Goal: Task Accomplishment & Management: Use online tool/utility

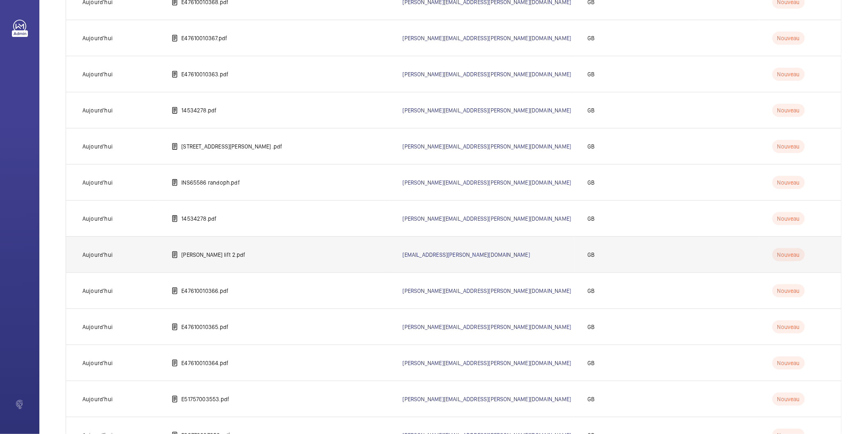
scroll to position [298, 0]
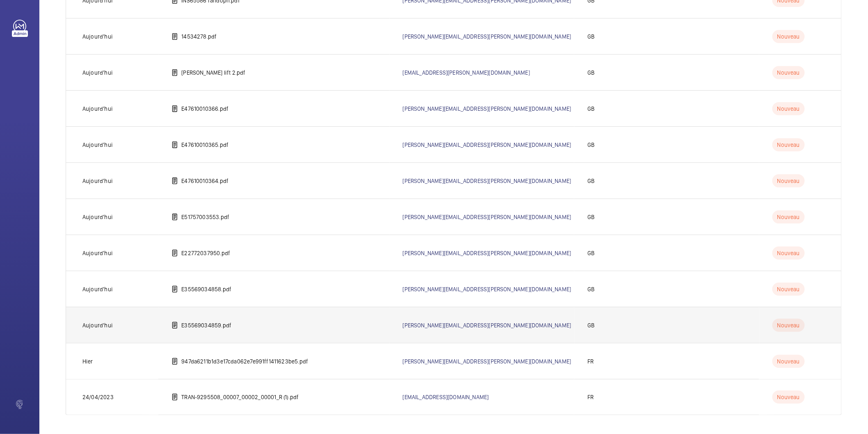
click at [207, 324] on p "E35569034859.pdf" at bounding box center [206, 325] width 50 height 8
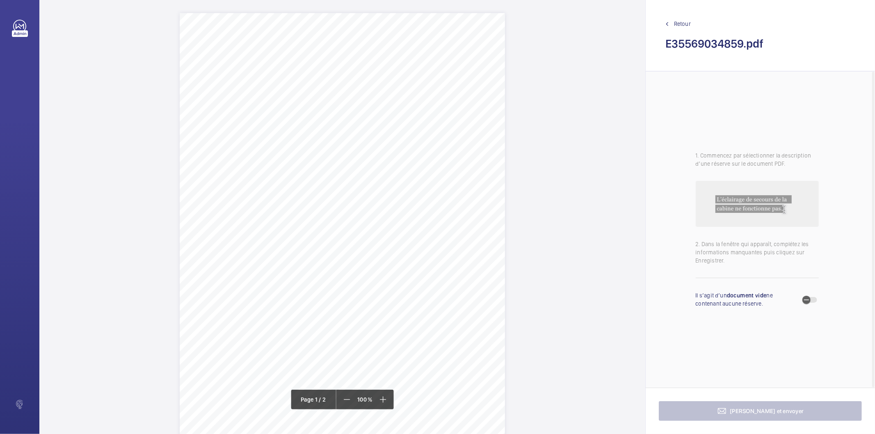
drag, startPoint x: 252, startPoint y: 77, endPoint x: 448, endPoint y: 83, distance: 196.5
click at [448, 83] on div "Lift Report Lifting Operations & Lifting Equipment Regulation 1998 Provision & …" at bounding box center [342, 243] width 325 height 460
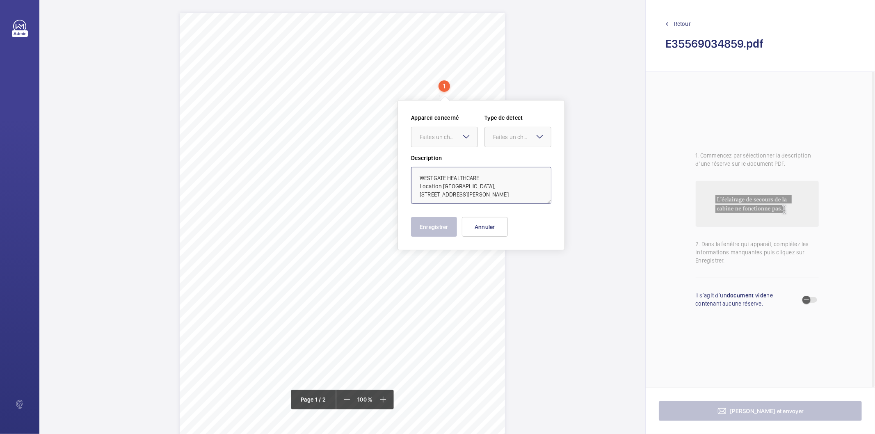
click at [474, 202] on textarea "WESTGATE HEALTHCARE Location [GEOGRAPHIC_DATA], [STREET_ADDRESS][PERSON_NAME]" at bounding box center [481, 185] width 140 height 37
click at [464, 183] on textarea "WESTGATE HEALTHCARE Location [GEOGRAPHIC_DATA], [STREET_ADDRESS][PERSON_NAME]" at bounding box center [481, 185] width 140 height 37
click at [481, 224] on button "Annuler" at bounding box center [485, 227] width 46 height 20
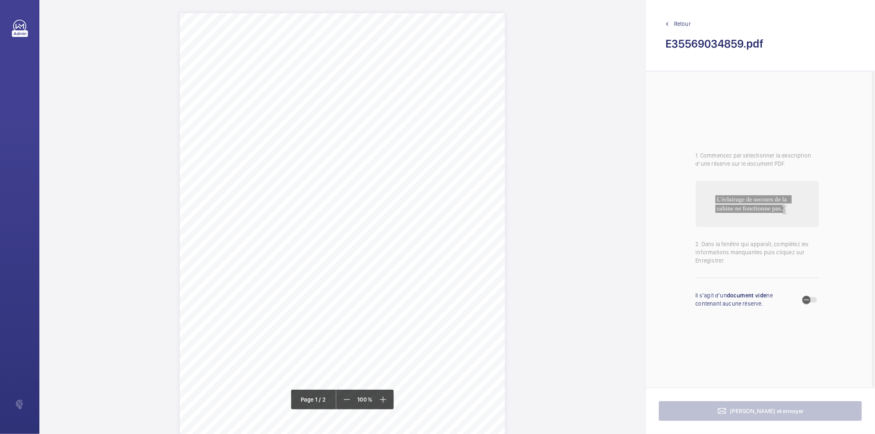
click at [463, 217] on div "Lift Report Lifting Operations & Lifting Equipment Regulation 1998 Provision & …" at bounding box center [342, 243] width 325 height 460
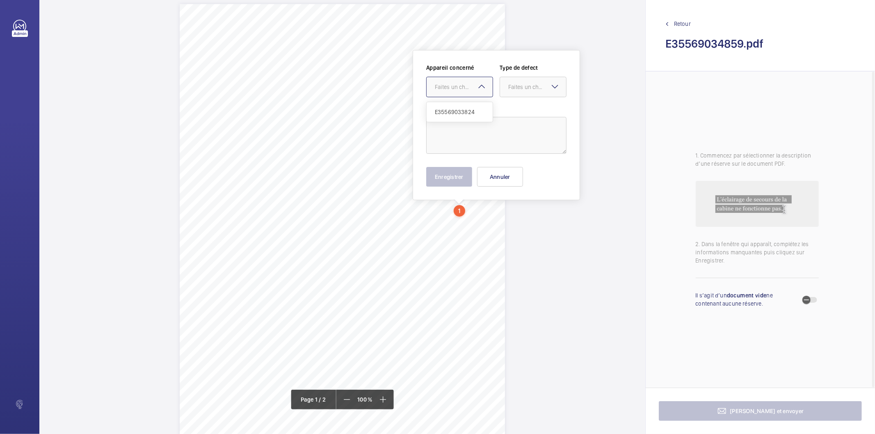
click at [476, 89] on div "Faites un choix E35569033824" at bounding box center [459, 87] width 67 height 21
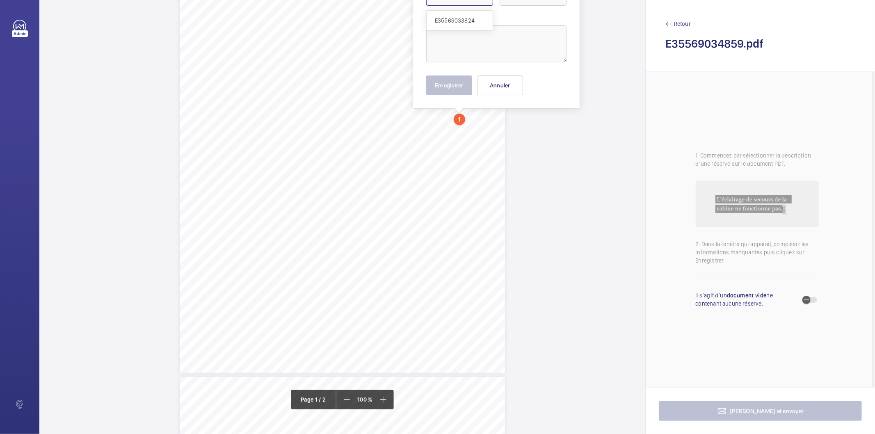
scroll to position [273, 0]
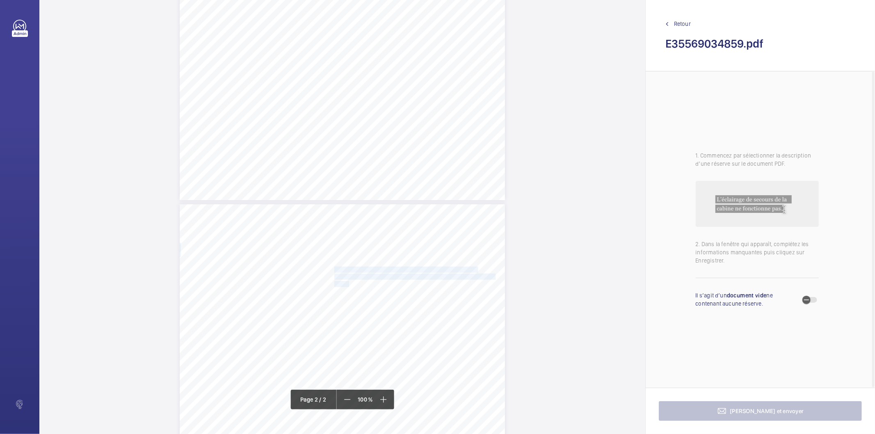
drag, startPoint x: 333, startPoint y: 269, endPoint x: 347, endPoint y: 282, distance: 19.2
click at [347, 282] on div "Lift Report Lifting Operations & Lifting Equipment Regulation 1998 Provision & …" at bounding box center [342, 434] width 325 height 460
click at [376, 277] on span "inoperative and should be put into good working order within one" at bounding box center [413, 276] width 159 height 5
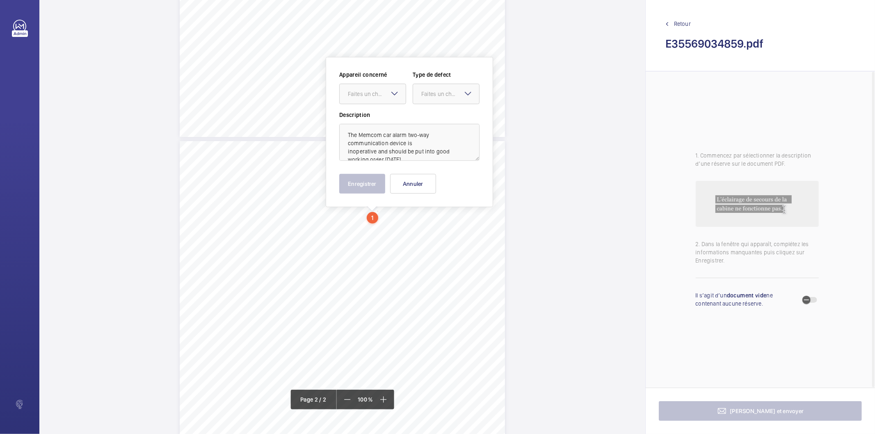
scroll to position [343, 0]
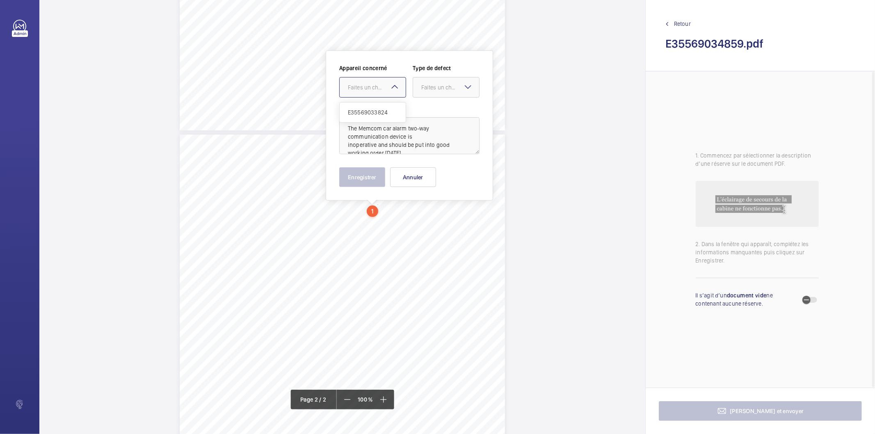
click at [376, 87] on div "Faites un choix" at bounding box center [377, 87] width 58 height 8
click at [368, 115] on span "E35569033824" at bounding box center [373, 112] width 50 height 8
click at [434, 87] on div "Faites un choix" at bounding box center [450, 87] width 58 height 8
click at [443, 153] on span "Timed" at bounding box center [446, 152] width 50 height 8
click at [465, 89] on mat-icon "Open calendar" at bounding box center [466, 88] width 10 height 10
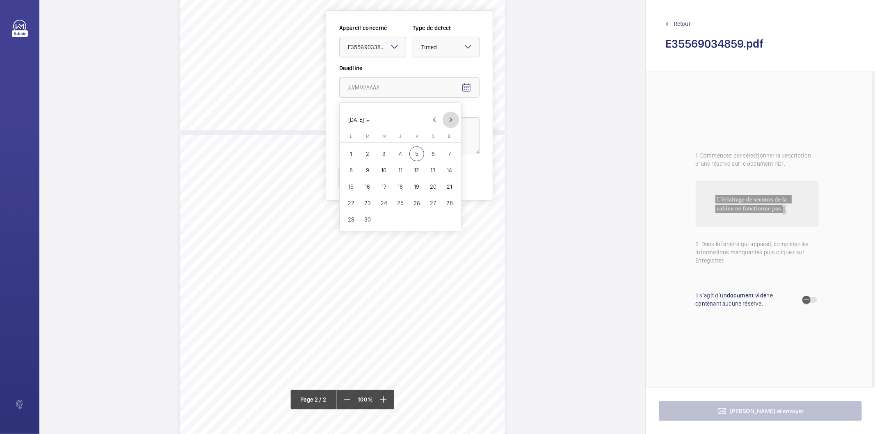
click at [449, 121] on span "Next month" at bounding box center [450, 120] width 16 height 16
click at [433, 153] on span "4" at bounding box center [433, 153] width 15 height 15
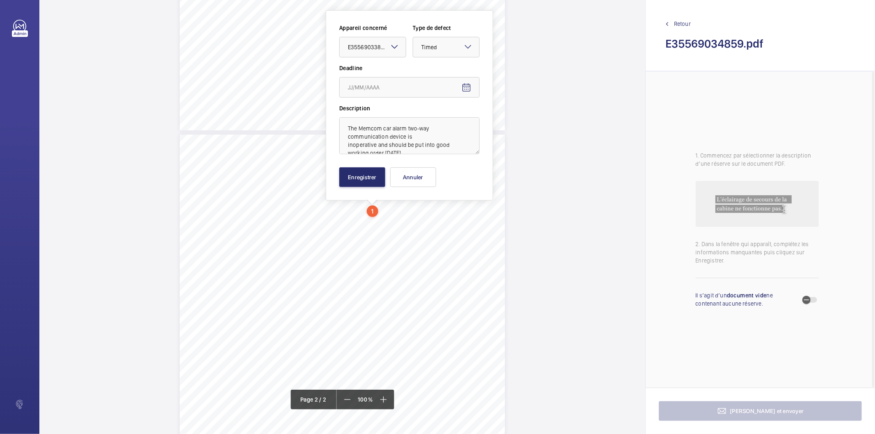
type input "[DATE]"
click at [367, 182] on button "Enregistrer" at bounding box center [362, 177] width 46 height 20
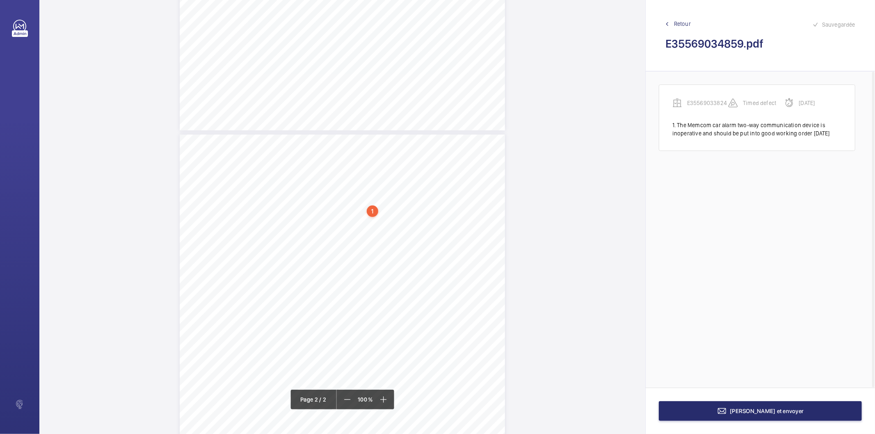
click at [370, 212] on div "1" at bounding box center [372, 210] width 11 height 11
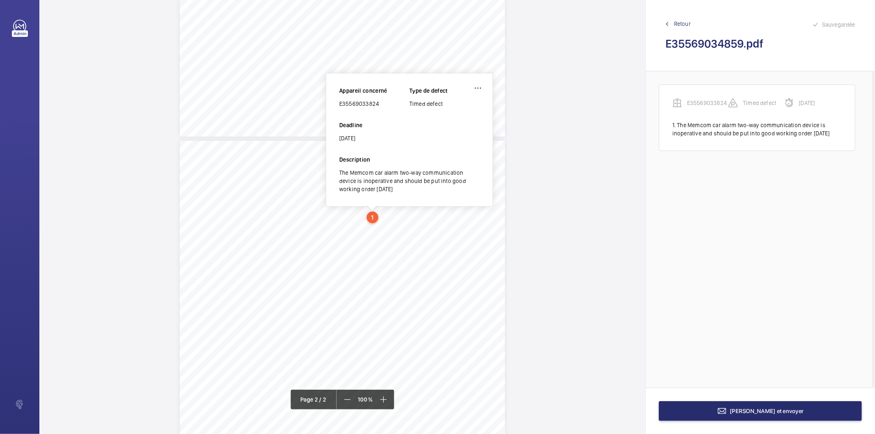
click at [376, 103] on div "E35569033824" at bounding box center [374, 104] width 70 height 8
copy div "E35569033824"
drag, startPoint x: 333, startPoint y: 280, endPoint x: 372, endPoint y: 285, distance: 38.5
click at [372, 285] on div "Lift Report Lifting Operations & Lifting Equipment Regulation 1998 Provision & …" at bounding box center [342, 371] width 325 height 460
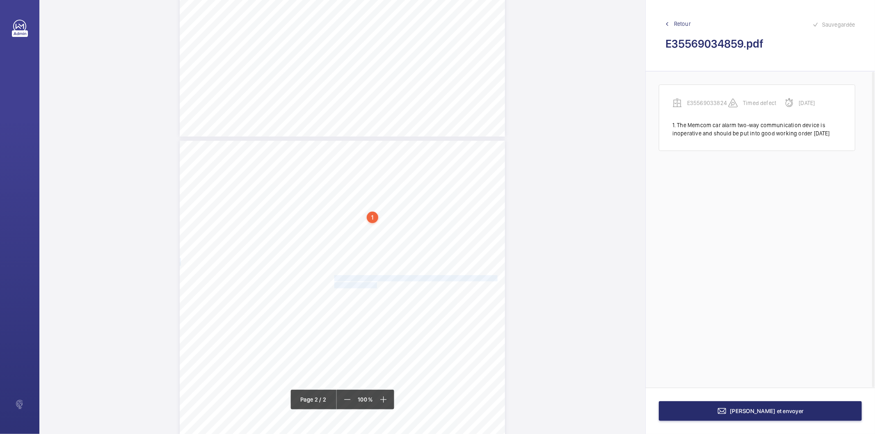
click at [369, 284] on span "car door slam side." at bounding box center [356, 285] width 45 height 5
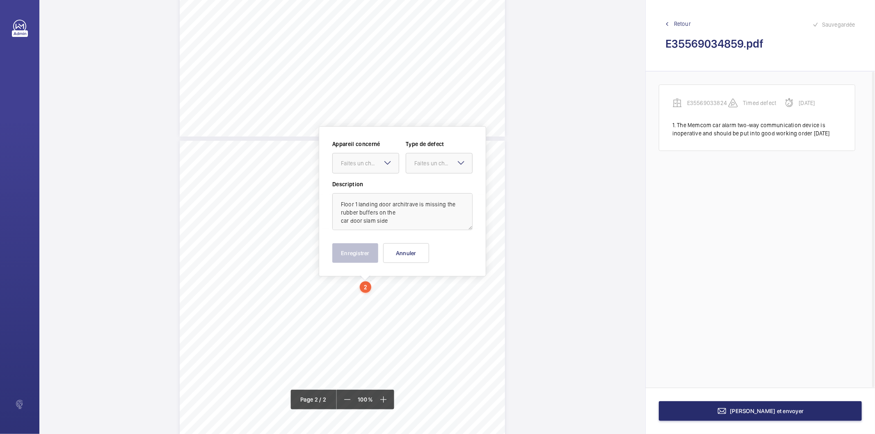
scroll to position [413, 0]
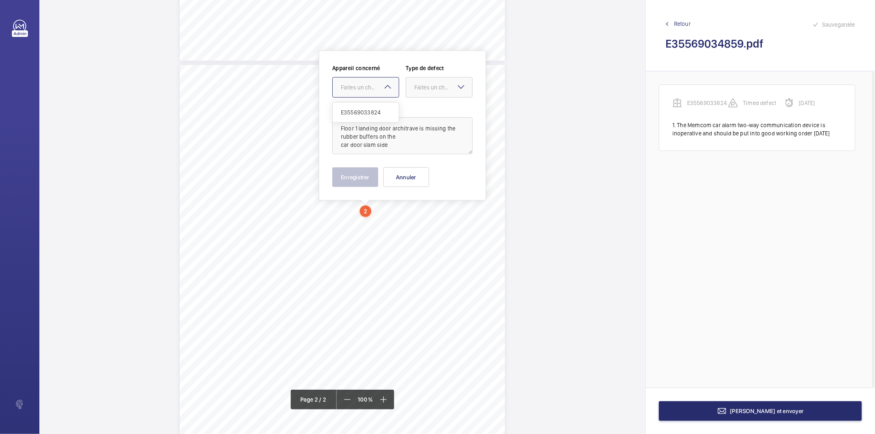
click at [365, 82] on div at bounding box center [366, 88] width 66 height 20
click at [359, 113] on span "E35569033824" at bounding box center [366, 112] width 50 height 8
click at [431, 83] on div "Faites un choix" at bounding box center [443, 87] width 58 height 8
click at [431, 116] on span "Standard" at bounding box center [439, 112] width 50 height 8
click at [353, 176] on button "Enregistrer" at bounding box center [355, 177] width 46 height 20
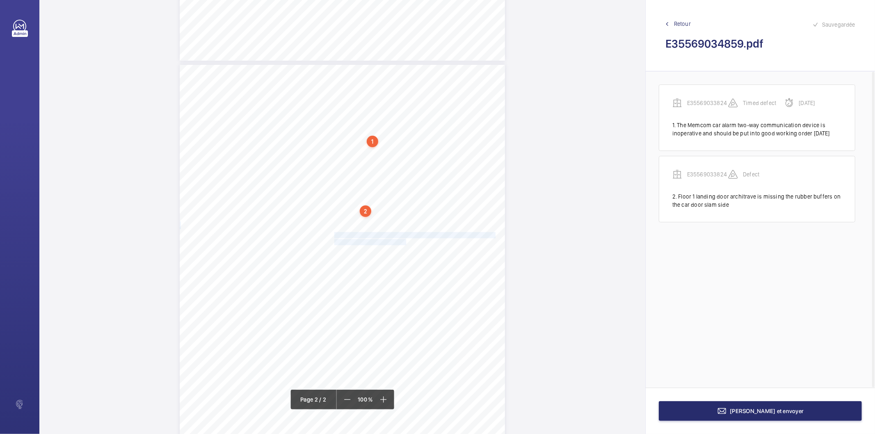
drag, startPoint x: 333, startPoint y: 235, endPoint x: 399, endPoint y: 240, distance: 66.2
click at [399, 240] on div "Lift Report Lifting Operations & Lifting Equipment Regulation 1998 Provision & …" at bounding box center [342, 295] width 325 height 460
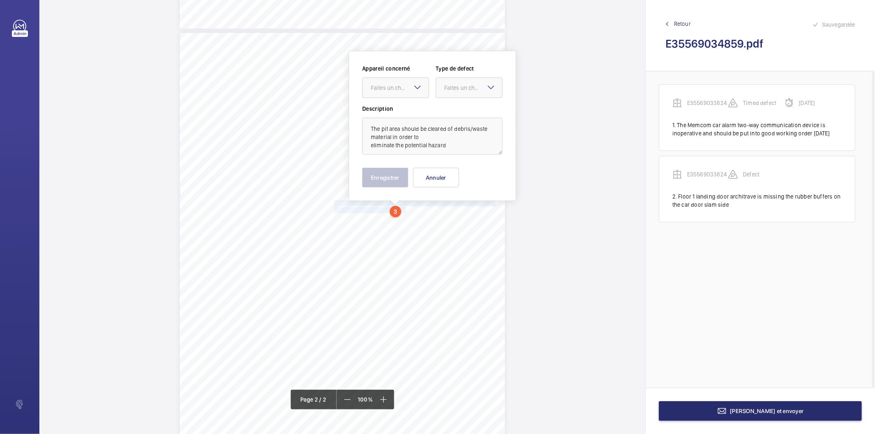
scroll to position [445, 0]
click at [390, 84] on div "Faites un choix" at bounding box center [400, 87] width 58 height 8
click at [385, 109] on span "E35569033824" at bounding box center [396, 112] width 50 height 8
click at [460, 87] on div "Faites un choix" at bounding box center [473, 87] width 58 height 8
click at [452, 112] on span "Standard" at bounding box center [469, 112] width 50 height 8
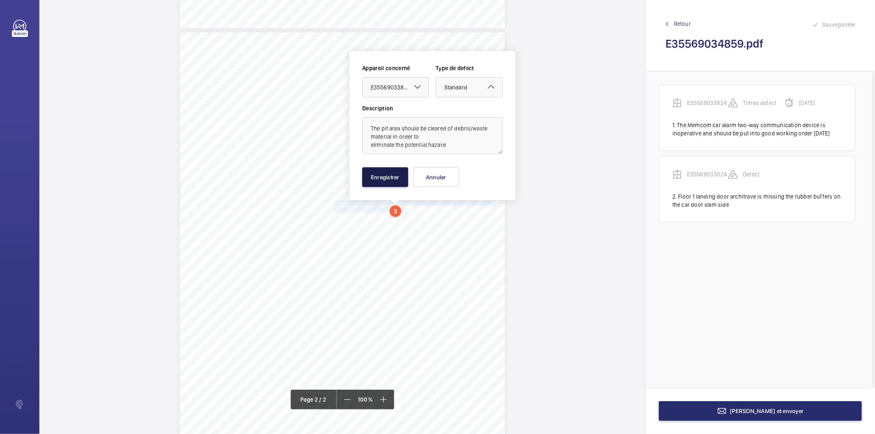
click at [399, 171] on button "Enregistrer" at bounding box center [385, 177] width 46 height 20
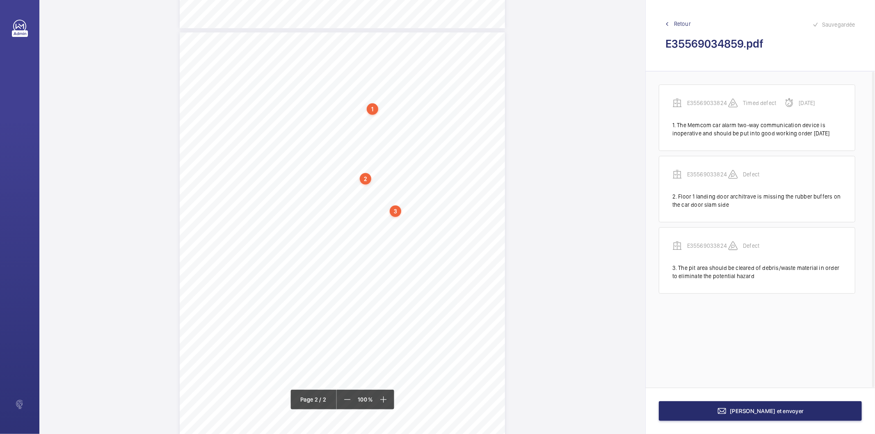
click at [395, 210] on div "3" at bounding box center [395, 210] width 11 height 11
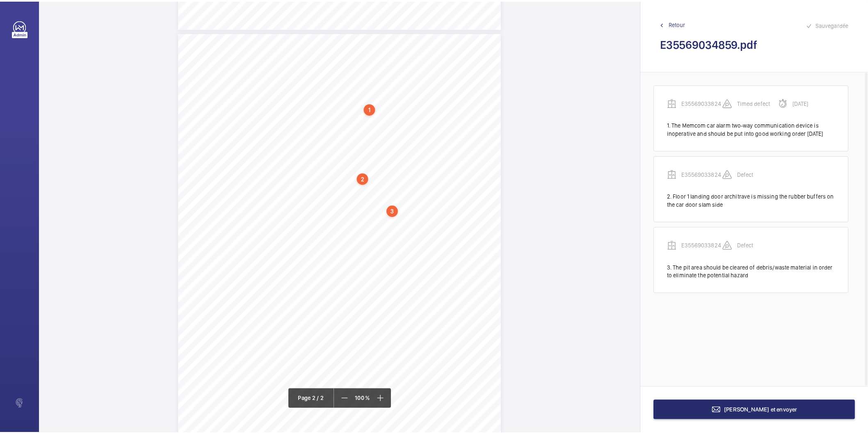
scroll to position [439, 0]
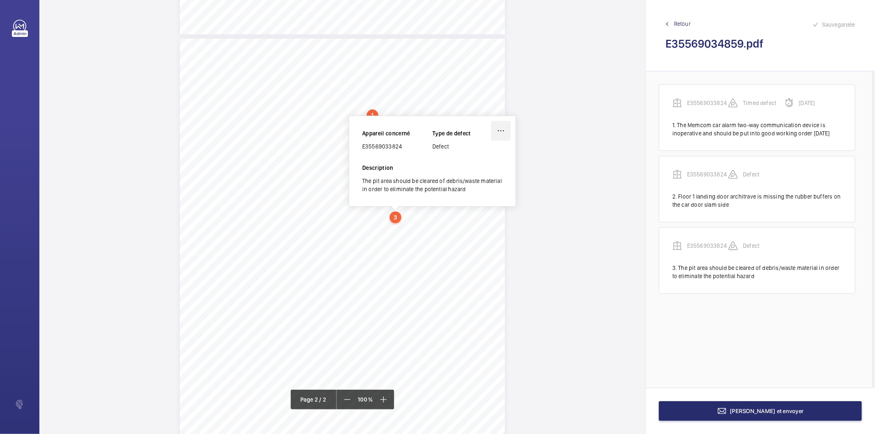
click at [494, 133] on wm-front-icon-button at bounding box center [501, 131] width 20 height 20
click at [476, 153] on div "Modifier" at bounding box center [477, 155] width 65 height 15
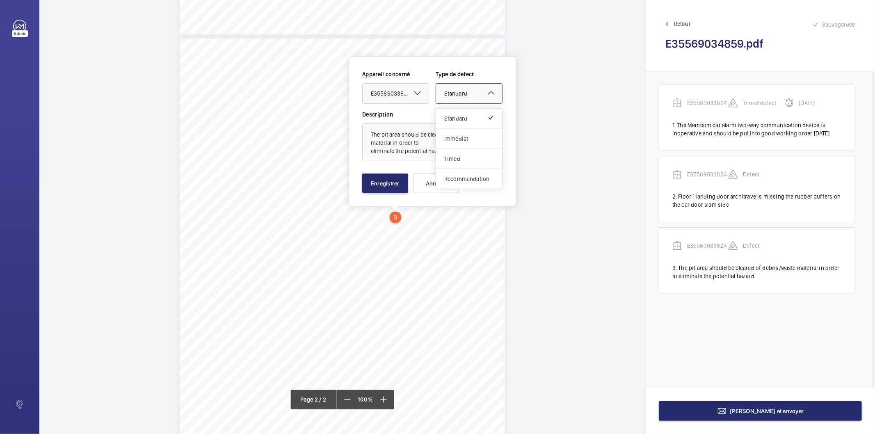
click at [479, 91] on div "× Standard" at bounding box center [465, 93] width 43 height 8
drag, startPoint x: 469, startPoint y: 177, endPoint x: 433, endPoint y: 182, distance: 36.1
click at [467, 178] on span "Recommandation" at bounding box center [469, 179] width 50 height 8
click at [385, 183] on button "Enregistrer" at bounding box center [385, 183] width 46 height 20
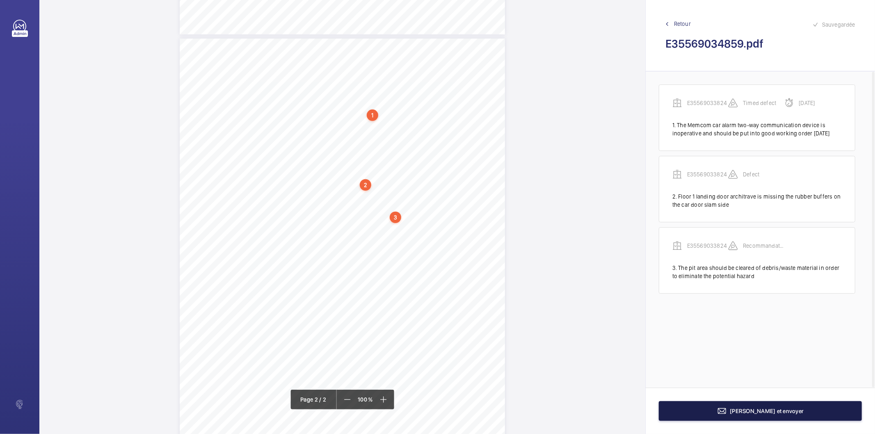
click at [666, 408] on button "[PERSON_NAME] et envoyer" at bounding box center [760, 411] width 203 height 20
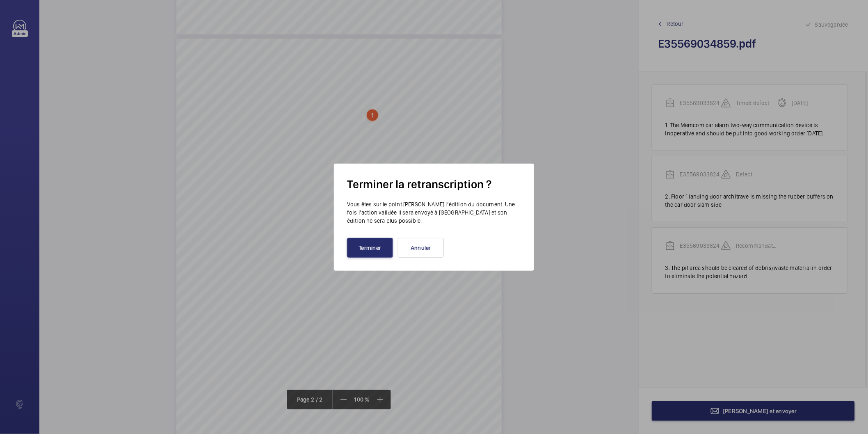
click at [383, 258] on div "Terminer la retranscription ? Vous êtes sur le point [PERSON_NAME] l’édition du…" at bounding box center [434, 217] width 200 height 107
click at [387, 252] on button "Terminer" at bounding box center [370, 248] width 46 height 20
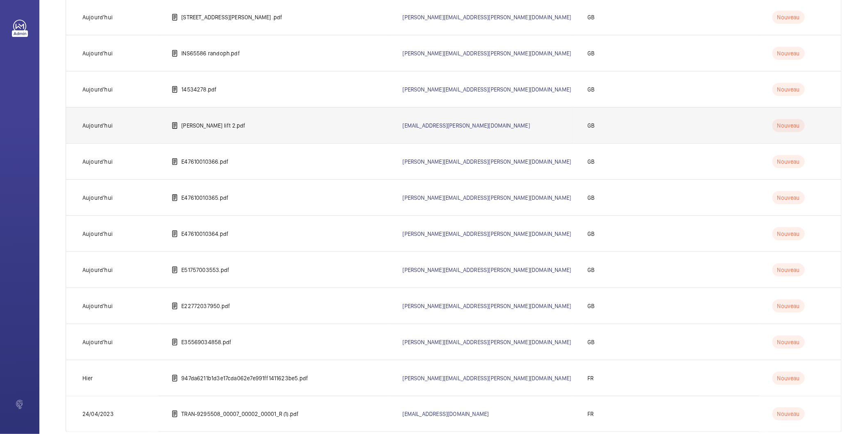
scroll to position [262, 0]
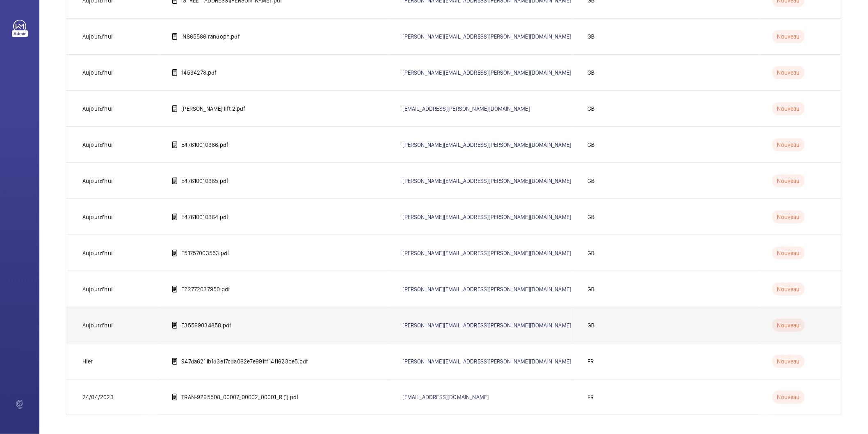
click at [262, 325] on td "E35569034858.pdf" at bounding box center [273, 325] width 231 height 36
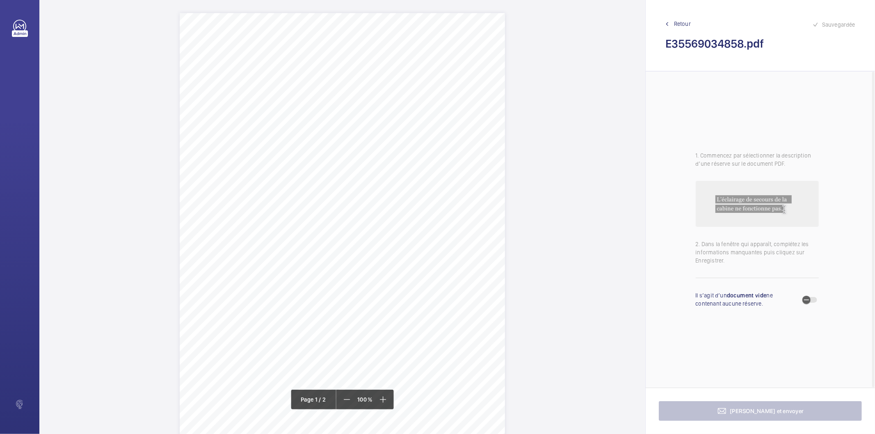
click at [441, 190] on div "Lift Report Lifting Operations & Lifting Equipment Regulation 1998 Provision & …" at bounding box center [342, 243] width 325 height 460
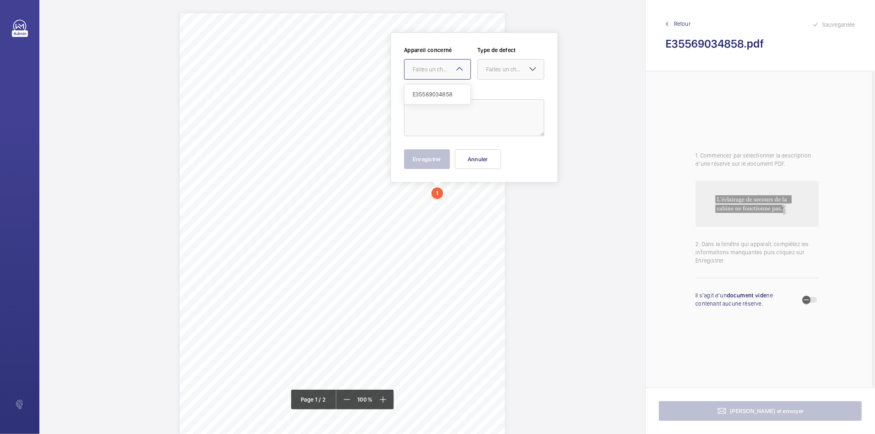
click at [454, 66] on mat-icon at bounding box center [459, 69] width 10 height 10
click at [478, 161] on button "Annuler" at bounding box center [478, 159] width 46 height 20
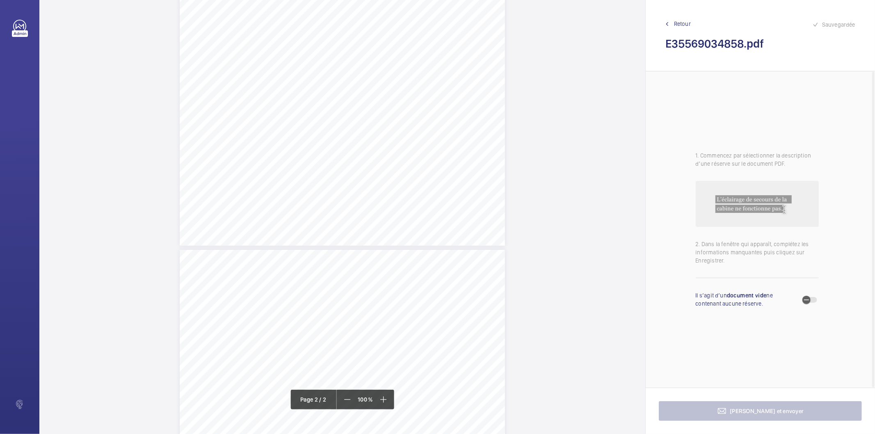
scroll to position [410, 0]
drag, startPoint x: 333, startPoint y: 191, endPoint x: 392, endPoint y: 195, distance: 58.8
click at [392, 195] on div "Lift Report Lifting Operations & Lifting Equipment Regulation 1998 Provision & …" at bounding box center [342, 297] width 325 height 460
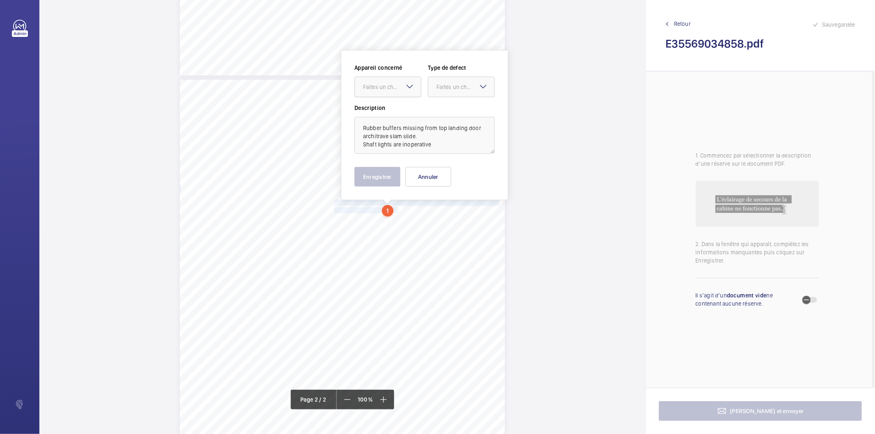
click at [379, 90] on div "Faites un choix" at bounding box center [392, 87] width 58 height 8
click at [380, 112] on span "E35569034858" at bounding box center [388, 112] width 50 height 8
click at [463, 76] on wm-front-input-dropdown "Type de defect Faites un choix" at bounding box center [461, 81] width 67 height 34
click at [458, 84] on div "Faites un choix" at bounding box center [465, 87] width 58 height 8
click at [450, 112] on span "Standard" at bounding box center [461, 112] width 50 height 8
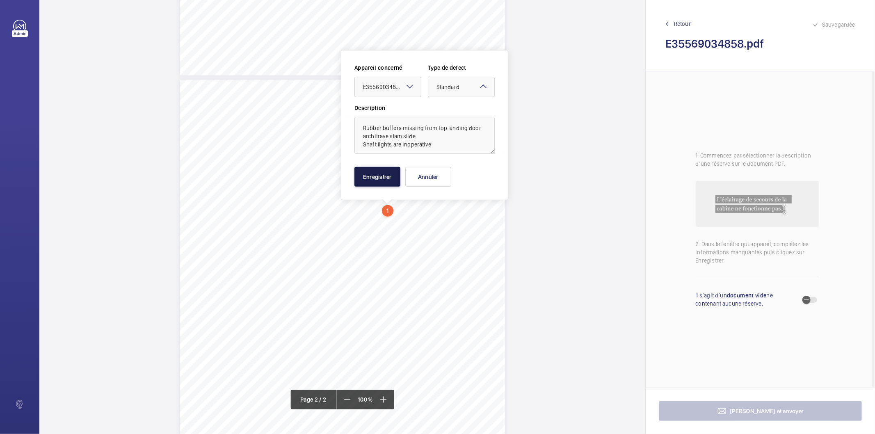
click at [378, 173] on button "Enregistrer" at bounding box center [377, 177] width 46 height 20
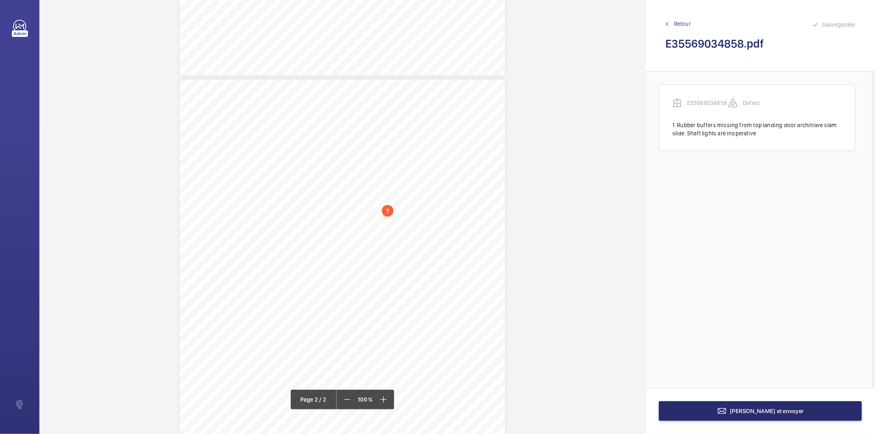
click at [391, 214] on div "1" at bounding box center [387, 210] width 11 height 11
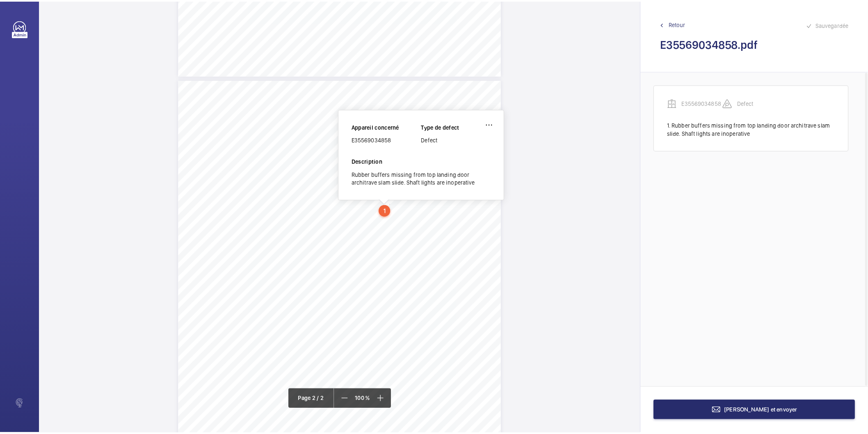
scroll to position [391, 0]
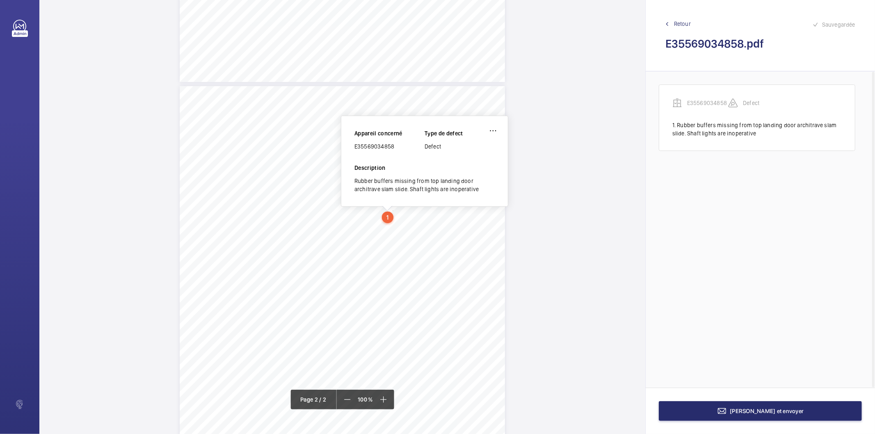
click at [372, 143] on div "E35569034858" at bounding box center [389, 146] width 70 height 8
copy div "E35569034858"
click at [741, 409] on button "[PERSON_NAME] et envoyer" at bounding box center [760, 411] width 203 height 20
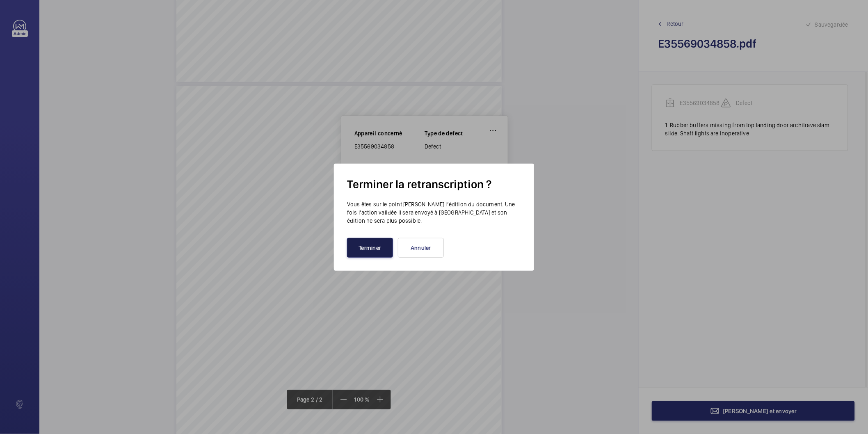
click at [376, 249] on button "Terminer" at bounding box center [370, 248] width 46 height 20
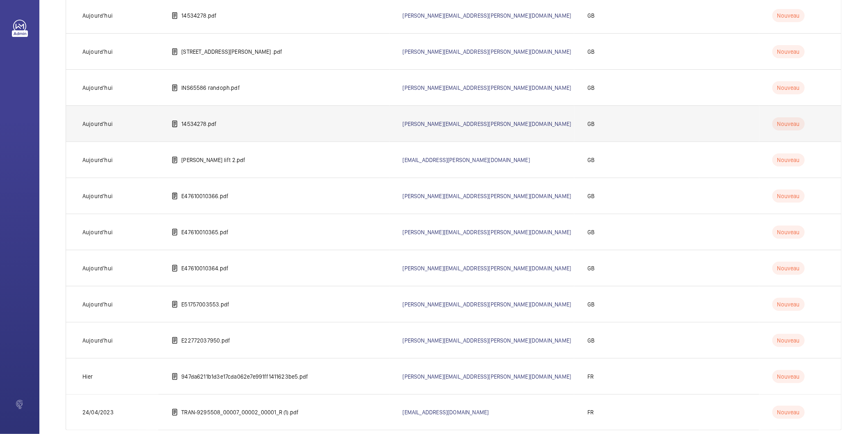
scroll to position [226, 0]
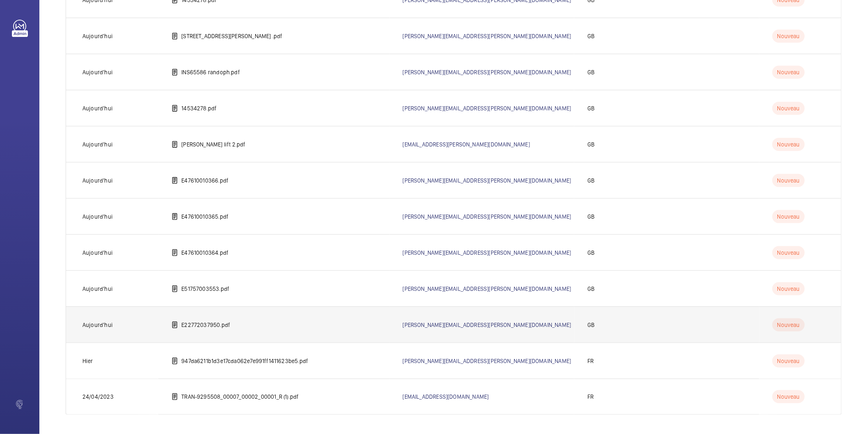
click at [221, 323] on p "E22772037950.pdf" at bounding box center [205, 325] width 49 height 8
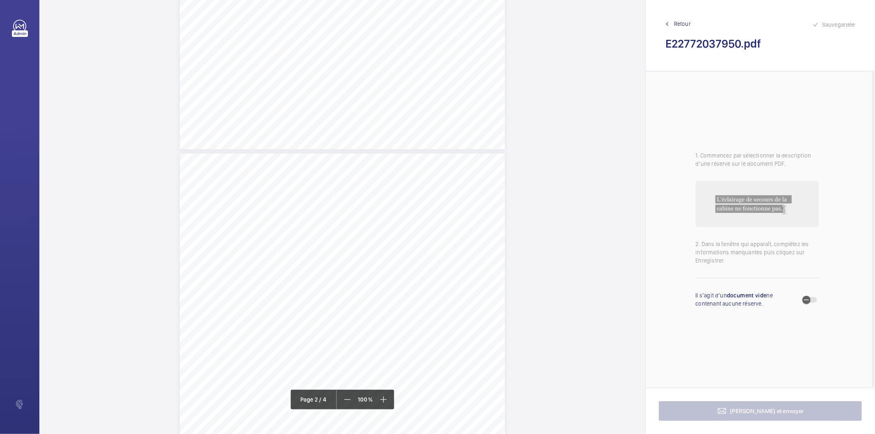
scroll to position [911, 0]
drag, startPoint x: 258, startPoint y: 111, endPoint x: 456, endPoint y: 118, distance: 198.2
click at [456, 118] on div "Lift Report Lifting Operations & Lifting Equipment Regulation 1998 Provision & …" at bounding box center [342, 260] width 325 height 460
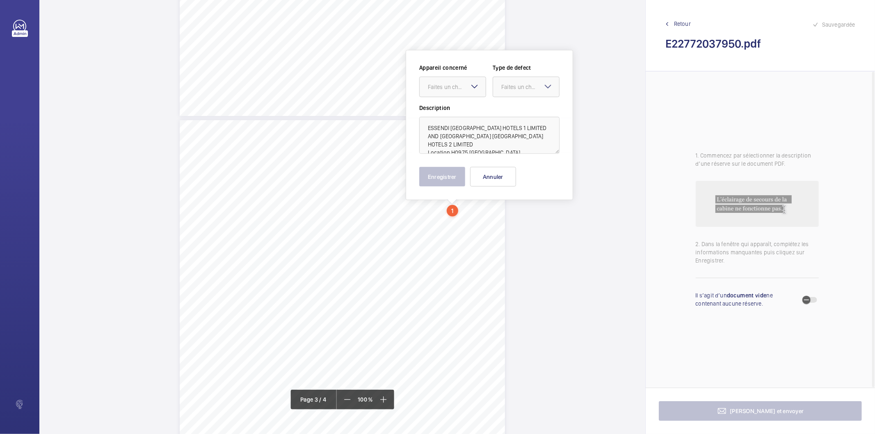
scroll to position [18, 0]
click at [473, 146] on textarea "ESSENDI [GEOGRAPHIC_DATA] HOTELS 1 LIMITED AND [GEOGRAPHIC_DATA] [GEOGRAPHIC_DA…" at bounding box center [489, 135] width 140 height 37
type textarea "ESSENDI [GEOGRAPHIC_DATA] HOTELS 1 LIMITED AND [GEOGRAPHIC_DATA] [GEOGRAPHIC_DA…"
click at [477, 85] on mat-icon at bounding box center [475, 87] width 10 height 10
click at [494, 180] on button "Annuler" at bounding box center [493, 177] width 46 height 20
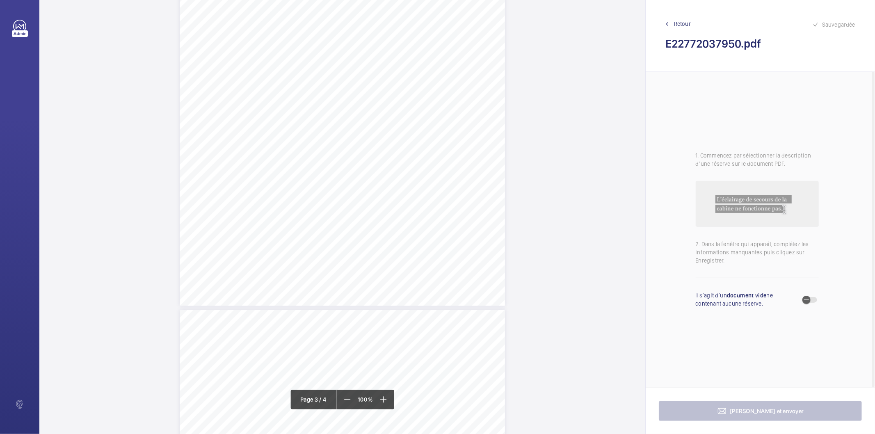
scroll to position [1095, 0]
drag, startPoint x: 341, startPoint y: 218, endPoint x: 406, endPoint y: 227, distance: 66.2
click at [406, 227] on div "Lift Report Lifting Operations & Lifting Equipment Regulation 1998 Provision & …" at bounding box center [342, 77] width 325 height 460
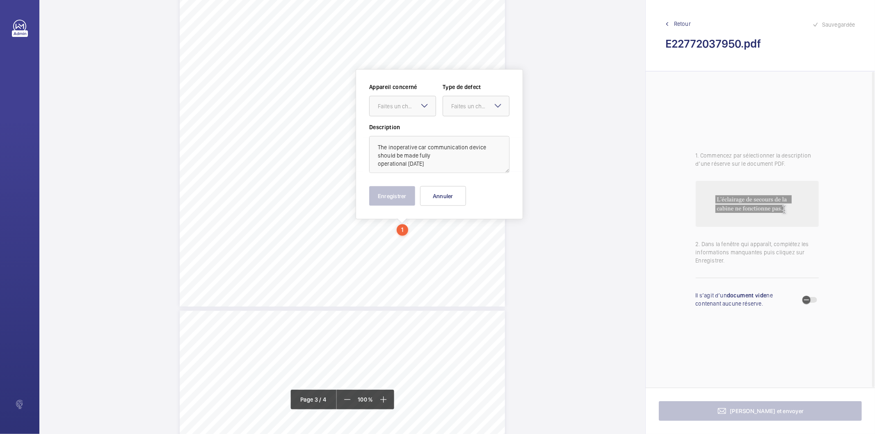
scroll to position [1114, 0]
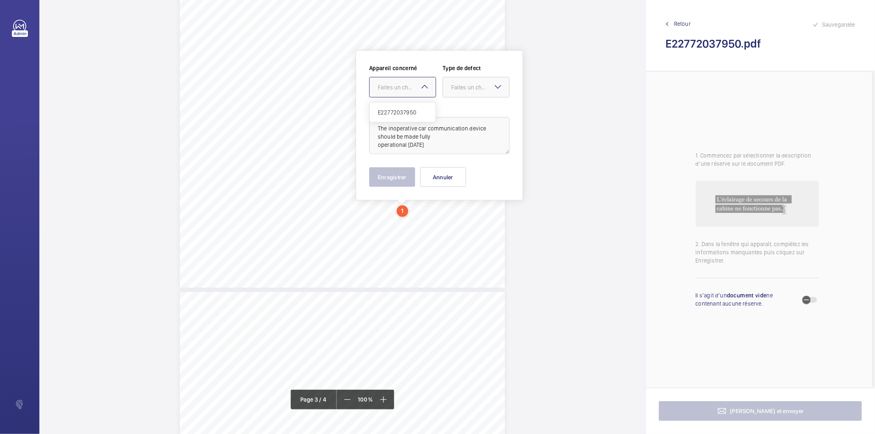
click at [406, 85] on div "Faites un choix" at bounding box center [407, 87] width 58 height 8
click at [397, 109] on span "E22772037950" at bounding box center [403, 112] width 50 height 8
click at [464, 80] on div at bounding box center [476, 88] width 66 height 20
click at [486, 155] on span "Timed" at bounding box center [476, 152] width 50 height 8
click at [495, 88] on mat-icon "Open calendar" at bounding box center [496, 88] width 10 height 10
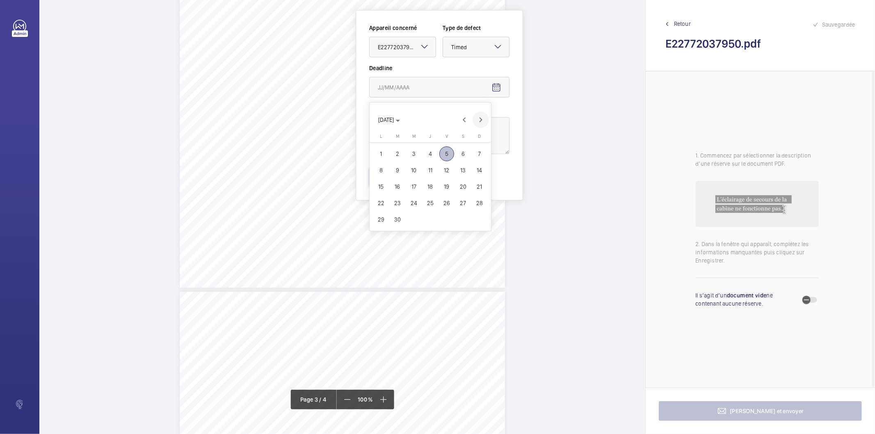
click at [480, 119] on span "Next month" at bounding box center [480, 120] width 16 height 16
click at [461, 152] on span "4" at bounding box center [463, 153] width 15 height 15
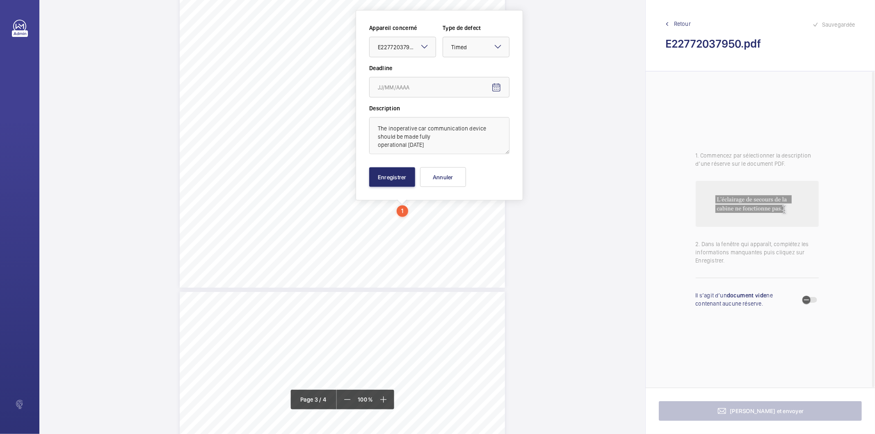
type input "[DATE]"
click at [390, 179] on button "Enregistrer" at bounding box center [392, 177] width 46 height 20
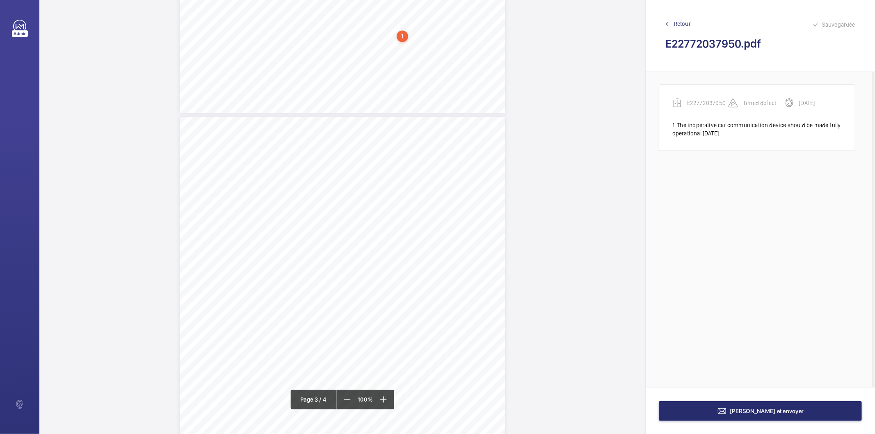
scroll to position [1296, 0]
click at [403, 30] on div "1" at bounding box center [402, 28] width 11 height 11
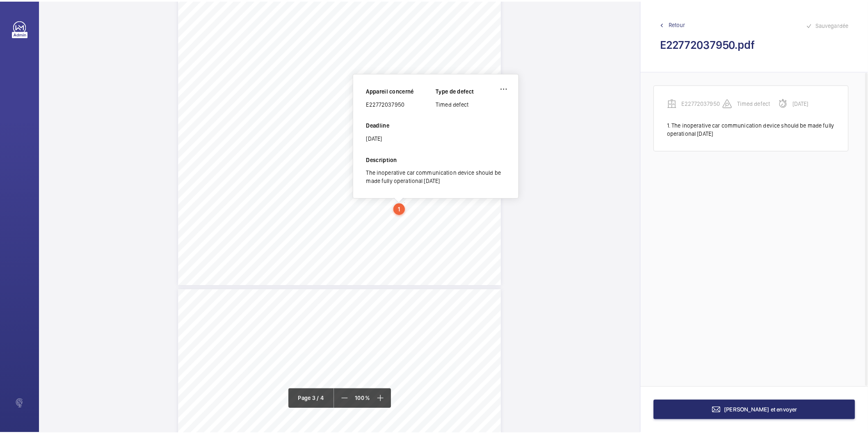
scroll to position [1108, 0]
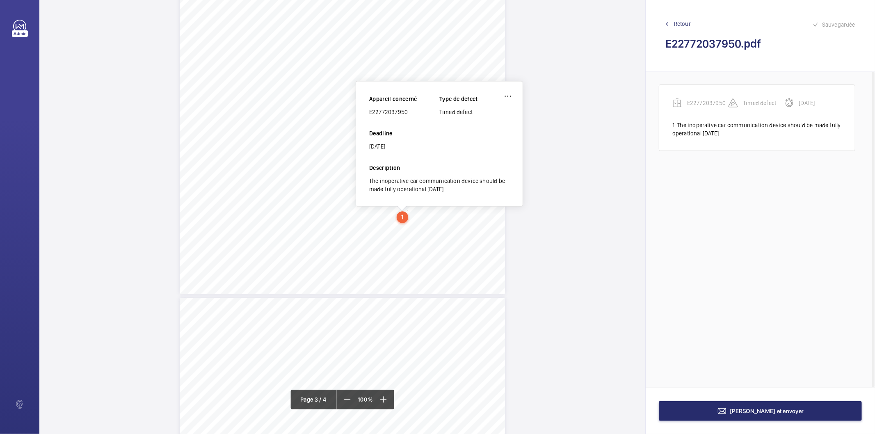
click at [390, 111] on div "E22772037950" at bounding box center [404, 112] width 70 height 8
copy div "E22772037950"
click at [682, 404] on button "[PERSON_NAME] et envoyer" at bounding box center [760, 411] width 203 height 20
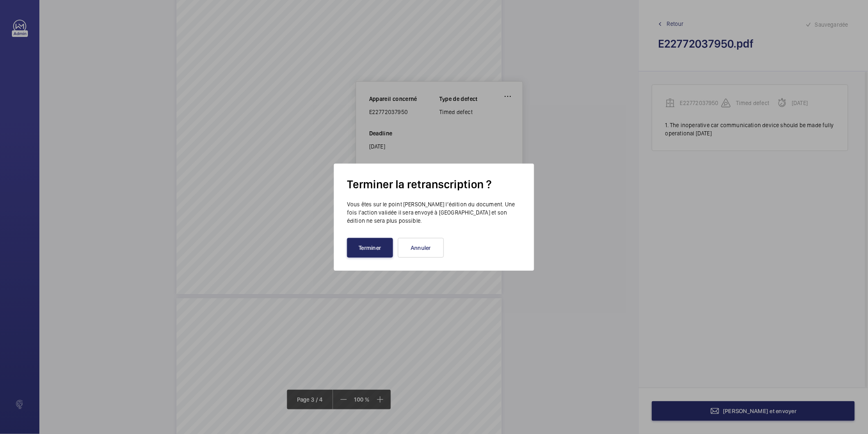
click at [375, 244] on button "Terminer" at bounding box center [370, 248] width 46 height 20
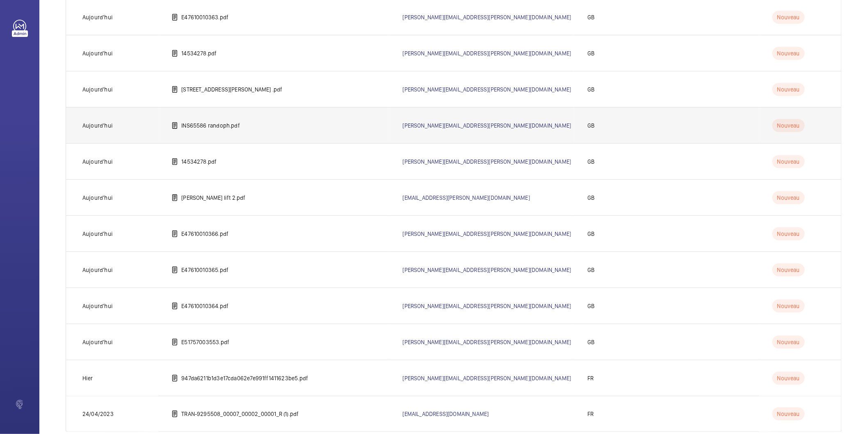
scroll to position [190, 0]
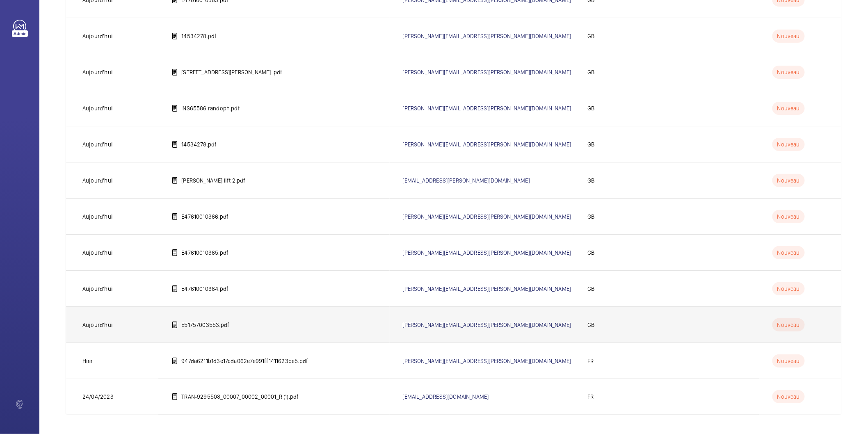
click at [212, 326] on p "E51757003553.pdf" at bounding box center [205, 325] width 48 height 8
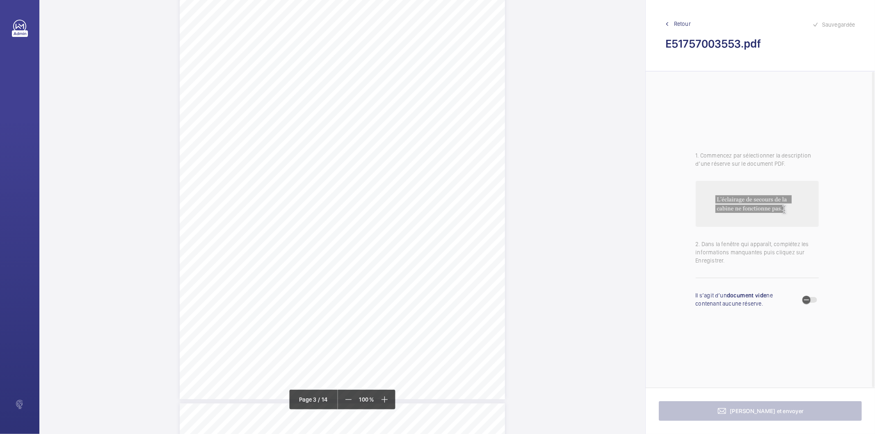
scroll to position [957, 0]
click at [425, 222] on div "Lift Report Lifting Operations & Lifting Equipment Regulation 1998 Provision & …" at bounding box center [342, 215] width 325 height 460
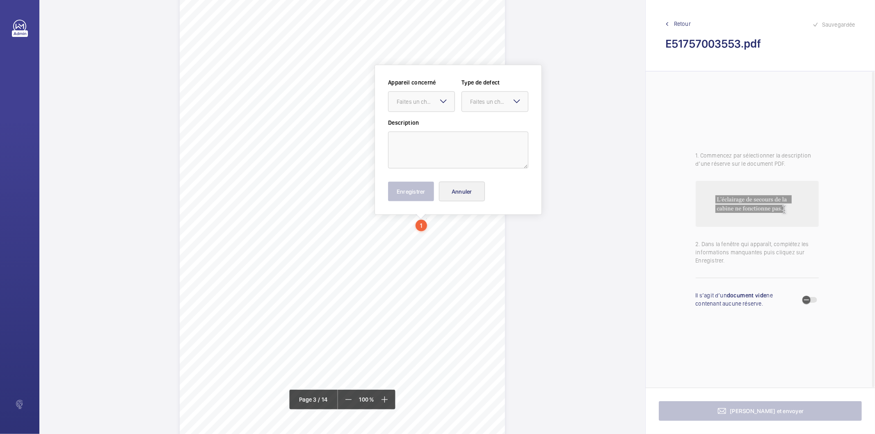
scroll to position [971, 0]
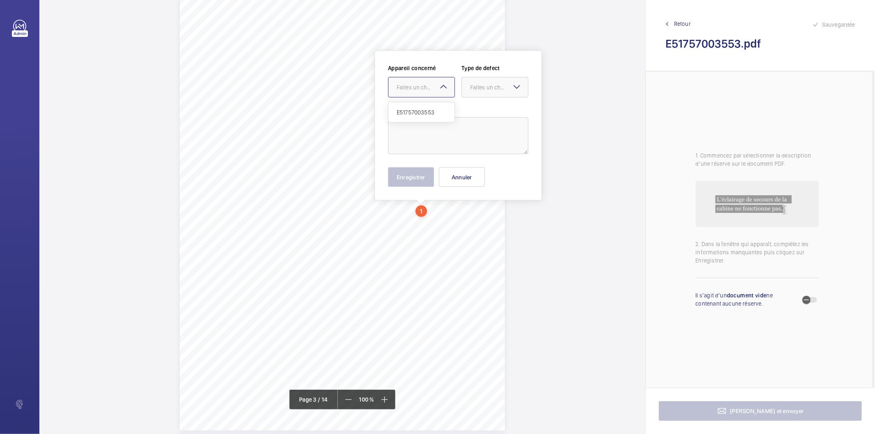
click at [436, 93] on div at bounding box center [421, 88] width 66 height 20
click at [460, 181] on button "Annuler" at bounding box center [462, 177] width 46 height 20
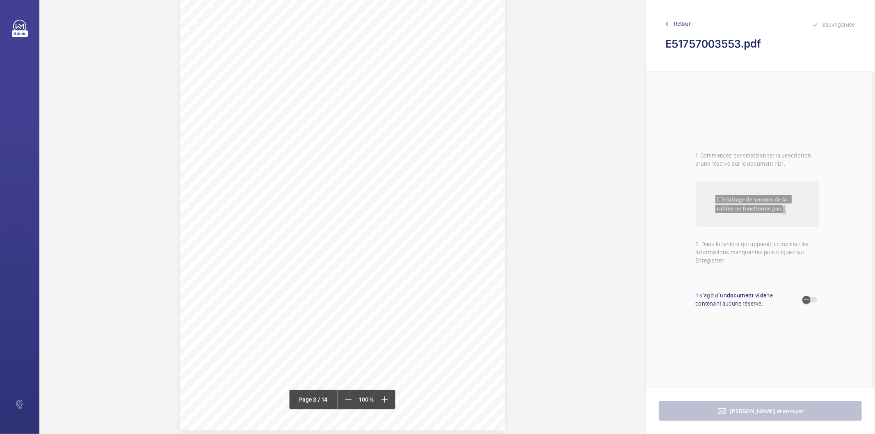
drag, startPoint x: 258, startPoint y: 53, endPoint x: 440, endPoint y: 58, distance: 181.3
click at [440, 58] on div "Lift Report Lifting Operations & Lifting Equipment Regulation 1998 Provision & …" at bounding box center [342, 200] width 325 height 460
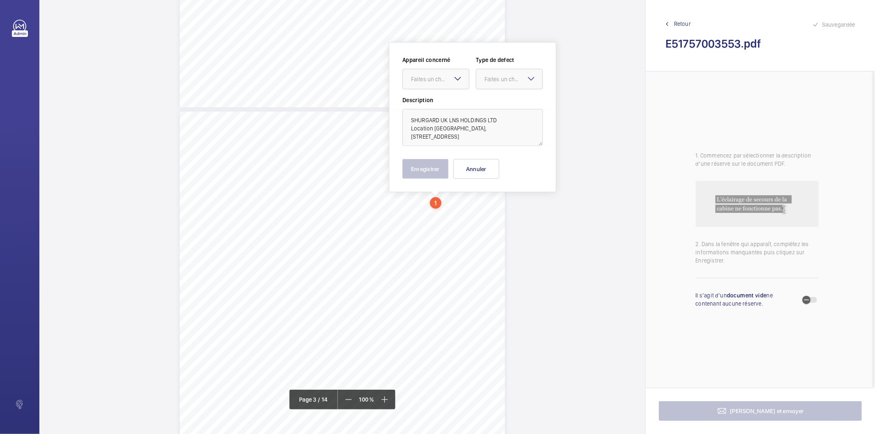
scroll to position [822, 0]
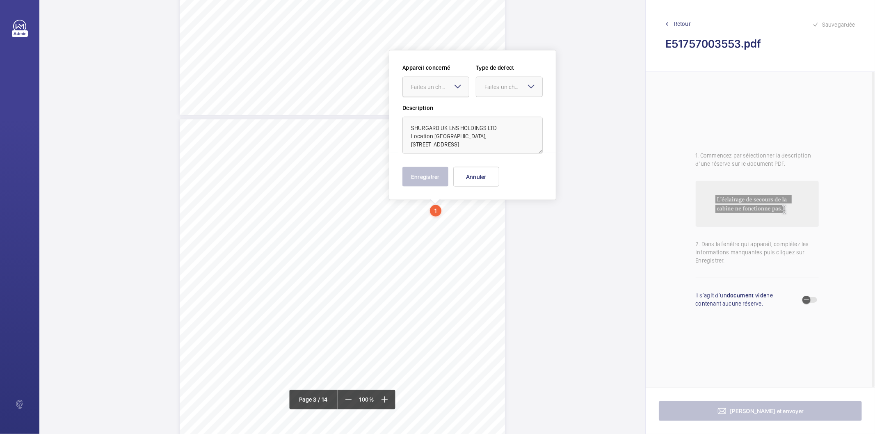
click at [435, 92] on div at bounding box center [436, 87] width 66 height 20
click at [526, 144] on textarea "SHURGARD UK LNS HOLDINGS LTD Location [GEOGRAPHIC_DATA], [STREET_ADDRESS]" at bounding box center [472, 135] width 140 height 37
click at [466, 181] on button "Annuler" at bounding box center [476, 177] width 46 height 20
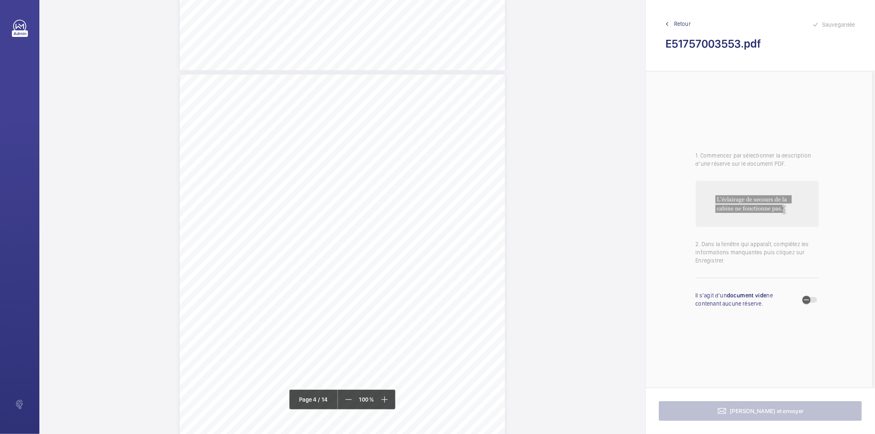
scroll to position [1460, 0]
drag, startPoint x: 341, startPoint y: 78, endPoint x: 404, endPoint y: 78, distance: 63.6
click at [404, 78] on span "Pit egress switch intermittent." at bounding box center [378, 77] width 72 height 5
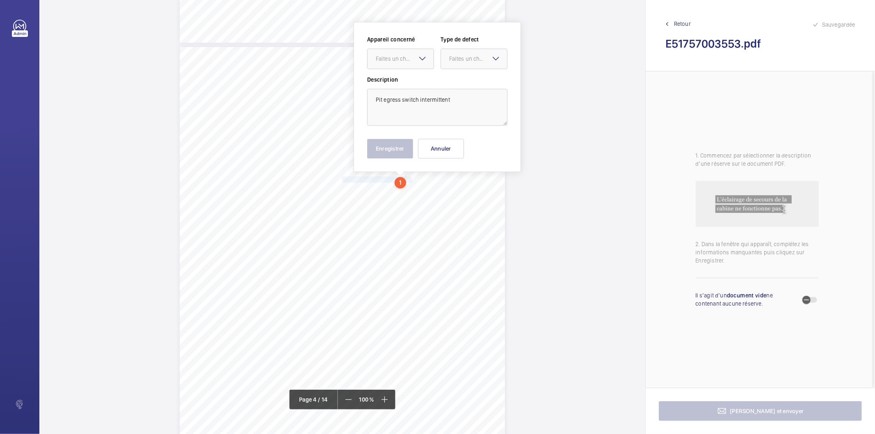
scroll to position [1331, 0]
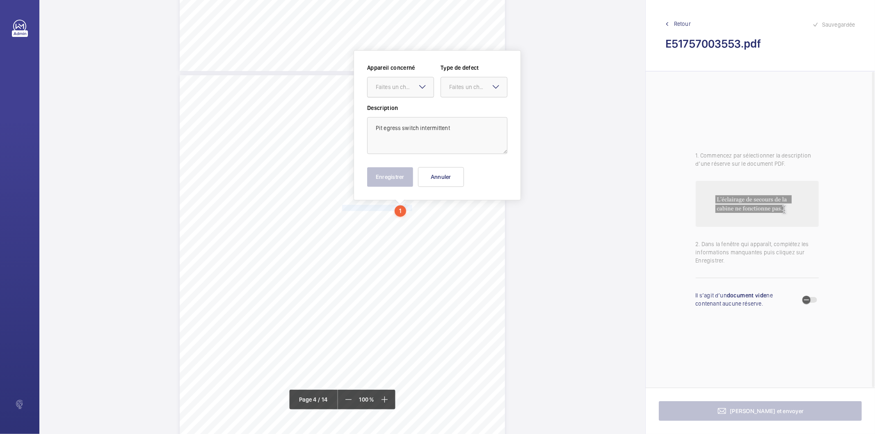
click at [396, 87] on div "Faites un choix" at bounding box center [405, 87] width 58 height 8
click at [390, 116] on div "E51757003553" at bounding box center [400, 112] width 66 height 20
click at [470, 91] on div at bounding box center [474, 87] width 66 height 20
click at [474, 115] on span "Standard" at bounding box center [474, 112] width 50 height 8
click at [399, 178] on button "Enregistrer" at bounding box center [390, 177] width 46 height 20
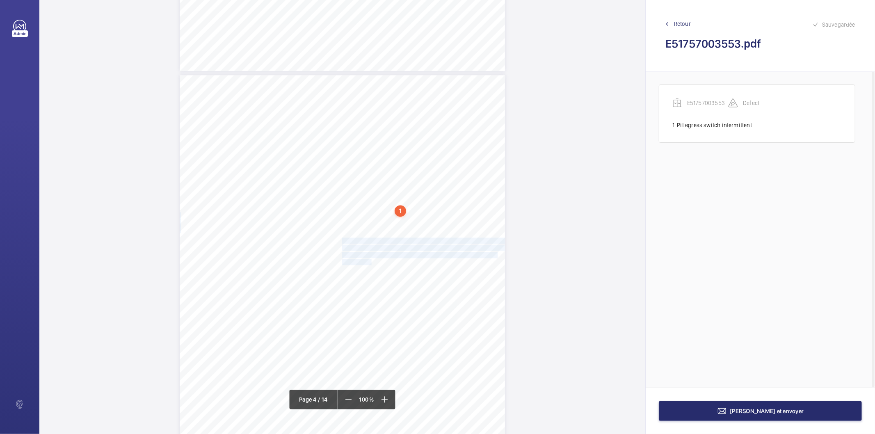
drag, startPoint x: 341, startPoint y: 240, endPoint x: 368, endPoint y: 260, distance: 34.0
click at [368, 260] on div "Lift Report Lifting Operations & Lifting Equipment Regulation 1998 Provision & …" at bounding box center [342, 305] width 325 height 460
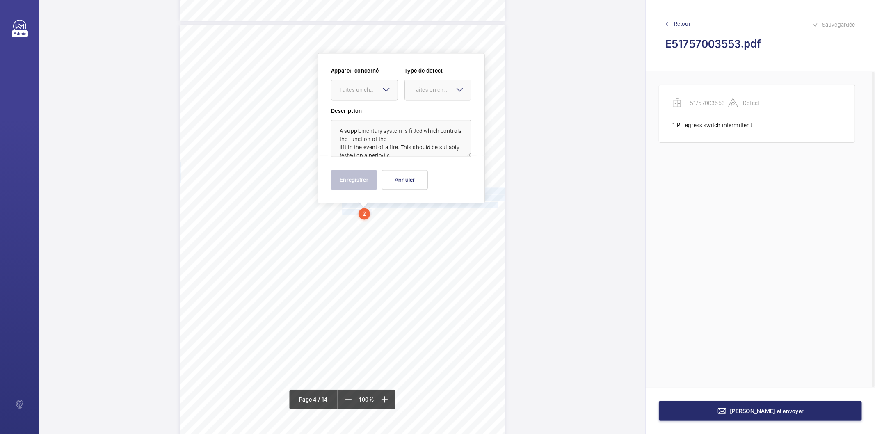
scroll to position [1384, 0]
click at [355, 78] on div at bounding box center [364, 87] width 66 height 20
click at [355, 114] on span "E51757003553" at bounding box center [365, 112] width 50 height 8
click at [429, 95] on div at bounding box center [438, 87] width 66 height 20
drag, startPoint x: 426, startPoint y: 169, endPoint x: 347, endPoint y: 182, distance: 80.2
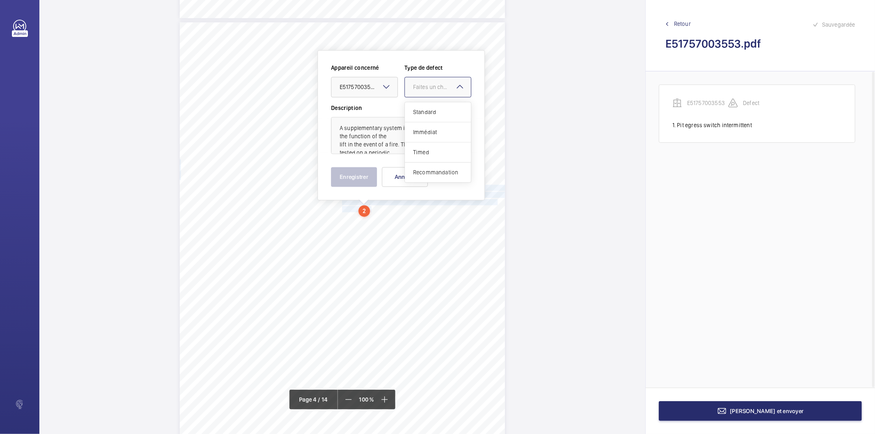
click at [424, 170] on span "Recommandation" at bounding box center [438, 172] width 50 height 8
click at [347, 180] on button "Enregistrer" at bounding box center [354, 177] width 46 height 20
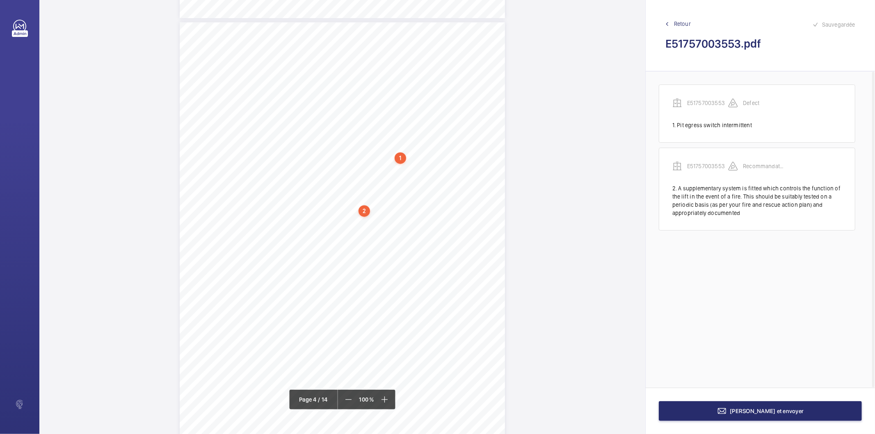
click at [367, 211] on div "2" at bounding box center [363, 210] width 11 height 11
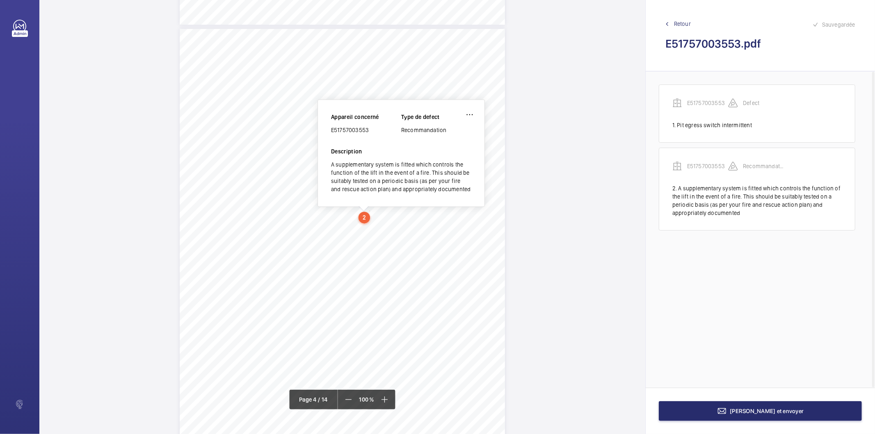
click at [352, 128] on div "E51757003553" at bounding box center [366, 130] width 70 height 8
copy div "E51757003553"
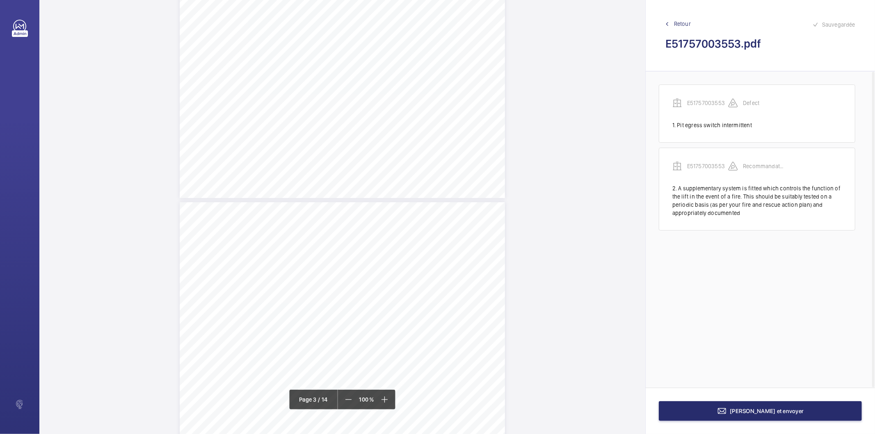
scroll to position [785, 0]
drag, startPoint x: 259, startPoint y: 238, endPoint x: 440, endPoint y: 245, distance: 181.8
click at [440, 245] on div "Lift Report Lifting Operations & Lifting Equipment Regulation 1998 Provision & …" at bounding box center [342, 387] width 325 height 460
click at [357, 245] on span "[GEOGRAPHIC_DATA], [STREET_ADDRESS]" at bounding box center [308, 246] width 97 height 5
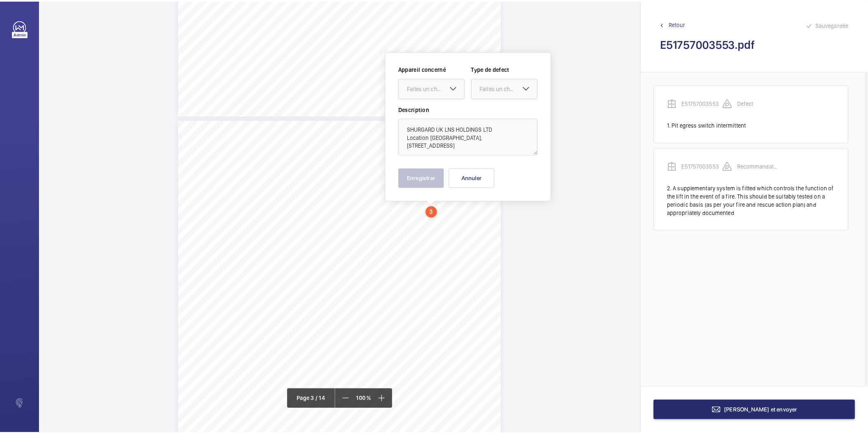
scroll to position [822, 0]
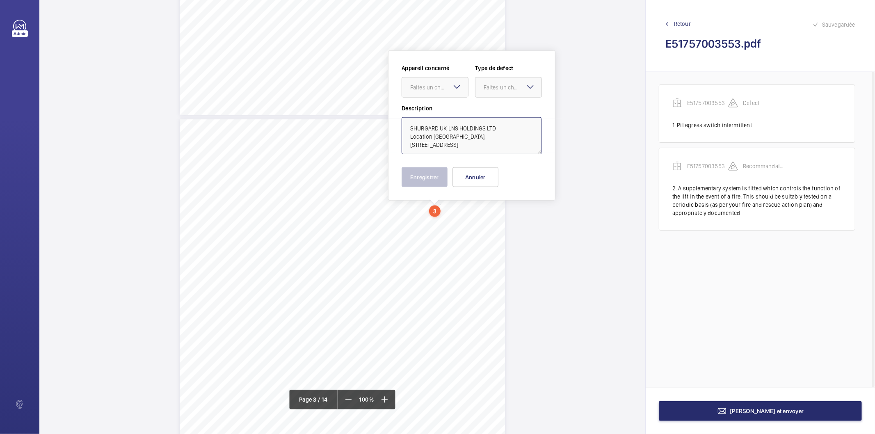
click at [429, 139] on textarea "SHURGARD UK LNS HOLDINGS LTD Location [GEOGRAPHIC_DATA], [STREET_ADDRESS]" at bounding box center [471, 135] width 140 height 37
click at [488, 178] on button "Annuler" at bounding box center [475, 177] width 46 height 20
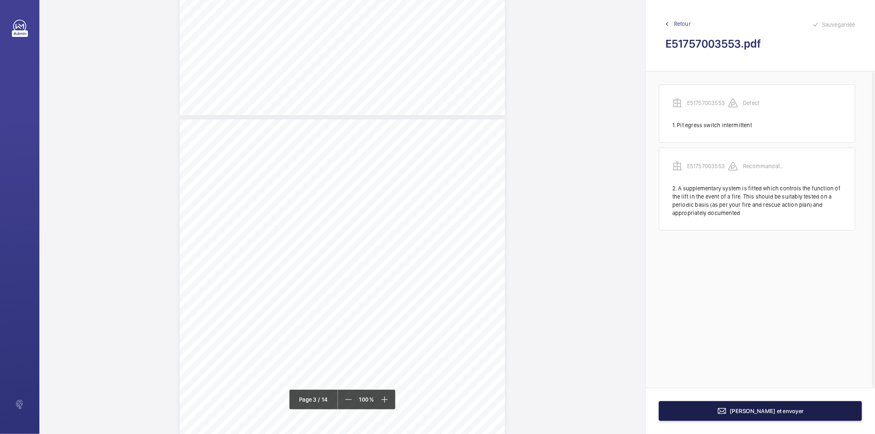
click at [702, 412] on button "[PERSON_NAME] et envoyer" at bounding box center [760, 411] width 203 height 20
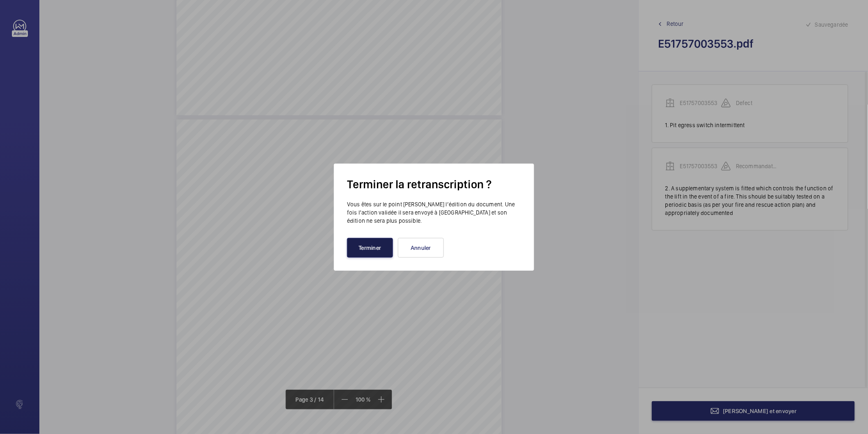
click at [366, 245] on button "Terminer" at bounding box center [370, 248] width 46 height 20
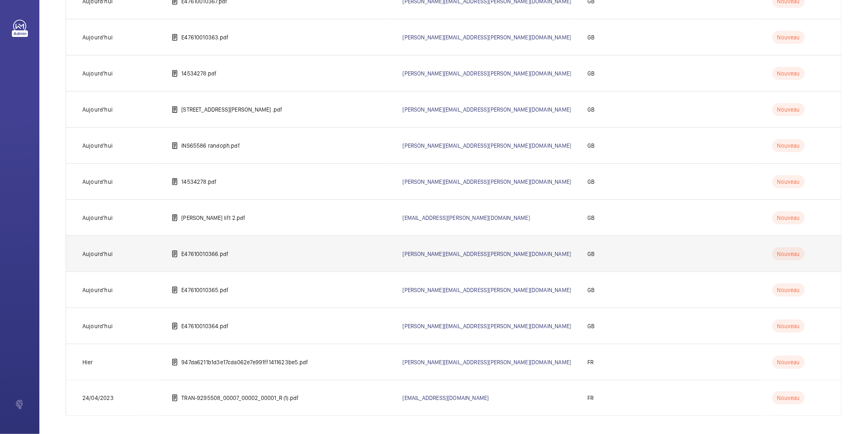
scroll to position [153, 0]
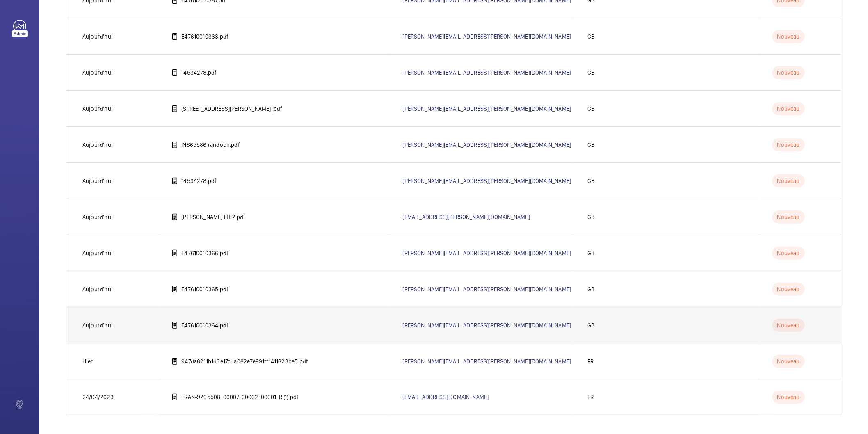
click at [206, 319] on td "E47610010364.pdf" at bounding box center [273, 325] width 231 height 36
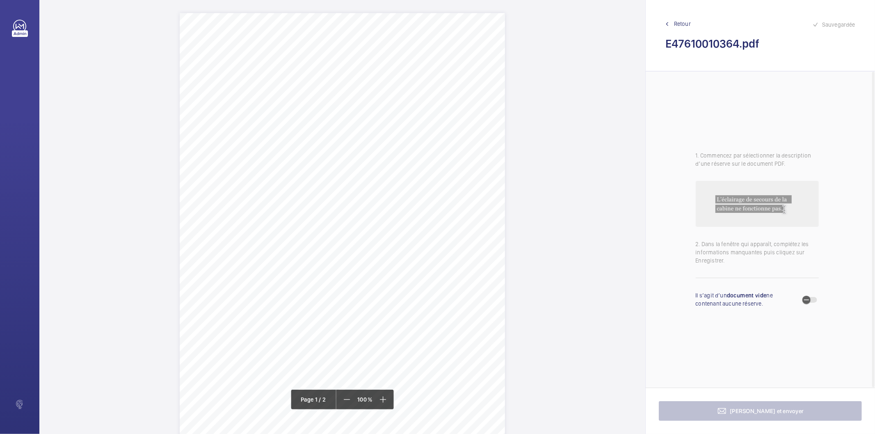
drag, startPoint x: 251, startPoint y: 78, endPoint x: 388, endPoint y: 84, distance: 137.1
click at [388, 84] on div "Lift Report Lifting Operations & Lifting Equipment Regulation 1998 Provision & …" at bounding box center [342, 243] width 325 height 460
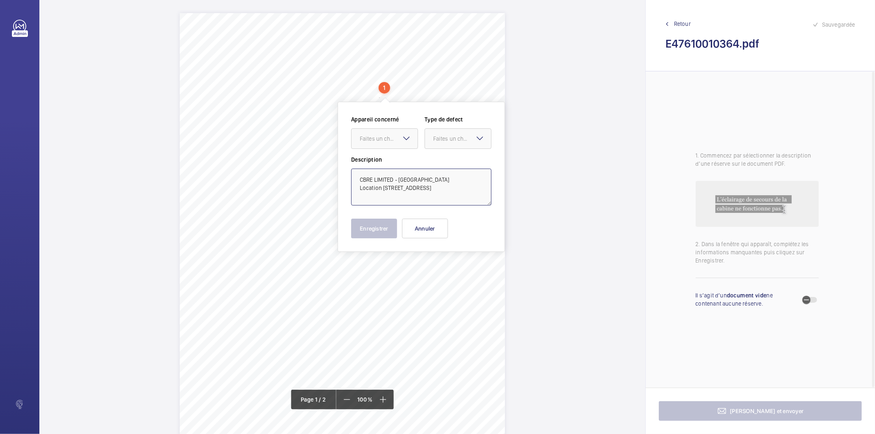
drag, startPoint x: 440, startPoint y: 196, endPoint x: 351, endPoint y: 178, distance: 90.4
click at [351, 178] on textarea "CBRE LIMITED - [GEOGRAPHIC_DATA] Location [STREET_ADDRESS]" at bounding box center [421, 187] width 140 height 37
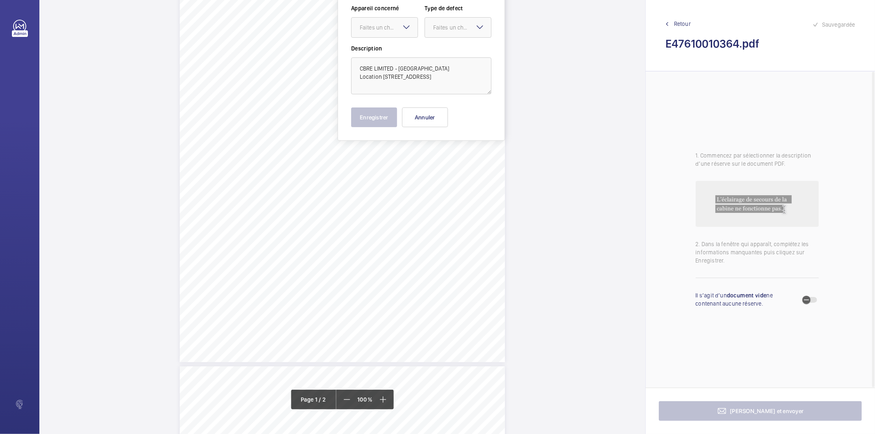
scroll to position [137, 0]
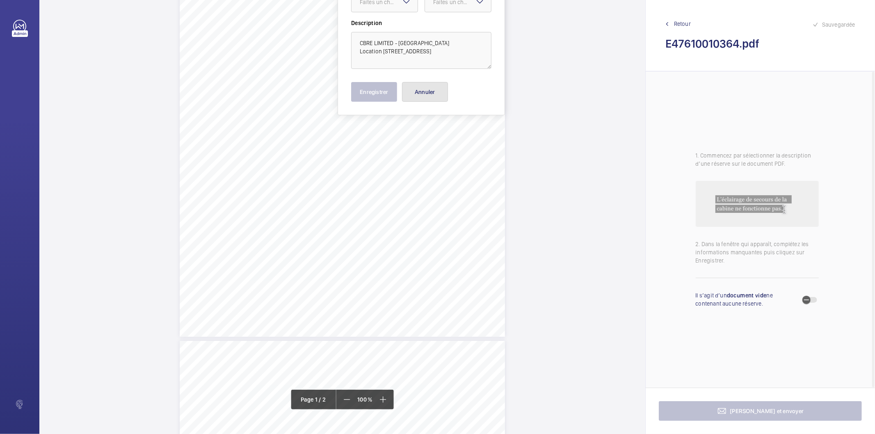
click at [424, 94] on button "Annuler" at bounding box center [425, 92] width 46 height 20
drag, startPoint x: 333, startPoint y: 236, endPoint x: 400, endPoint y: 244, distance: 67.7
click at [400, 244] on div "Lift Report Lifting Operations & Lifting Equipment Regulation 1998 Provision & …" at bounding box center [342, 343] width 325 height 460
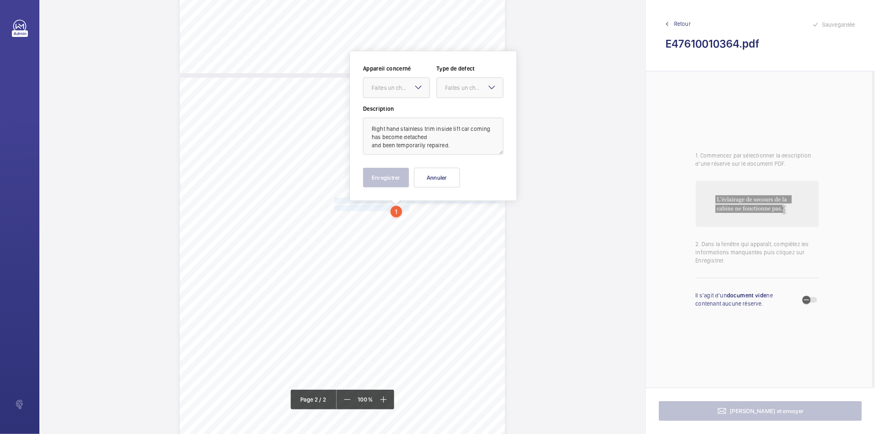
scroll to position [400, 0]
click at [392, 85] on div "Faites un choix" at bounding box center [401, 87] width 58 height 8
click at [386, 114] on span "E47610010364" at bounding box center [397, 112] width 50 height 8
click at [458, 89] on div "Faites un choix" at bounding box center [474, 87] width 58 height 8
click at [461, 112] on span "Standard" at bounding box center [470, 112] width 50 height 8
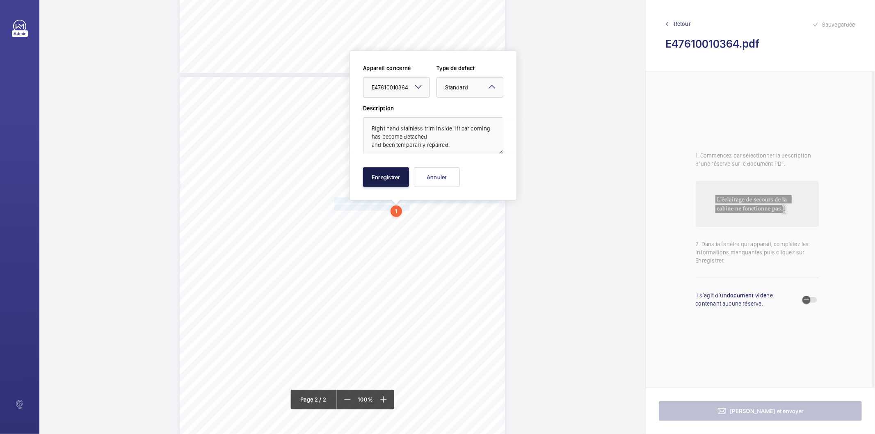
click at [391, 177] on button "Enregistrer" at bounding box center [386, 177] width 46 height 20
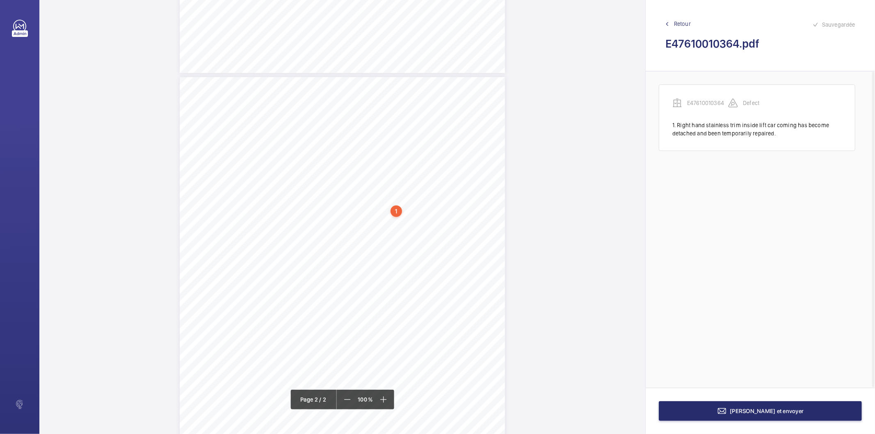
click at [398, 213] on div "1" at bounding box center [395, 210] width 11 height 11
click at [384, 146] on div "E47610010364" at bounding box center [398, 146] width 70 height 8
copy div "E47610010364"
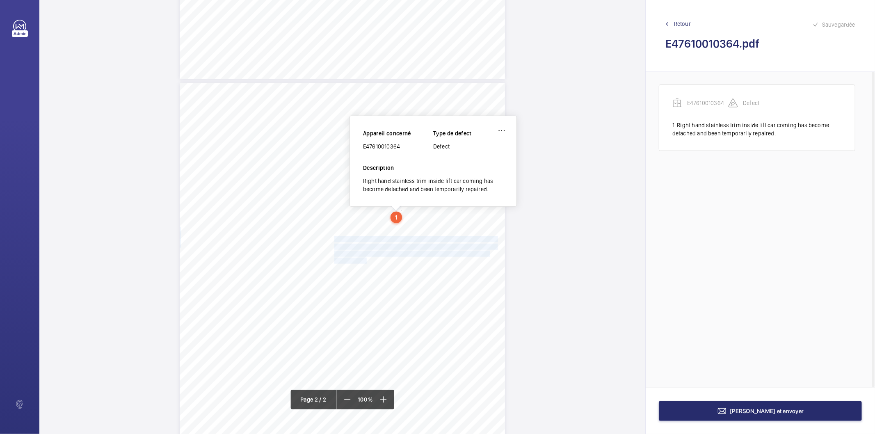
drag, startPoint x: 333, startPoint y: 238, endPoint x: 363, endPoint y: 259, distance: 35.8
click at [363, 259] on div "Lift Report Lifting Operations & Lifting Equipment Regulation 1998 Provision & …" at bounding box center [342, 313] width 325 height 460
click at [359, 252] on span "basis (as per your fire and rescue action plan) and appropriately" at bounding box center [410, 253] width 153 height 5
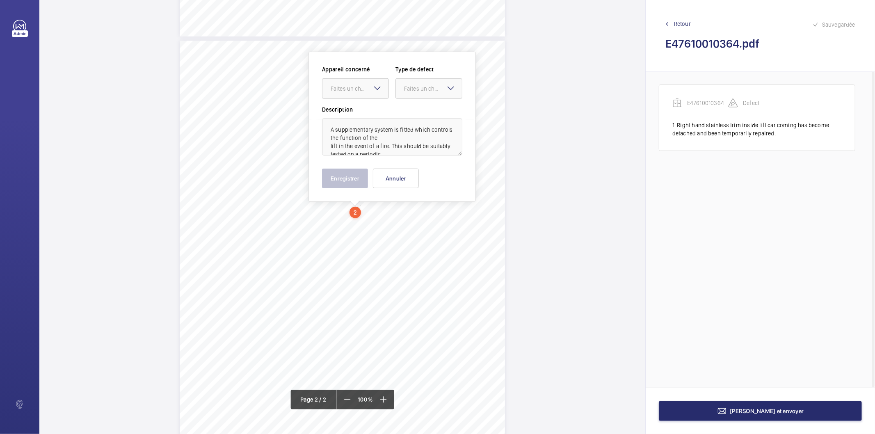
scroll to position [438, 0]
click at [362, 80] on div at bounding box center [355, 88] width 66 height 20
click at [350, 112] on span "E47610010364" at bounding box center [356, 112] width 50 height 8
click at [412, 90] on div "Faites un choix" at bounding box center [433, 87] width 58 height 8
click at [422, 174] on span "Recommandation" at bounding box center [429, 173] width 50 height 8
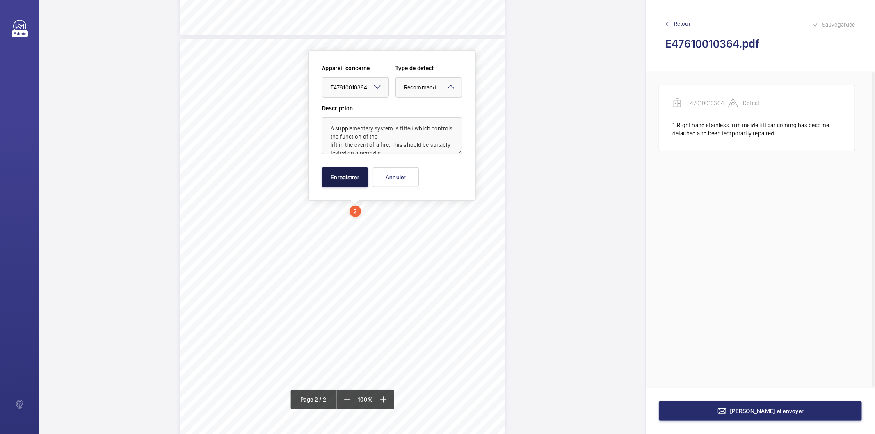
click at [363, 180] on button "Enregistrer" at bounding box center [345, 177] width 46 height 20
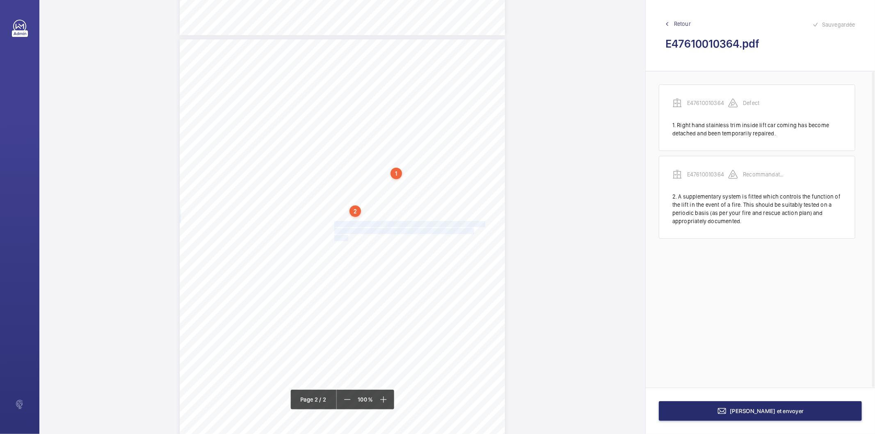
drag, startPoint x: 333, startPoint y: 223, endPoint x: 345, endPoint y: 236, distance: 17.4
click at [345, 236] on div "Lift Report Lifting Operations & Lifting Equipment Regulation 1998 Provision & …" at bounding box center [342, 269] width 325 height 460
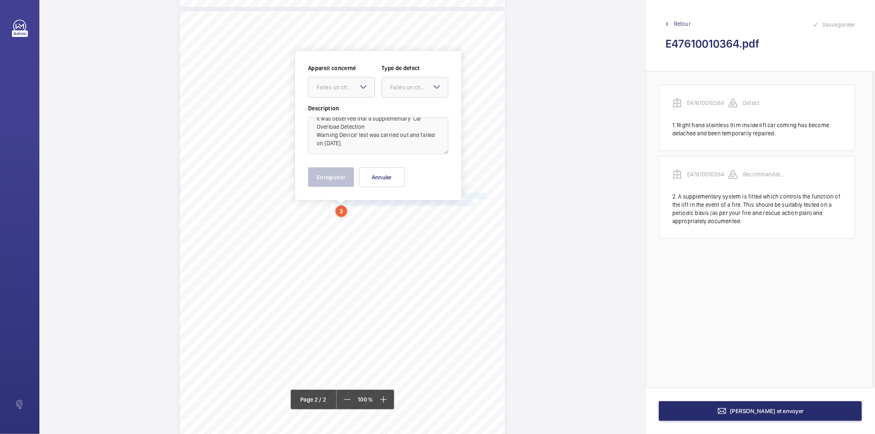
scroll to position [0, 0]
click at [337, 85] on div "Faites un choix" at bounding box center [346, 87] width 58 height 8
click at [340, 115] on span "E47610010364" at bounding box center [342, 112] width 50 height 8
click at [396, 91] on div "Faites un choix" at bounding box center [419, 87] width 58 height 8
click at [406, 170] on span "Recommandation" at bounding box center [415, 173] width 50 height 8
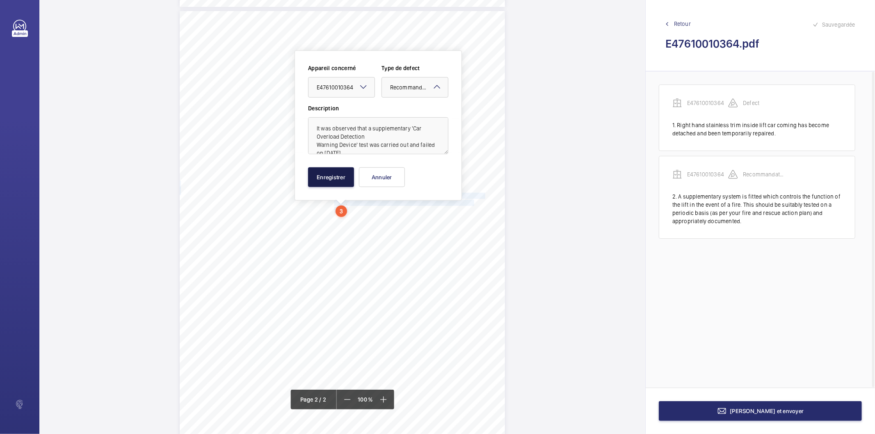
click at [335, 178] on button "Enregistrer" at bounding box center [331, 177] width 46 height 20
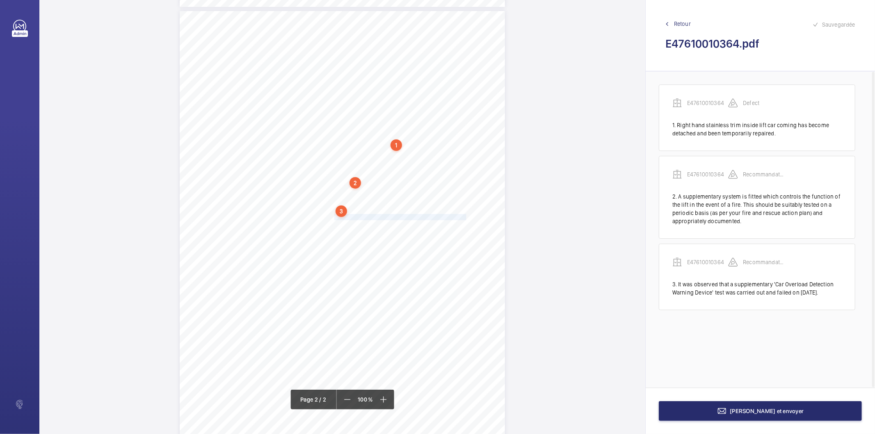
drag, startPoint x: 333, startPoint y: 218, endPoint x: 453, endPoint y: 216, distance: 119.8
click at [453, 216] on span "A new Load Weigher is required and has been asked for." at bounding box center [401, 216] width 135 height 5
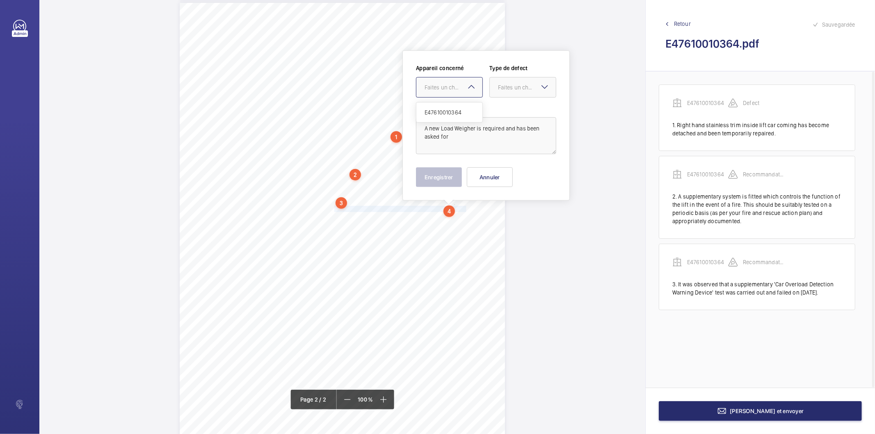
click at [458, 85] on div "Faites un choix" at bounding box center [453, 87] width 58 height 8
click at [445, 111] on span "E47610010364" at bounding box center [449, 112] width 50 height 8
click at [539, 89] on div "Faites un choix" at bounding box center [527, 87] width 58 height 8
click at [515, 170] on span "Recommandation" at bounding box center [523, 173] width 50 height 8
click at [452, 178] on button "Enregistrer" at bounding box center [439, 177] width 46 height 20
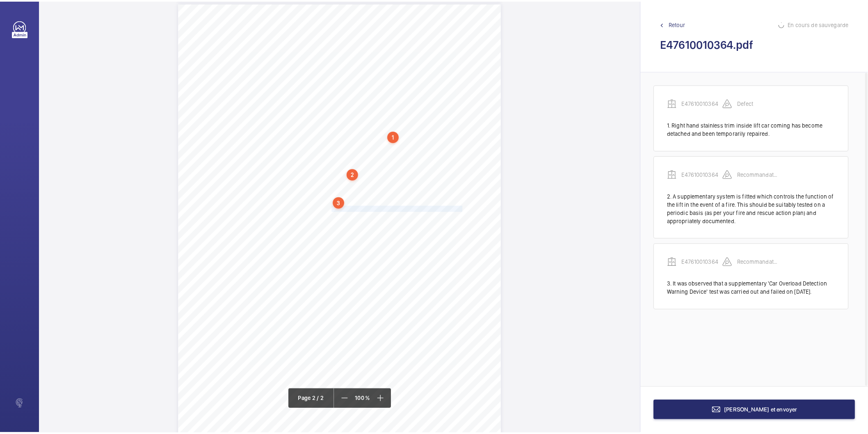
scroll to position [7, 0]
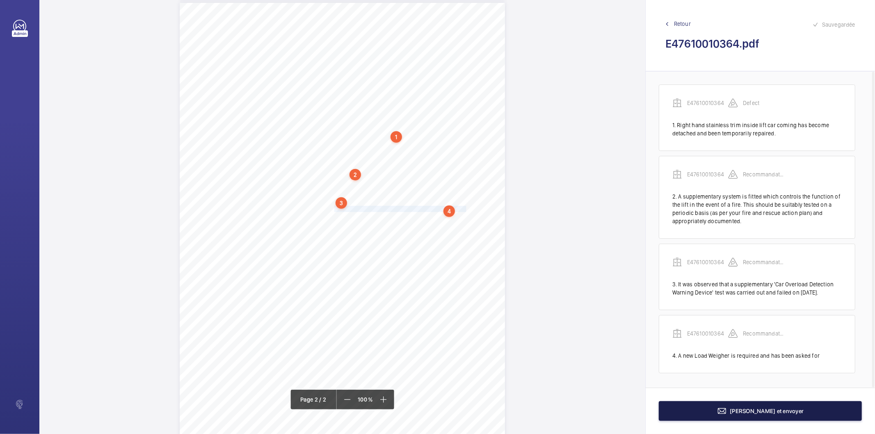
click at [707, 411] on button "[PERSON_NAME] et envoyer" at bounding box center [760, 411] width 203 height 20
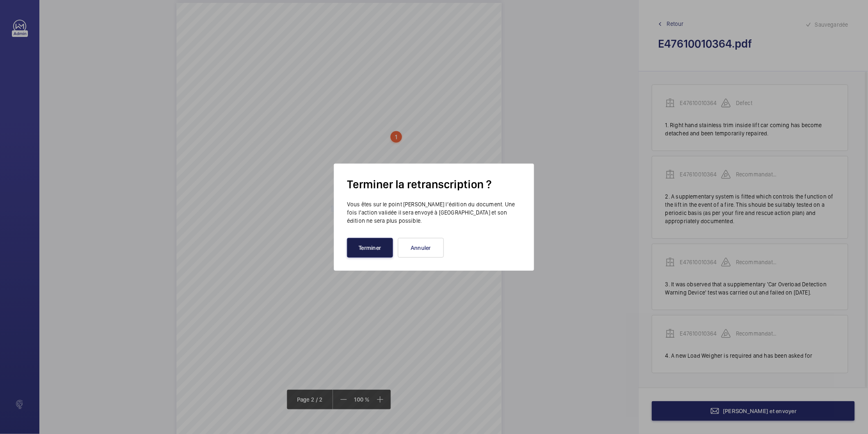
click at [378, 252] on button "Terminer" at bounding box center [370, 248] width 46 height 20
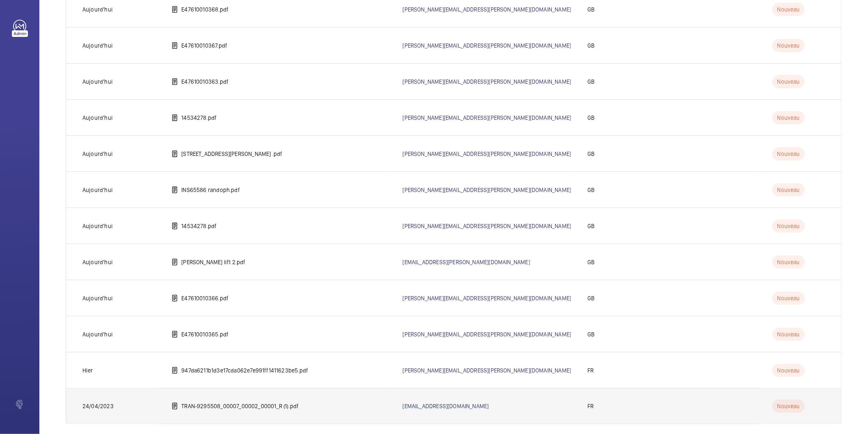
scroll to position [117, 0]
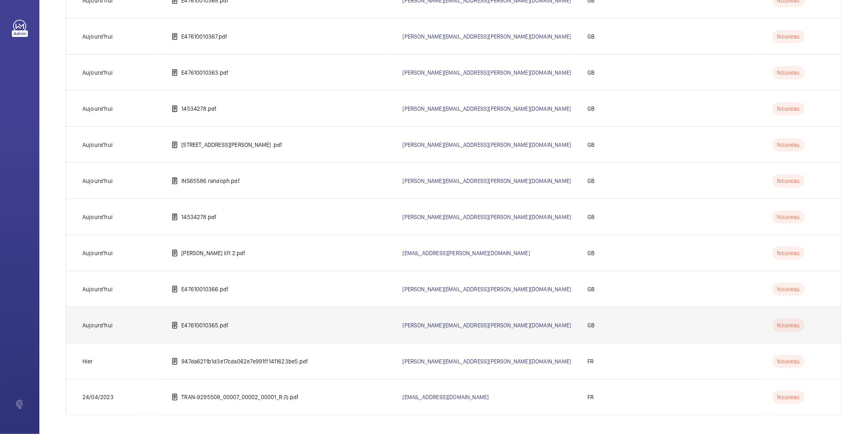
click at [213, 326] on p "E47610010365.pdf" at bounding box center [204, 325] width 47 height 8
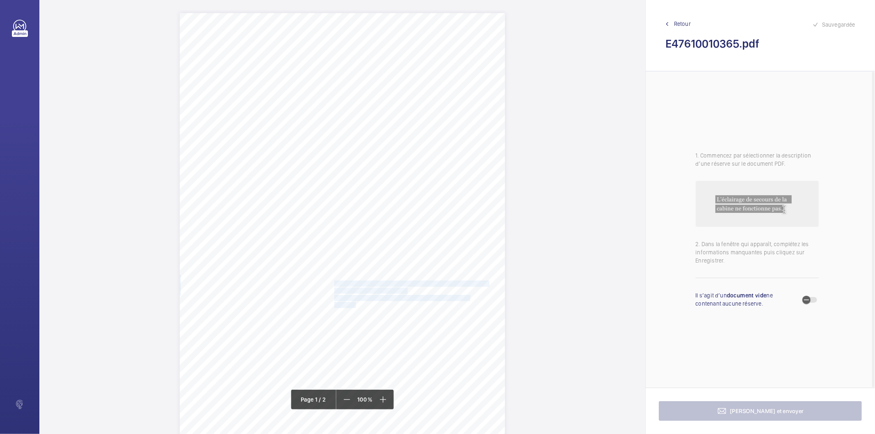
drag, startPoint x: 333, startPoint y: 282, endPoint x: 352, endPoint y: 305, distance: 29.8
click at [352, 305] on div "Lift Report Lifting Operations & Lifting Equipment Regulation 1998 Provision & …" at bounding box center [342, 243] width 325 height 460
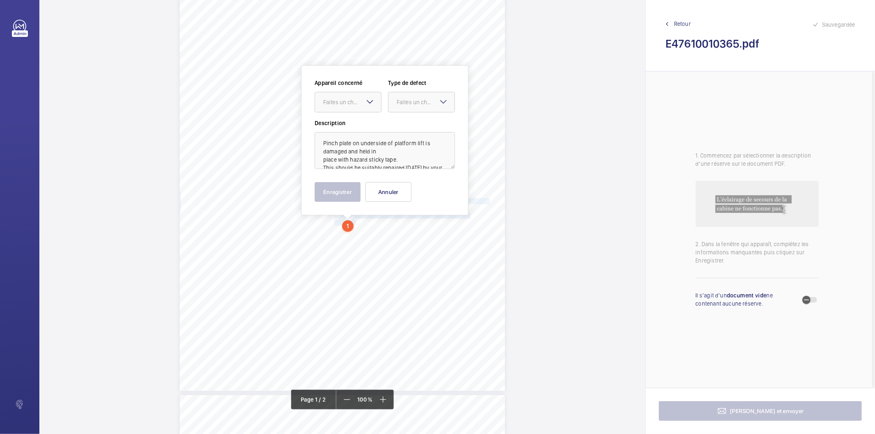
scroll to position [97, 0]
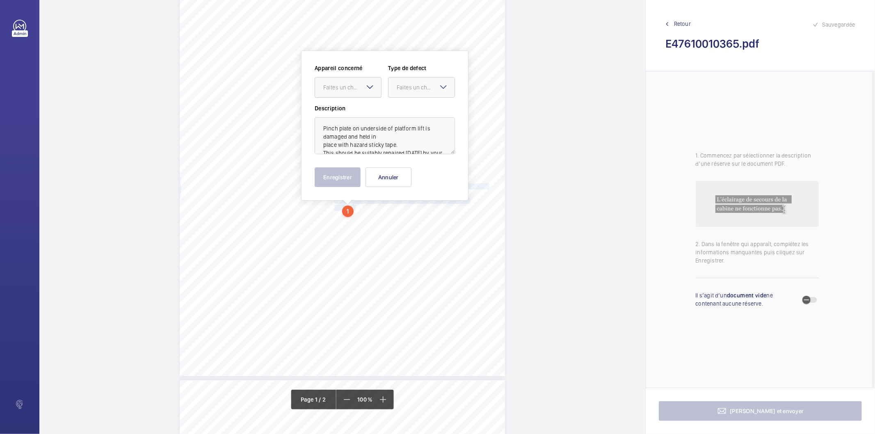
click at [363, 91] on div at bounding box center [348, 88] width 66 height 20
click at [345, 119] on div "E47610010365" at bounding box center [348, 113] width 66 height 20
click at [415, 89] on div "Faites un choix" at bounding box center [426, 87] width 58 height 8
click at [413, 151] on span "Timed" at bounding box center [422, 152] width 50 height 8
click at [437, 88] on mat-icon "Open calendar" at bounding box center [442, 88] width 10 height 10
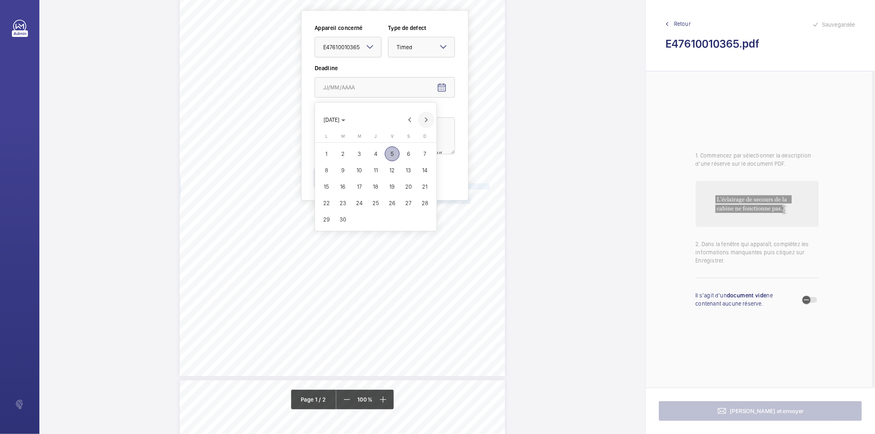
click at [424, 124] on span "Next month" at bounding box center [426, 120] width 16 height 16
click at [388, 152] on span "3" at bounding box center [392, 153] width 15 height 15
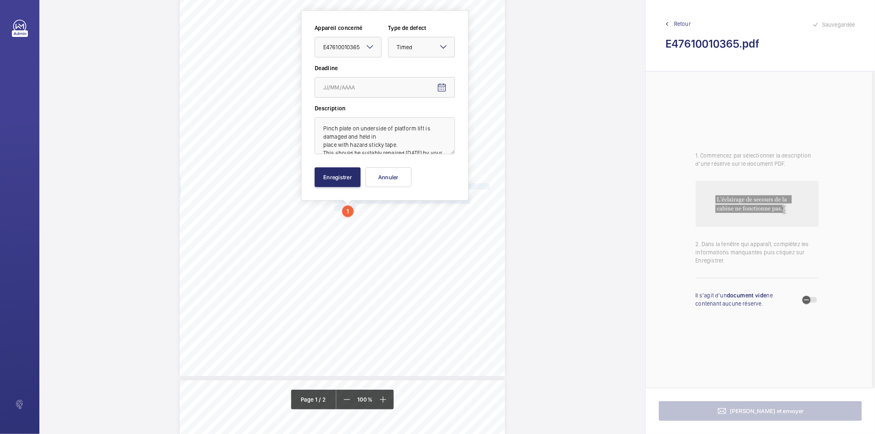
type input "[DATE]"
click at [331, 178] on button "Enregistrer" at bounding box center [338, 177] width 46 height 20
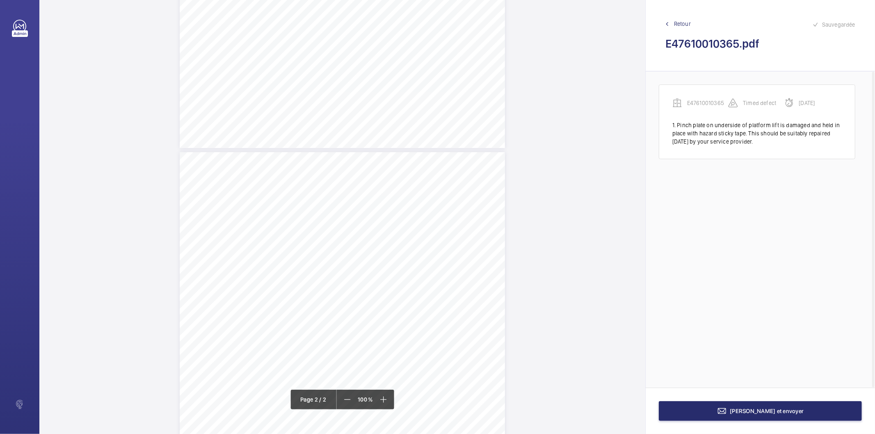
scroll to position [462, 0]
drag, startPoint x: 333, startPoint y: 160, endPoint x: 431, endPoint y: 159, distance: 97.6
click at [431, 159] on span "One buffer on underside of platform missing." at bounding box center [388, 159] width 109 height 5
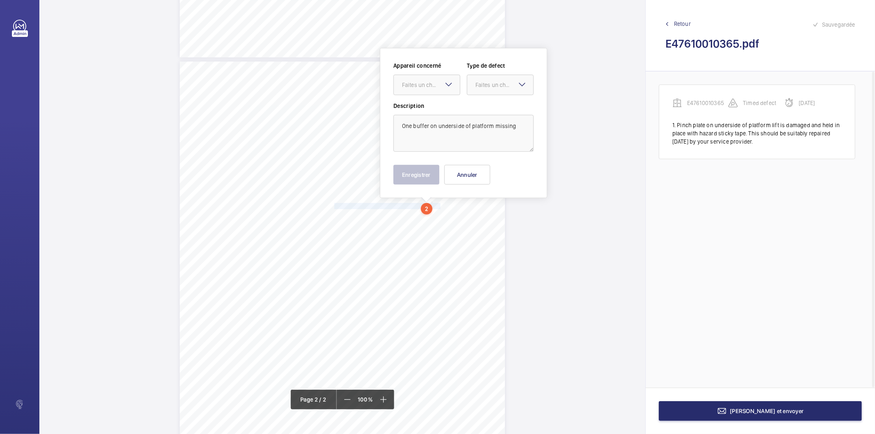
scroll to position [413, 0]
click at [427, 91] on div at bounding box center [427, 88] width 66 height 20
click at [428, 113] on span "E47610010365" at bounding box center [427, 112] width 50 height 8
click at [496, 84] on div "Faites un choix" at bounding box center [504, 87] width 58 height 8
click at [494, 114] on span "Standard" at bounding box center [500, 112] width 50 height 8
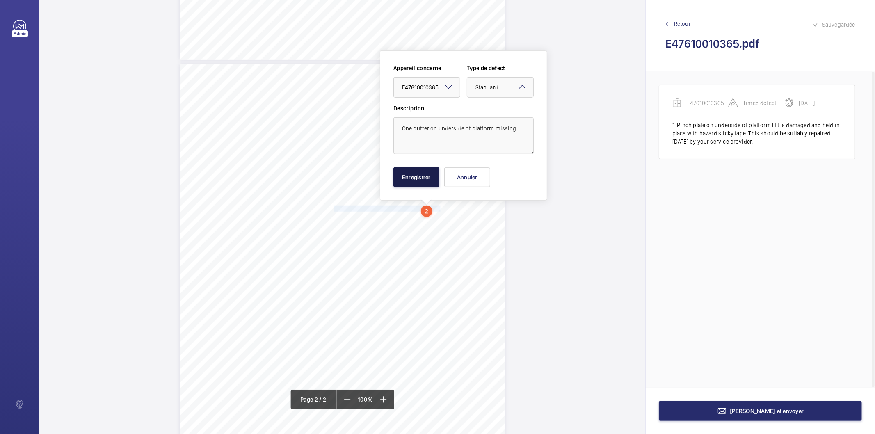
click at [422, 180] on button "Enregistrer" at bounding box center [416, 177] width 46 height 20
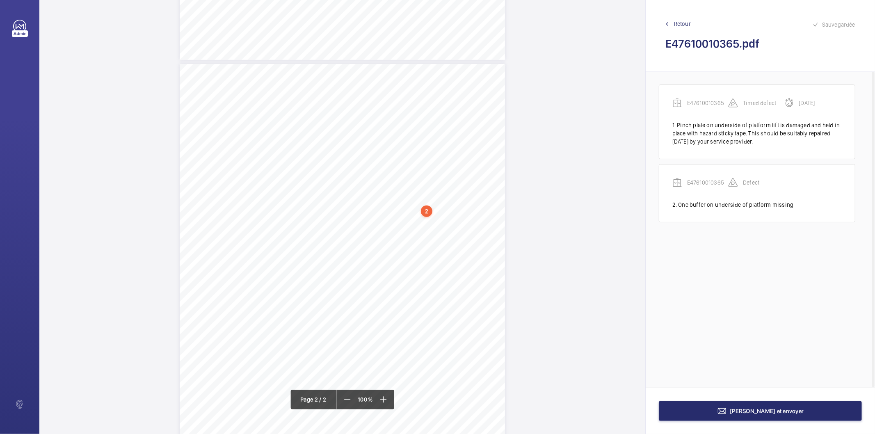
click at [333, 240] on div "Lift Report Lifting Operations & Lifting Equipment Regulation 1998 Provision & …" at bounding box center [342, 294] width 325 height 460
click at [363, 181] on button "Annuler" at bounding box center [369, 177] width 46 height 20
drag, startPoint x: 334, startPoint y: 207, endPoint x: 404, endPoint y: 215, distance: 70.2
click at [404, 215] on div "Lift Report Lifting Operations & Lifting Equipment Regulation 1998 Provision & …" at bounding box center [342, 262] width 325 height 460
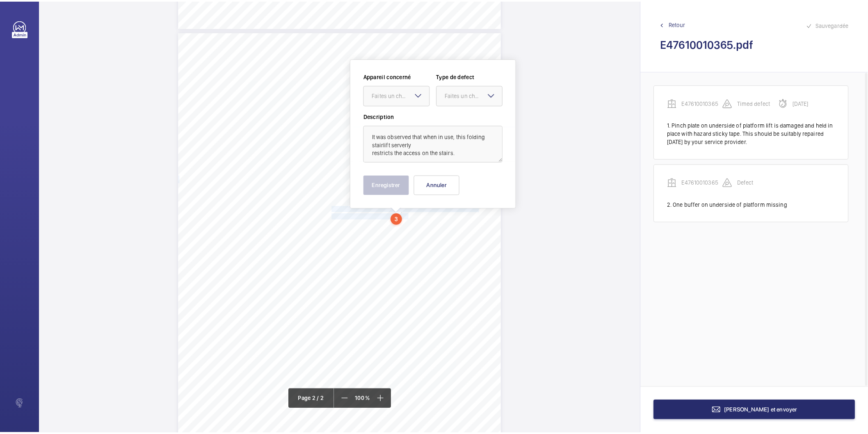
scroll to position [454, 0]
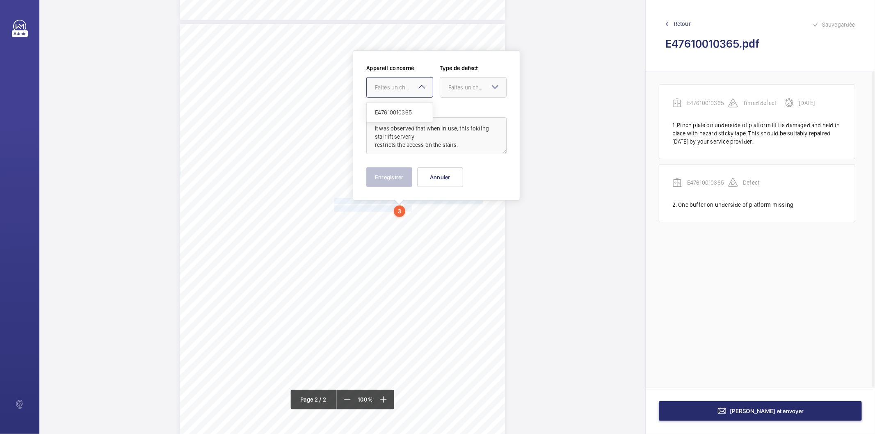
click at [419, 87] on mat-icon at bounding box center [422, 87] width 10 height 10
click at [400, 113] on span "E47610010365" at bounding box center [400, 112] width 50 height 8
click at [468, 85] on div "Faites un choix" at bounding box center [477, 87] width 58 height 8
drag, startPoint x: 462, startPoint y: 174, endPoint x: 446, endPoint y: 176, distance: 15.6
click at [461, 174] on span "Recommandation" at bounding box center [473, 173] width 50 height 8
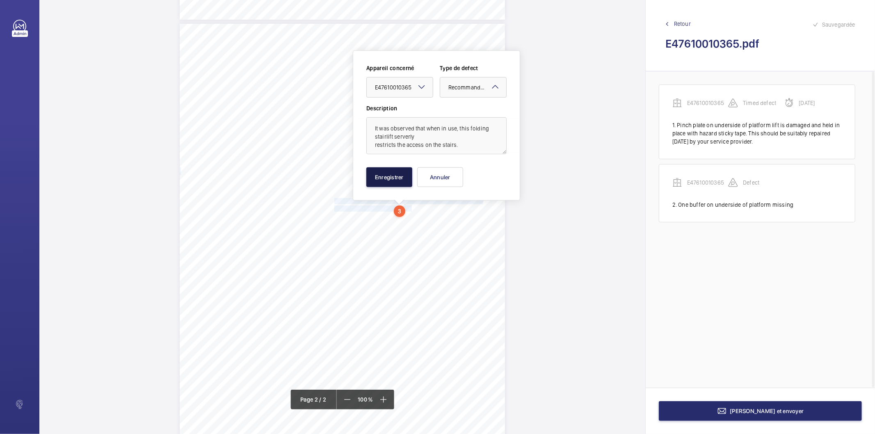
click at [404, 172] on button "Enregistrer" at bounding box center [389, 177] width 46 height 20
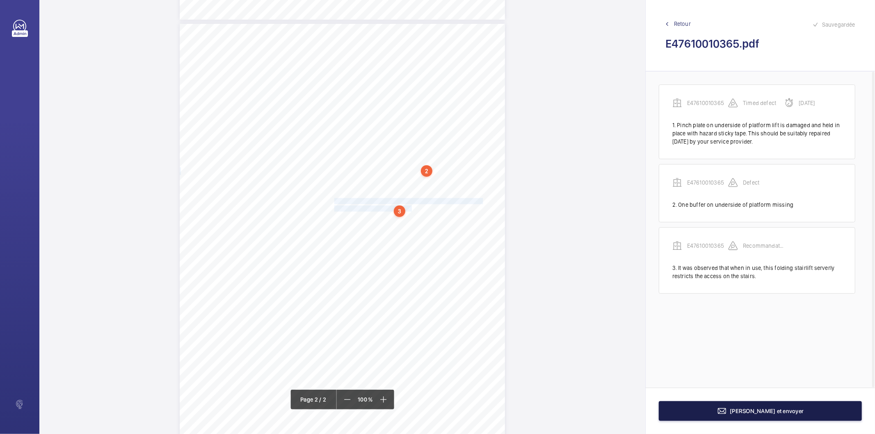
click at [674, 408] on button "[PERSON_NAME] et envoyer" at bounding box center [760, 411] width 203 height 20
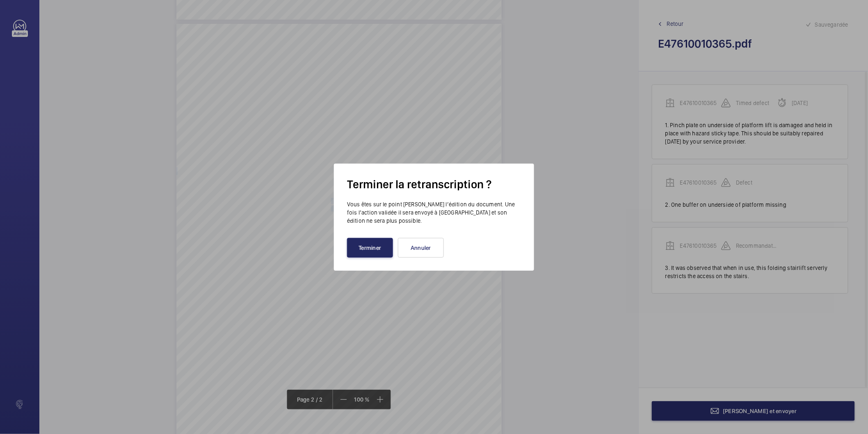
click at [362, 248] on button "Terminer" at bounding box center [370, 248] width 46 height 20
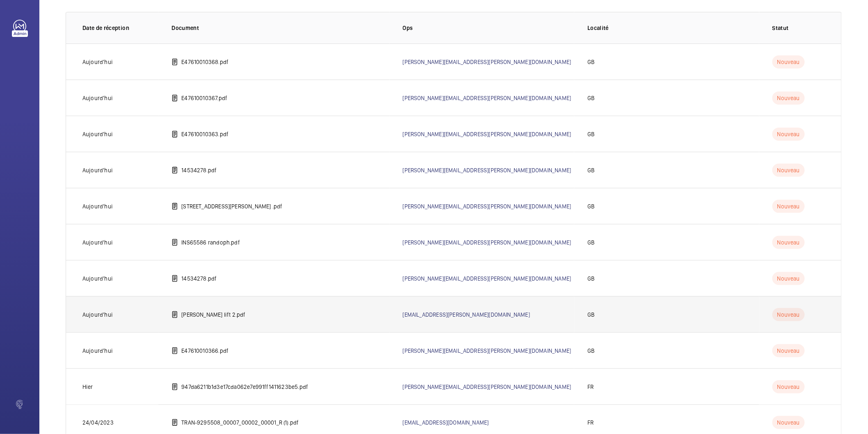
scroll to position [81, 0]
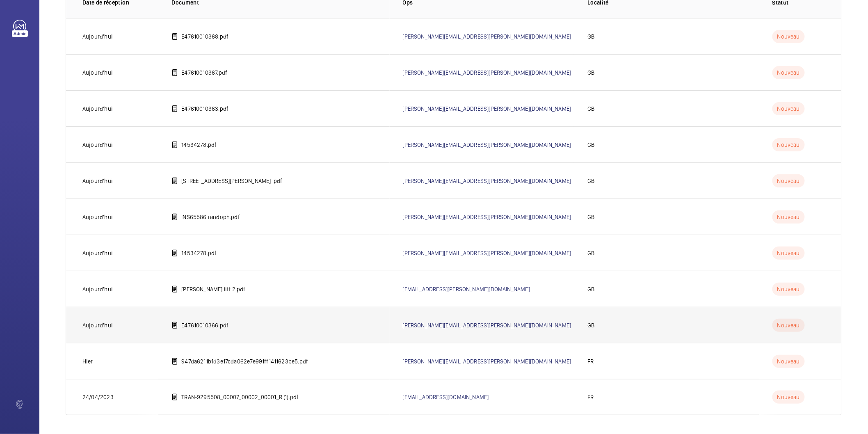
click at [217, 325] on p "E47610010366.pdf" at bounding box center [204, 325] width 47 height 8
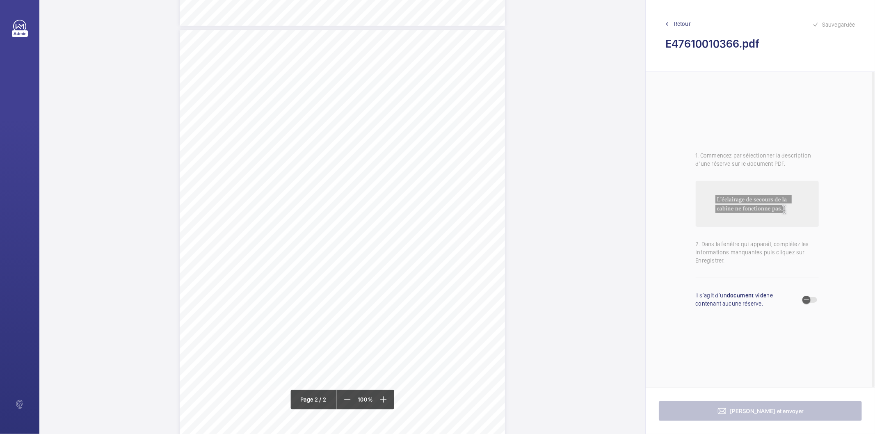
scroll to position [456, 0]
drag, startPoint x: 333, startPoint y: 145, endPoint x: 466, endPoint y: 145, distance: 132.5
click at [466, 145] on span "Handwinding buzzer inoperative when power is switched off." at bounding box center [408, 144] width 148 height 5
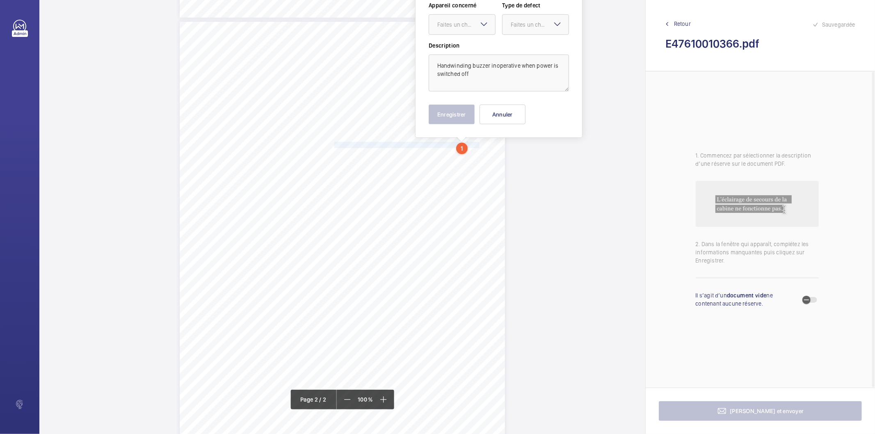
scroll to position [393, 0]
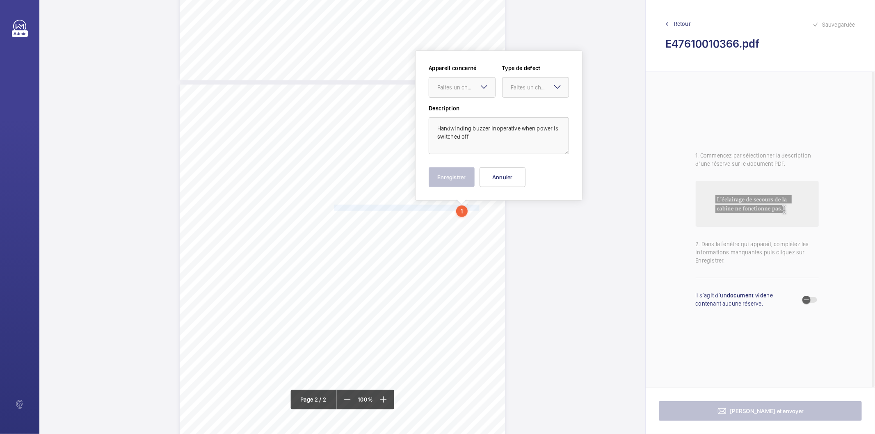
click at [456, 91] on div at bounding box center [462, 88] width 66 height 20
click at [451, 112] on span "E47610010366" at bounding box center [462, 112] width 50 height 8
click at [523, 91] on div at bounding box center [535, 88] width 66 height 20
click at [519, 112] on span "Standard" at bounding box center [536, 112] width 50 height 8
click at [462, 179] on button "Enregistrer" at bounding box center [452, 177] width 46 height 20
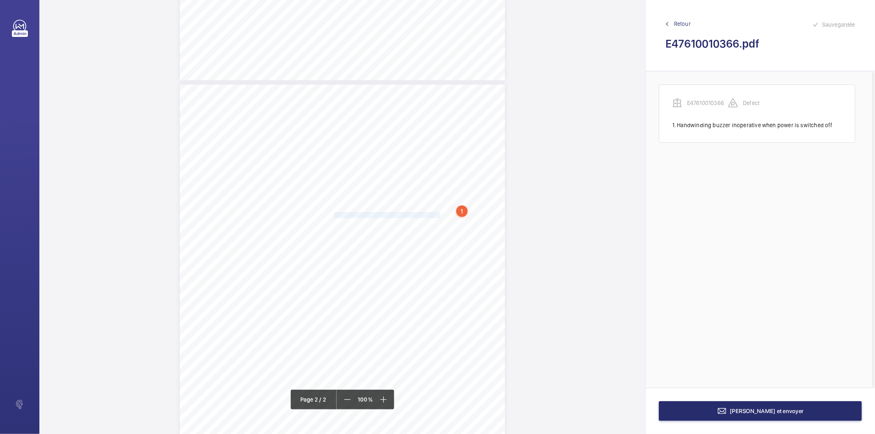
drag, startPoint x: 334, startPoint y: 215, endPoint x: 430, endPoint y: 214, distance: 96.0
click at [430, 214] on span "One spot light in the lift car not fully working." at bounding box center [388, 214] width 108 height 5
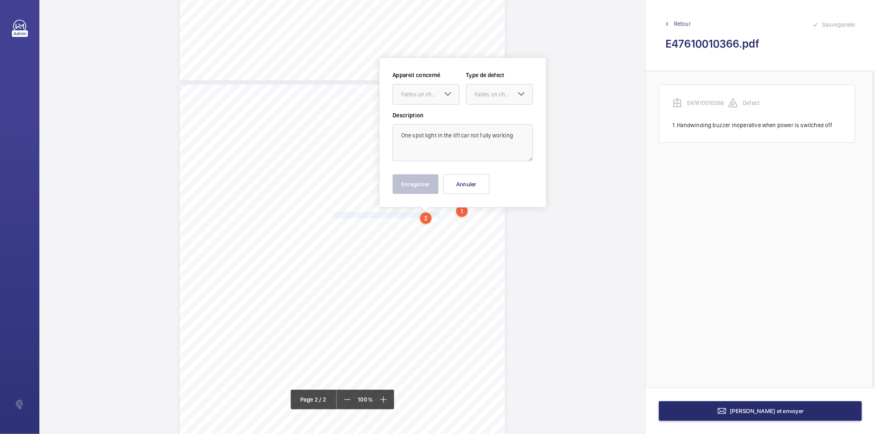
scroll to position [400, 0]
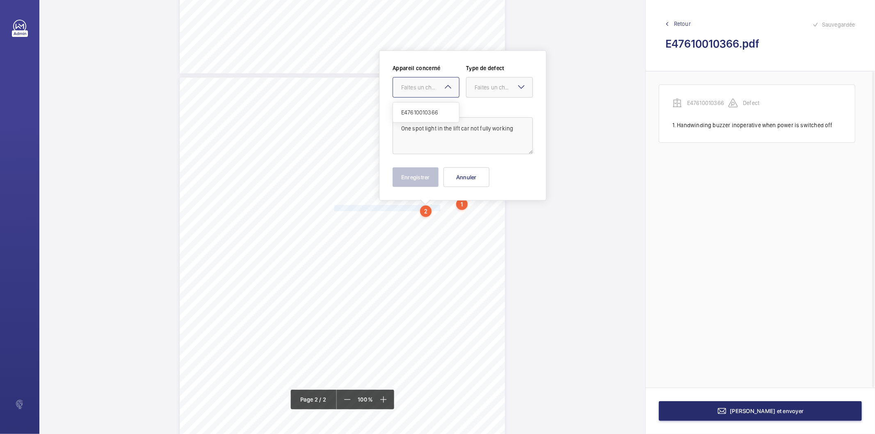
click at [438, 84] on div "Faites un choix" at bounding box center [430, 87] width 58 height 8
click at [430, 112] on span "E47610010366" at bounding box center [426, 112] width 50 height 8
click at [487, 89] on div "Faites un choix" at bounding box center [503, 87] width 58 height 8
click at [485, 112] on span "Standard" at bounding box center [499, 112] width 50 height 8
click at [420, 180] on button "Enregistrer" at bounding box center [415, 177] width 46 height 20
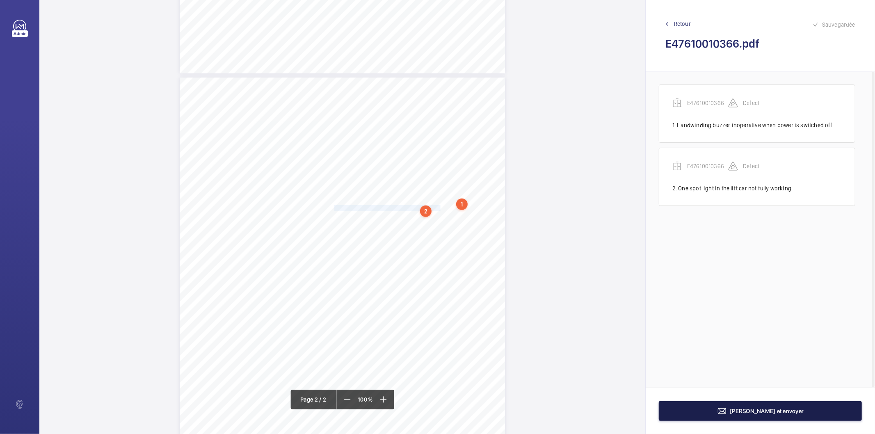
click at [726, 411] on button "[PERSON_NAME] et envoyer" at bounding box center [760, 411] width 203 height 20
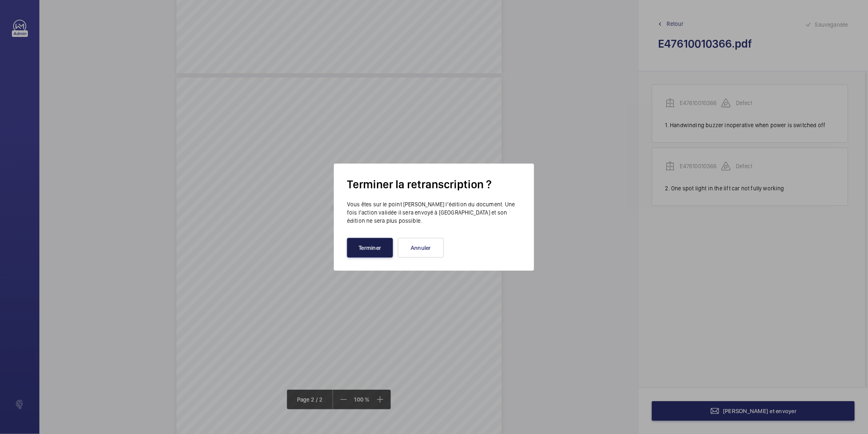
click at [366, 251] on button "Terminer" at bounding box center [370, 248] width 46 height 20
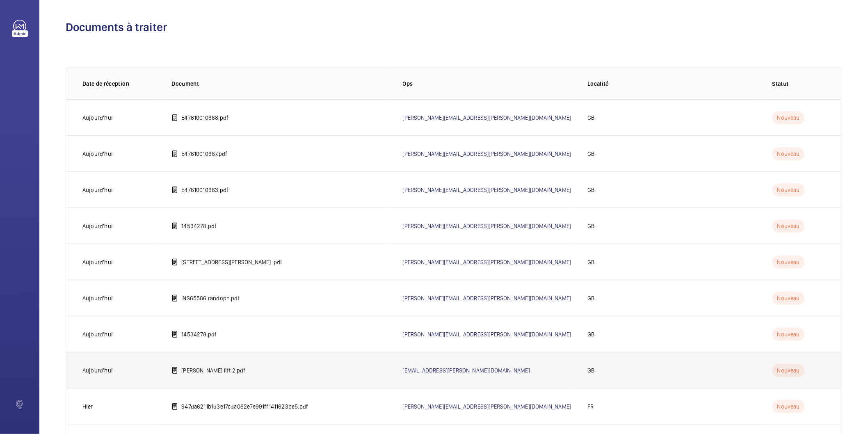
click at [214, 369] on p "[PERSON_NAME] lift 2.pdf" at bounding box center [213, 370] width 64 height 8
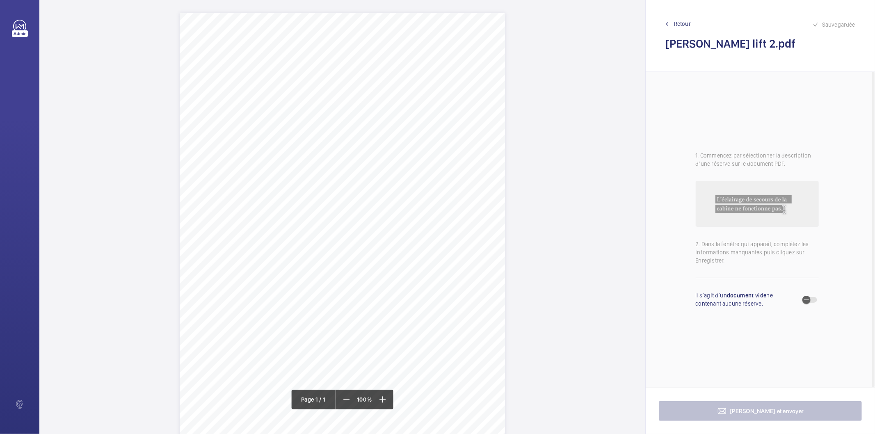
drag, startPoint x: 421, startPoint y: 104, endPoint x: 329, endPoint y: 96, distance: 92.3
click at [329, 96] on div "Signed: Lifting Operations and Lifting Equipment Regulations 1998 Report of Tho…" at bounding box center [342, 243] width 325 height 460
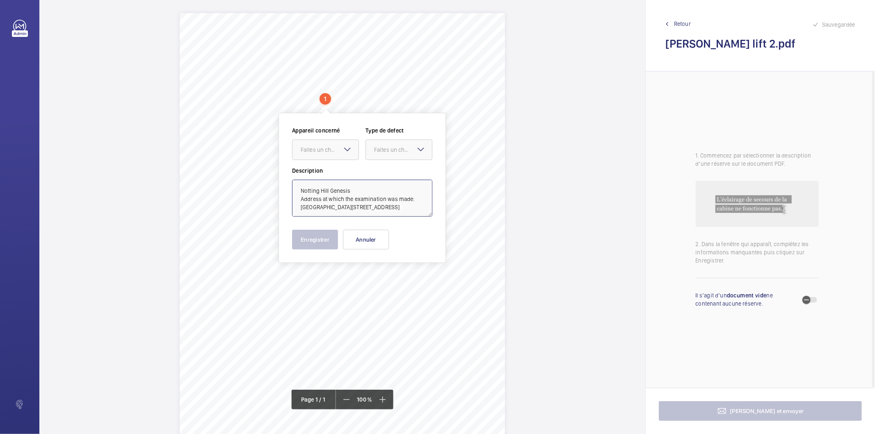
click at [342, 203] on textarea "Notting Hill Genesis Address at which the examination was made: [GEOGRAPHIC_DAT…" at bounding box center [362, 198] width 140 height 37
click at [383, 239] on button "Annuler" at bounding box center [366, 240] width 46 height 20
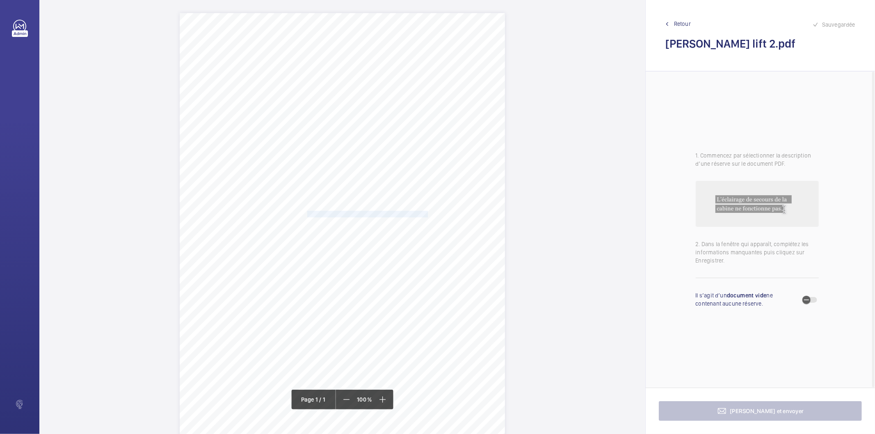
drag, startPoint x: 306, startPoint y: 215, endPoint x: 425, endPoint y: 214, distance: 118.9
click at [425, 214] on div "Signed: Lifting Operations and Lifting Equipment Regulations 1998 Report of Tho…" at bounding box center [342, 243] width 325 height 460
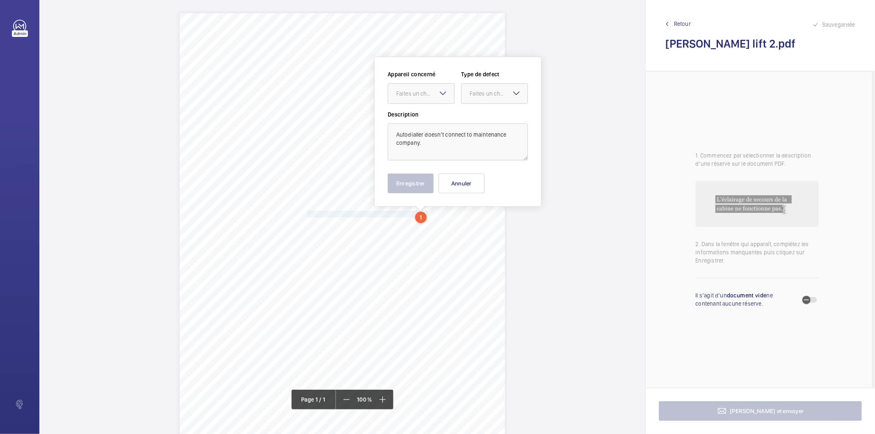
scroll to position [6, 0]
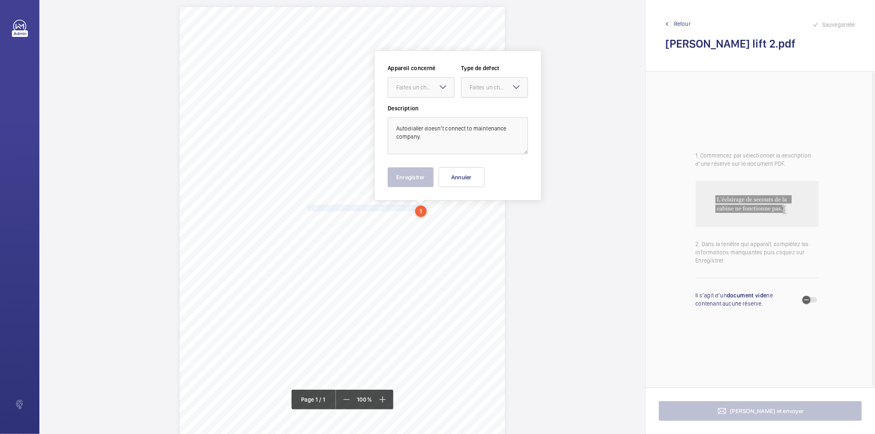
click at [501, 91] on div "Faites un choix" at bounding box center [499, 87] width 58 height 8
click at [487, 150] on span "Timed" at bounding box center [495, 152] width 50 height 8
click at [513, 91] on mat-icon "Open calendar" at bounding box center [515, 88] width 10 height 10
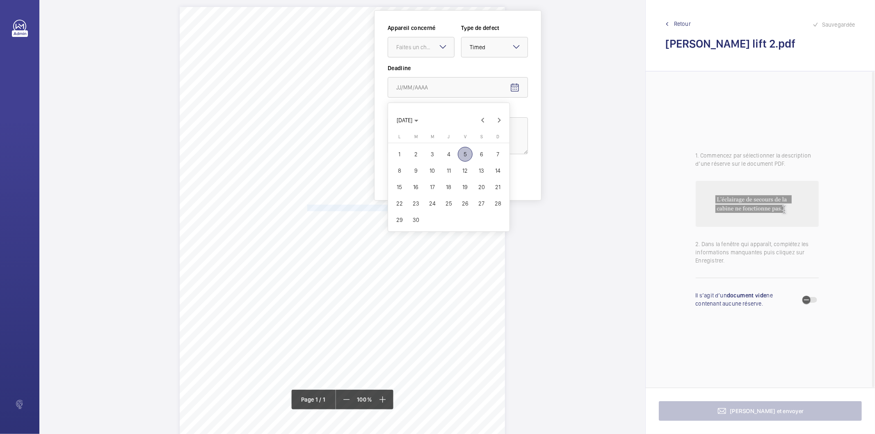
click at [431, 167] on span "10" at bounding box center [432, 170] width 15 height 15
type input "[DATE]"
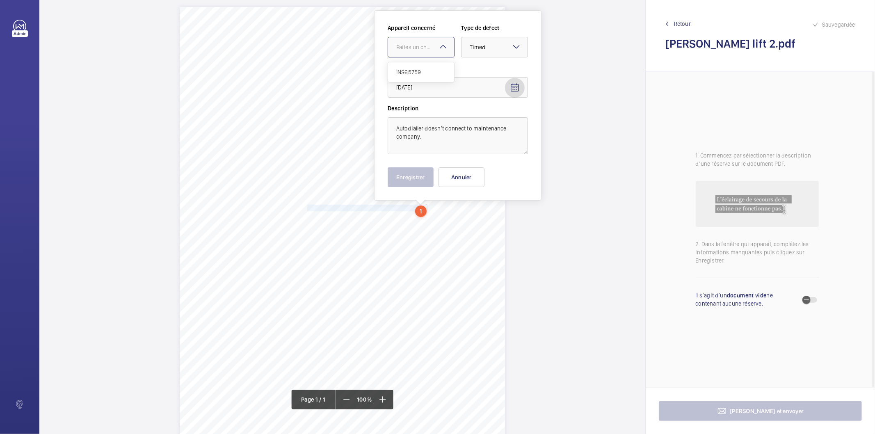
click at [431, 45] on div "Faites un choix" at bounding box center [425, 47] width 58 height 8
click at [420, 73] on span "INS65759" at bounding box center [421, 72] width 50 height 8
click at [414, 177] on button "Enregistrer" at bounding box center [411, 177] width 46 height 20
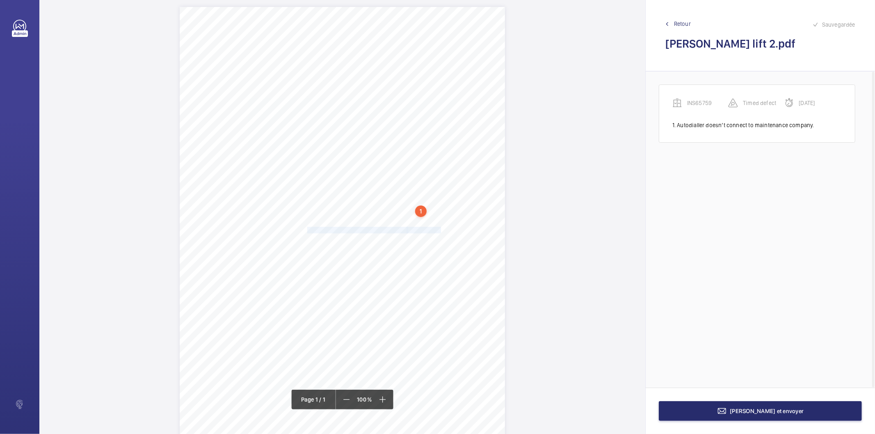
drag, startPoint x: 306, startPoint y: 230, endPoint x: 407, endPoint y: 230, distance: 100.9
click at [407, 230] on div "Signed: Lifting Operations and Lifting Equipment Regulations 1998 Report of Tho…" at bounding box center [342, 237] width 325 height 460
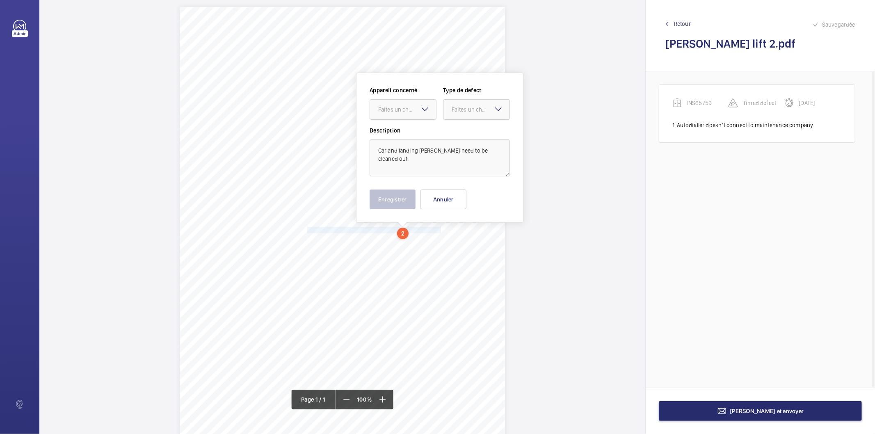
scroll to position [29, 0]
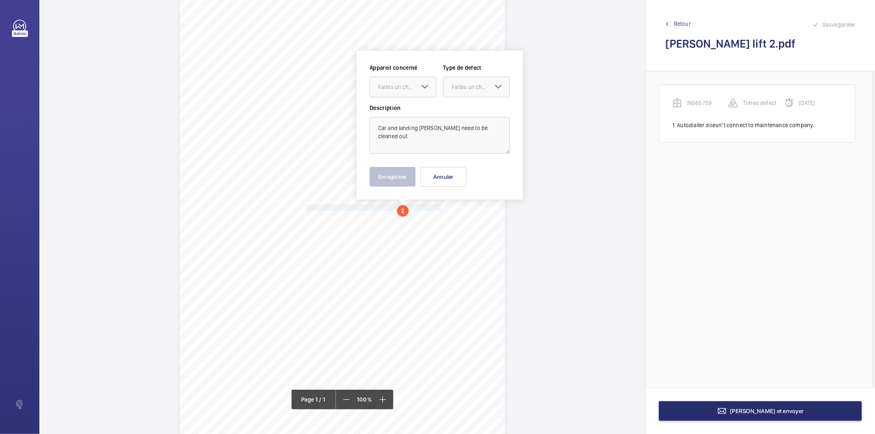
click at [404, 97] on div "Faites un choix" at bounding box center [402, 87] width 67 height 21
click at [403, 118] on div "INS65759" at bounding box center [403, 112] width 66 height 20
drag, startPoint x: 475, startPoint y: 89, endPoint x: 473, endPoint y: 97, distance: 7.7
click at [475, 91] on div "Faites un choix" at bounding box center [476, 87] width 66 height 8
click at [458, 109] on span "Standard" at bounding box center [477, 112] width 50 height 8
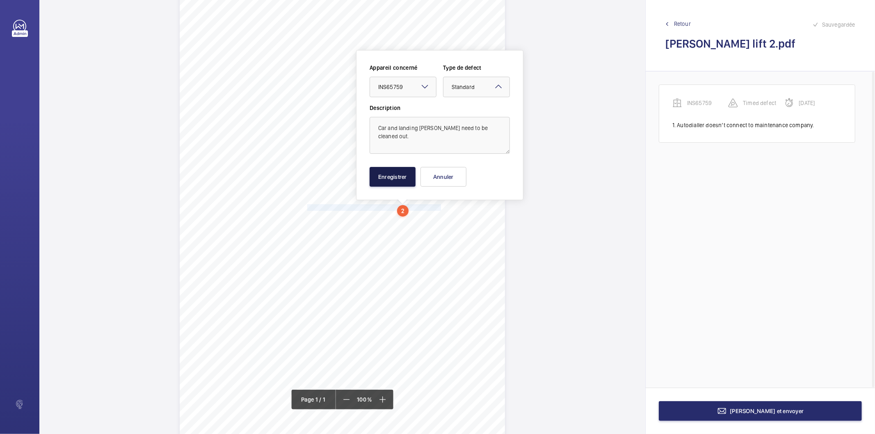
click at [399, 178] on button "Enregistrer" at bounding box center [392, 177] width 46 height 20
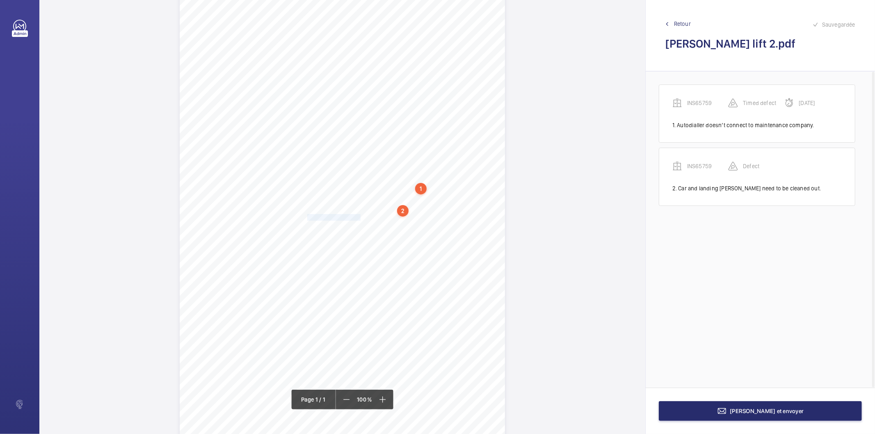
drag, startPoint x: 307, startPoint y: 218, endPoint x: 358, endPoint y: 218, distance: 51.7
click at [358, 218] on div "Signed: Lifting Operations and Lifting Equipment Regulations 1998 Report of Tho…" at bounding box center [342, 214] width 325 height 460
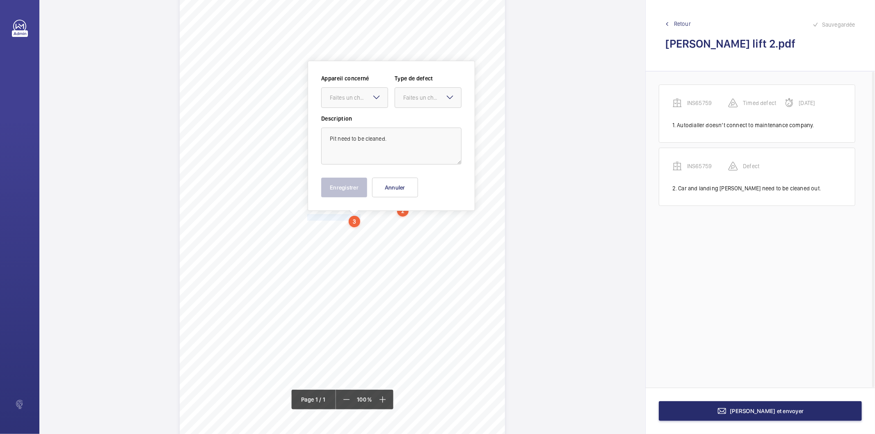
scroll to position [39, 0]
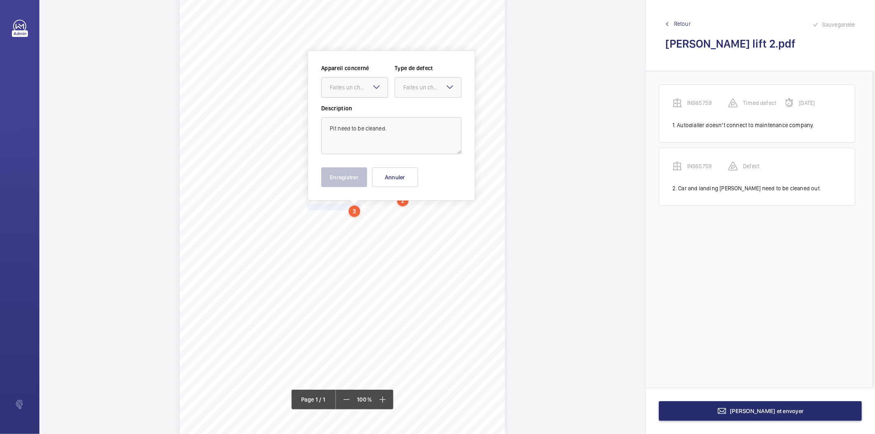
click at [366, 91] on div "Faites un choix" at bounding box center [359, 87] width 58 height 8
click at [345, 112] on span "INS65759" at bounding box center [355, 112] width 50 height 8
click at [413, 89] on div "Faites un choix" at bounding box center [432, 87] width 58 height 8
click at [409, 109] on span "Standard" at bounding box center [428, 112] width 50 height 8
click at [362, 173] on button "Enregistrer" at bounding box center [344, 177] width 46 height 20
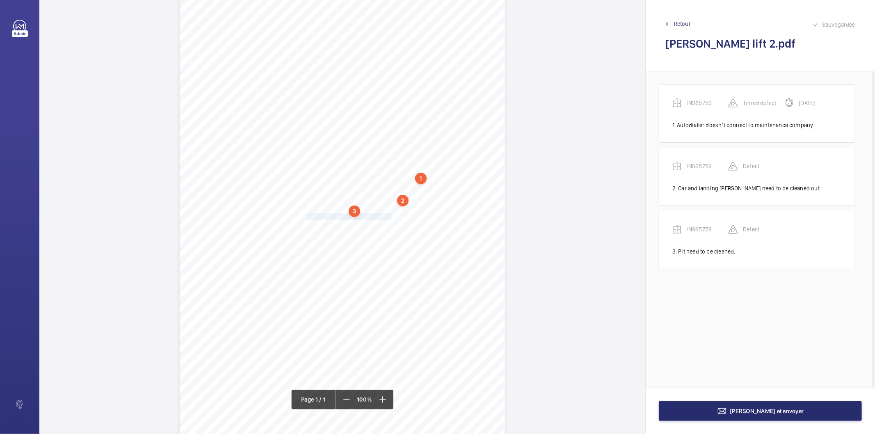
drag, startPoint x: 307, startPoint y: 217, endPoint x: 389, endPoint y: 218, distance: 82.0
click at [389, 218] on div "Signed: Lifting Operations and Lifting Equipment Regulations 1998 Report of Tho…" at bounding box center [342, 204] width 325 height 460
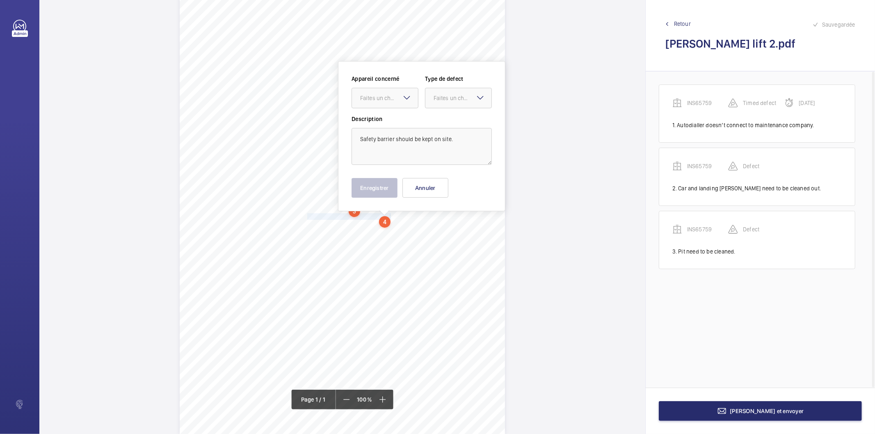
scroll to position [50, 0]
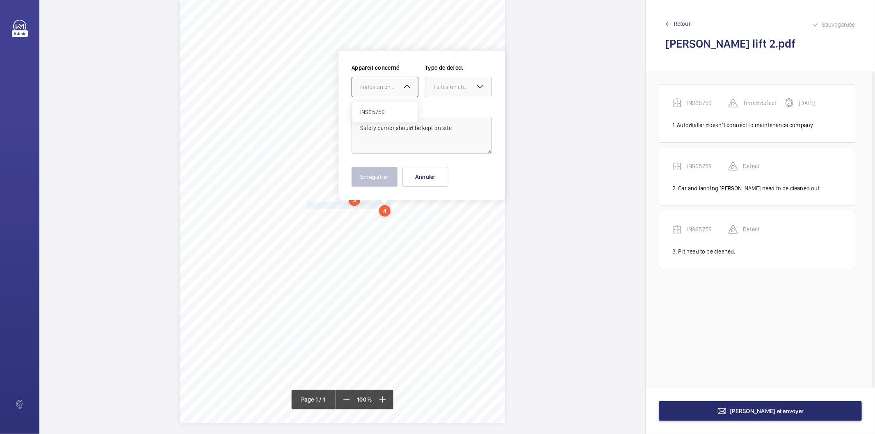
click at [405, 92] on div "Faites un choix INS65759" at bounding box center [384, 87] width 67 height 21
click at [387, 113] on span "INS65759" at bounding box center [385, 112] width 50 height 8
click at [441, 87] on div "Faites un choix" at bounding box center [462, 87] width 58 height 8
drag, startPoint x: 439, startPoint y: 170, endPoint x: 388, endPoint y: 186, distance: 53.3
click at [438, 171] on span "Recommandation" at bounding box center [458, 172] width 50 height 8
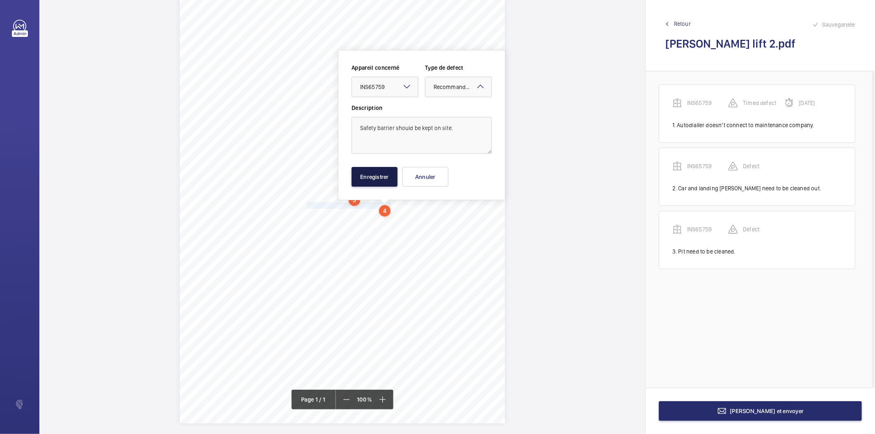
click at [387, 183] on button "Enregistrer" at bounding box center [374, 177] width 46 height 20
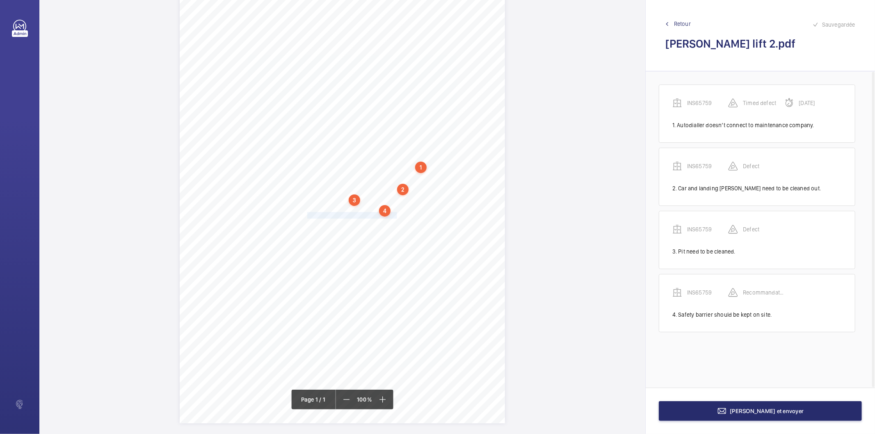
drag, startPoint x: 307, startPoint y: 215, endPoint x: 395, endPoint y: 215, distance: 88.2
click at [395, 215] on div "Signed: Lifting Operations and Lifting Equipment Regulations 1998 Report of Tho…" at bounding box center [342, 193] width 325 height 460
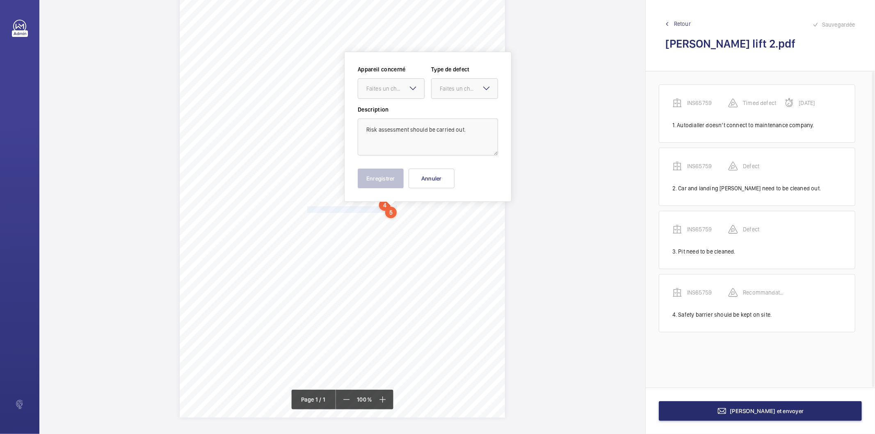
click at [395, 91] on div "Faites un choix" at bounding box center [395, 88] width 58 height 8
drag, startPoint x: 388, startPoint y: 114, endPoint x: 404, endPoint y: 105, distance: 18.2
click at [389, 114] on span "INS65759" at bounding box center [391, 113] width 50 height 8
click at [437, 89] on div at bounding box center [464, 89] width 66 height 20
drag, startPoint x: 443, startPoint y: 175, endPoint x: 383, endPoint y: 182, distance: 61.1
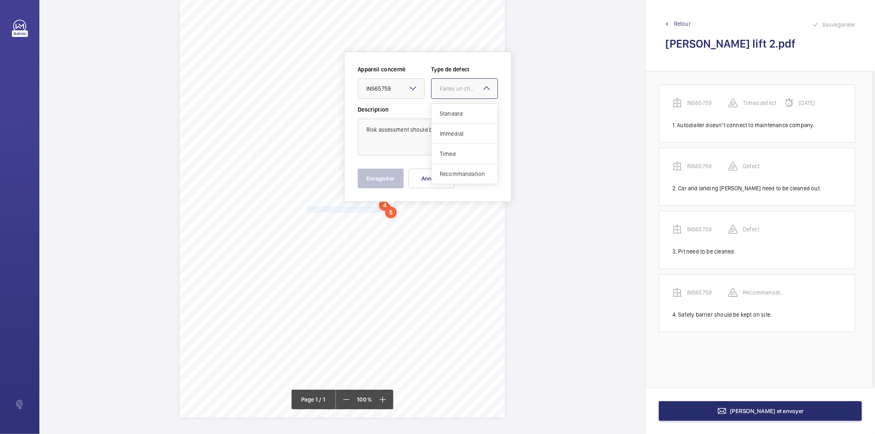
click at [444, 174] on span "Recommandation" at bounding box center [465, 174] width 50 height 8
click at [374, 182] on button "Enregistrer" at bounding box center [381, 179] width 46 height 20
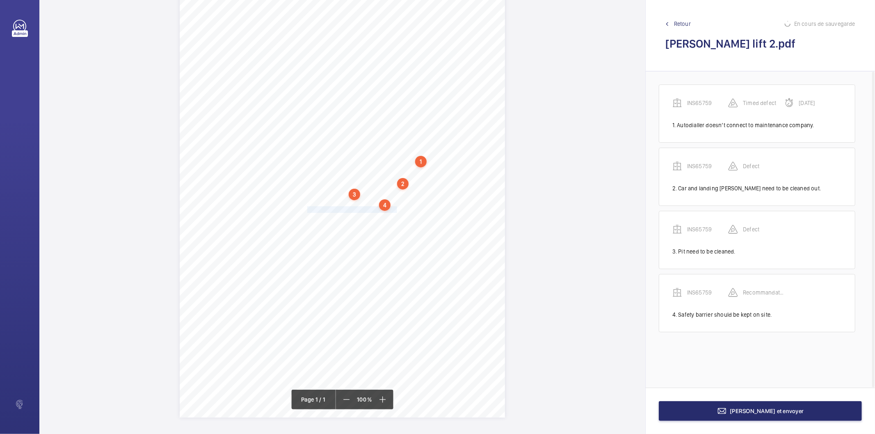
scroll to position [21, 0]
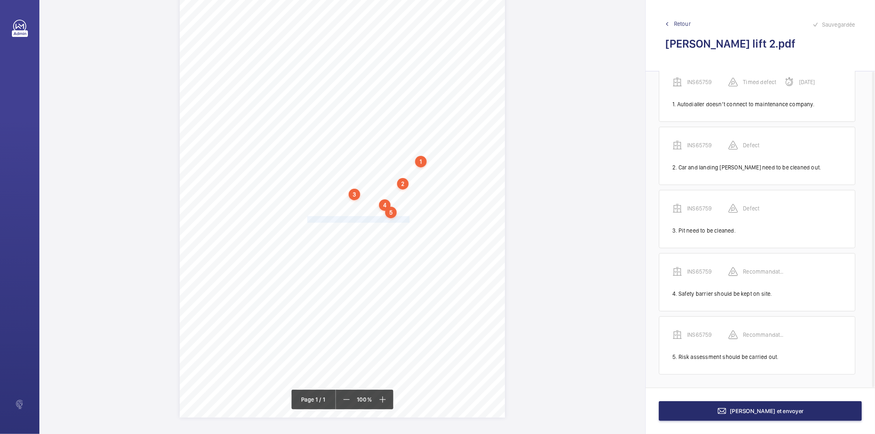
drag, startPoint x: 307, startPoint y: 220, endPoint x: 407, endPoint y: 219, distance: 100.5
click at [407, 219] on div "Signed: Lifting Operations and Lifting Equipment Regulations 1998 Report of Tho…" at bounding box center [342, 187] width 325 height 460
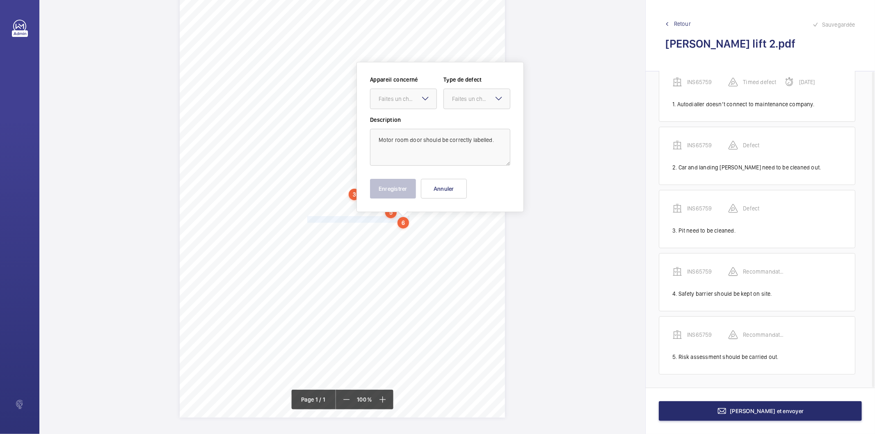
click at [424, 96] on mat-icon at bounding box center [425, 99] width 10 height 10
click at [408, 125] on span "INS65759" at bounding box center [404, 124] width 50 height 8
click at [456, 98] on div "Faites un choix" at bounding box center [481, 99] width 58 height 8
click at [472, 185] on span "Recommandation" at bounding box center [477, 184] width 50 height 8
click at [411, 187] on button "Enregistrer" at bounding box center [393, 189] width 46 height 20
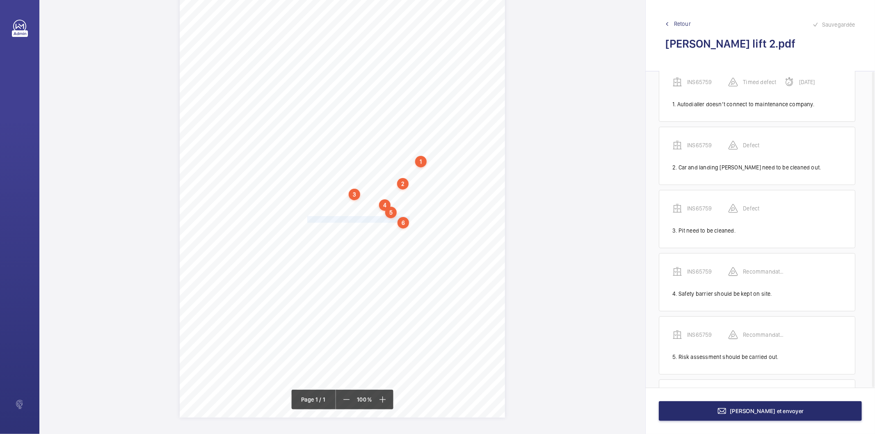
scroll to position [84, 0]
drag, startPoint x: 306, startPoint y: 228, endPoint x: 344, endPoint y: 227, distance: 38.2
click at [344, 227] on div "Signed: Lifting Operations and Lifting Equipment Regulations 1998 Report of Tho…" at bounding box center [342, 187] width 325 height 460
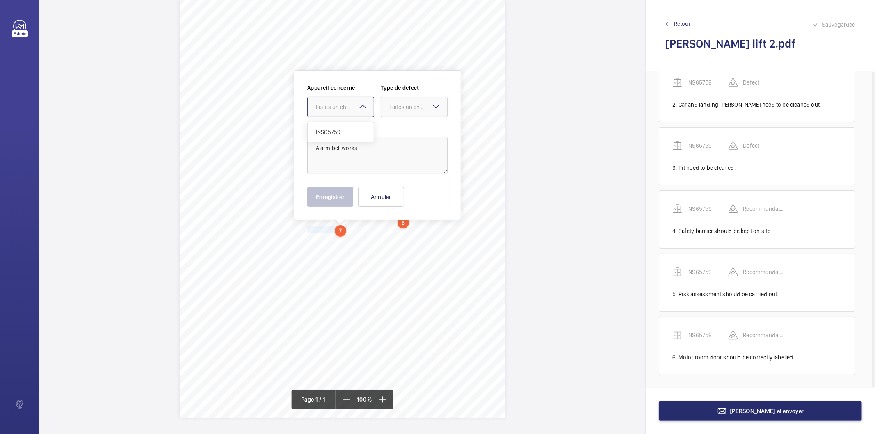
click at [343, 105] on div "Faites un choix" at bounding box center [345, 107] width 58 height 8
click at [333, 133] on span "INS65759" at bounding box center [341, 132] width 50 height 8
drag, startPoint x: 419, startPoint y: 107, endPoint x: 413, endPoint y: 123, distance: 16.9
click at [419, 107] on div "Faites un choix" at bounding box center [418, 107] width 58 height 8
drag, startPoint x: 413, startPoint y: 194, endPoint x: 355, endPoint y: 200, distance: 57.8
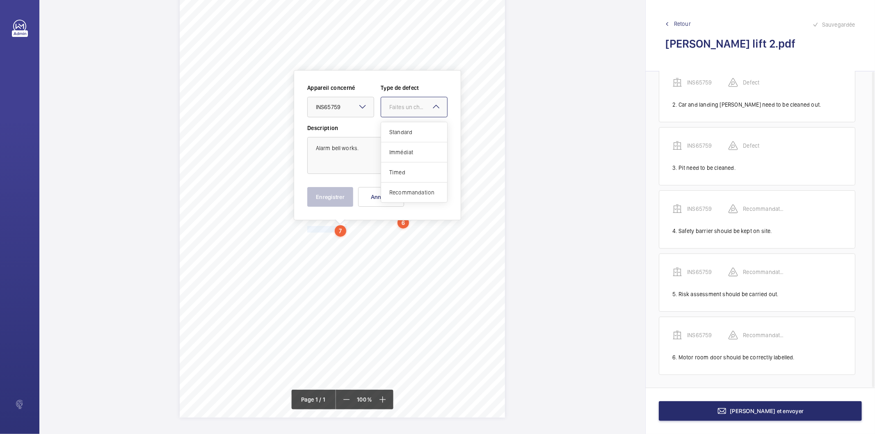
click at [411, 194] on span "Recommandation" at bounding box center [414, 192] width 50 height 8
click at [340, 200] on button "Enregistrer" at bounding box center [330, 197] width 46 height 20
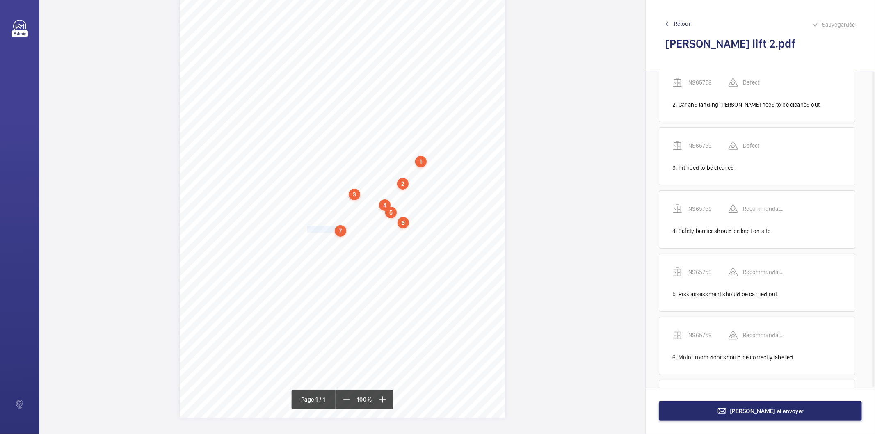
scroll to position [147, 0]
click at [342, 228] on div "7" at bounding box center [340, 230] width 11 height 11
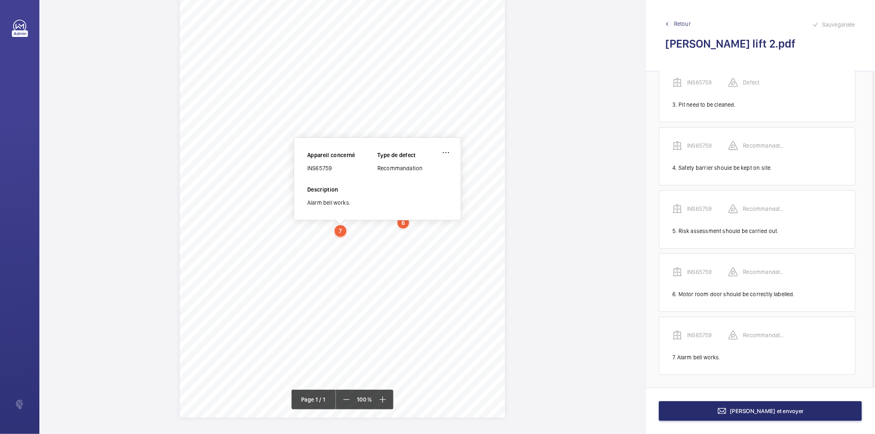
click at [324, 169] on div "INS65759" at bounding box center [342, 168] width 70 height 8
copy div "INS65759"
click at [727, 408] on button "[PERSON_NAME] et envoyer" at bounding box center [760, 411] width 203 height 20
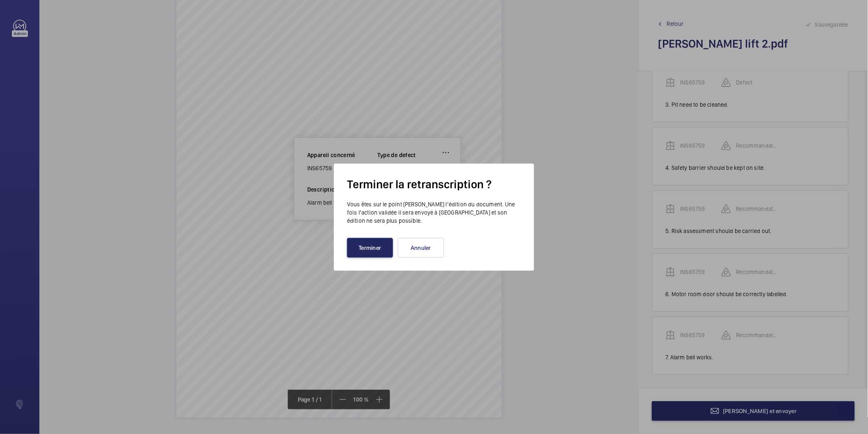
click at [388, 253] on button "Terminer" at bounding box center [370, 248] width 46 height 20
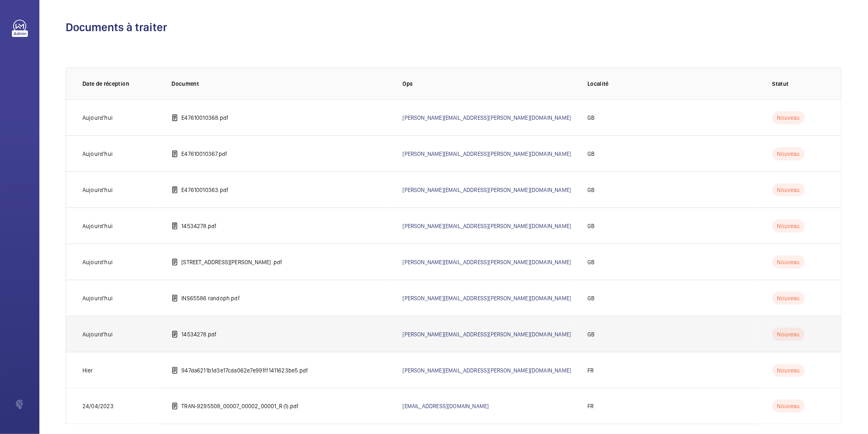
click at [229, 329] on td "14534278.pdf" at bounding box center [273, 334] width 231 height 36
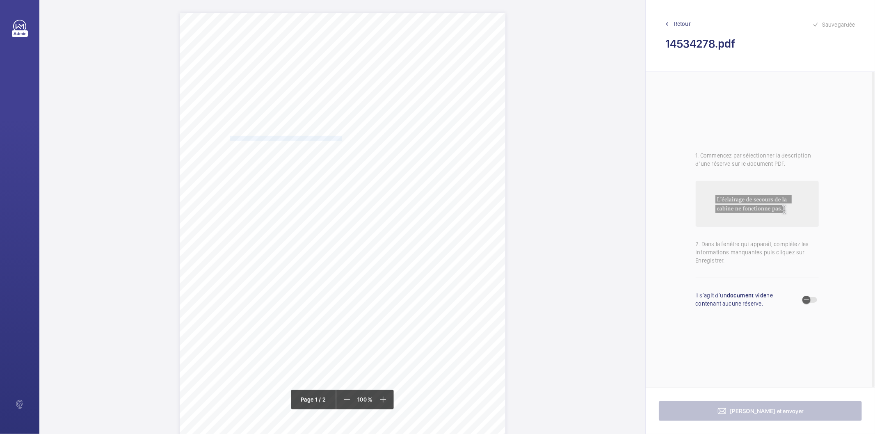
drag, startPoint x: 228, startPoint y: 139, endPoint x: 342, endPoint y: 138, distance: 113.6
click at [342, 138] on span "Occupier: SPRINGER NATURE PUBLISHERS HOLDINGS LIMITED" at bounding box center [278, 138] width 134 height 5
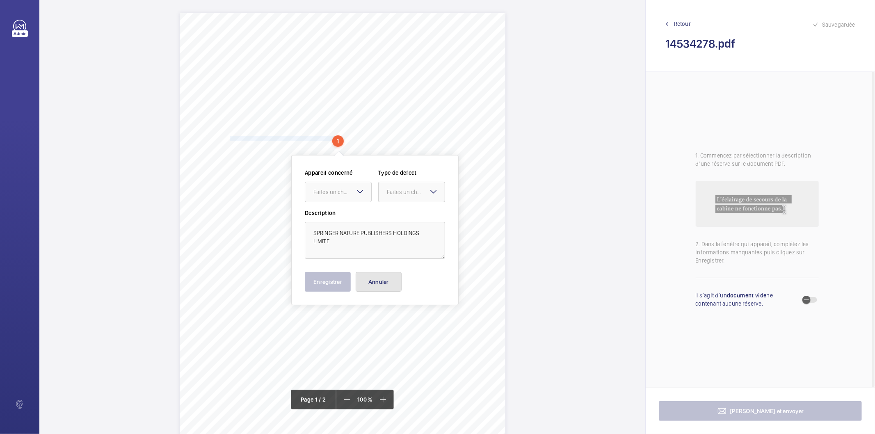
click at [375, 285] on button "Annuler" at bounding box center [379, 282] width 46 height 20
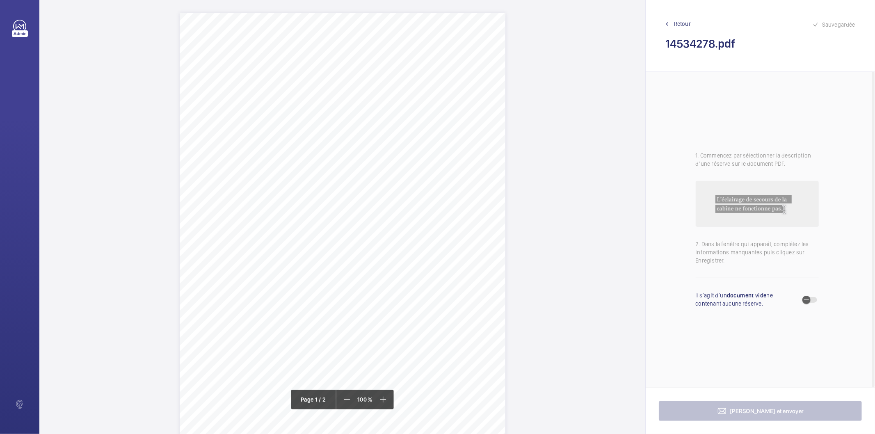
click at [456, 138] on div "Lifting Operations and Lifting Equipment Regulations Report of Thorough Examina…" at bounding box center [343, 243] width 326 height 461
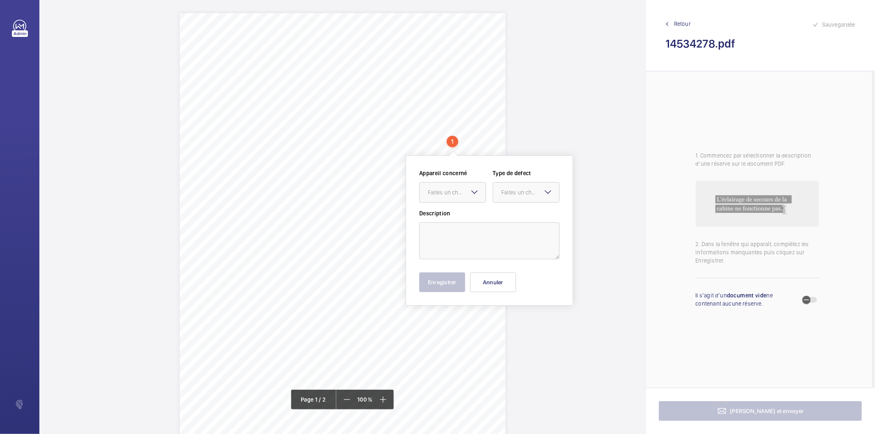
click at [421, 138] on div "Lifting Operations and Lifting Equipment Regulations Report of Thorough Examina…" at bounding box center [343, 243] width 326 height 461
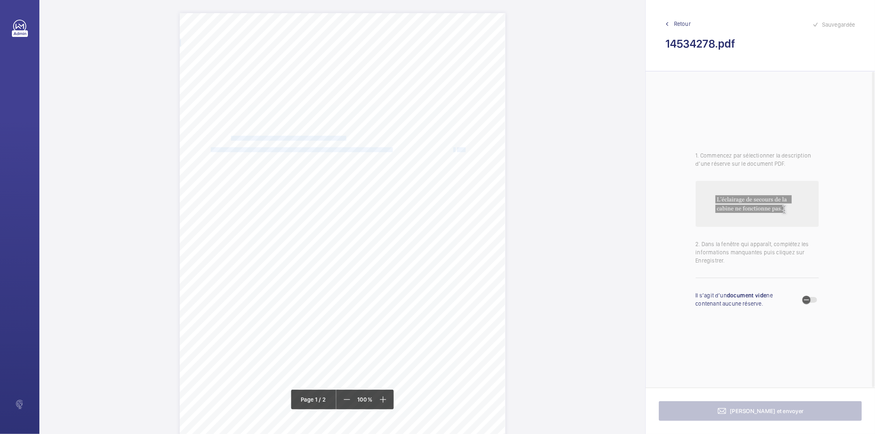
drag, startPoint x: 230, startPoint y: 137, endPoint x: 463, endPoint y: 149, distance: 234.1
click at [463, 149] on div "Lifting Operations and Lifting Equipment Regulations Report of Thorough Examina…" at bounding box center [343, 243] width 326 height 461
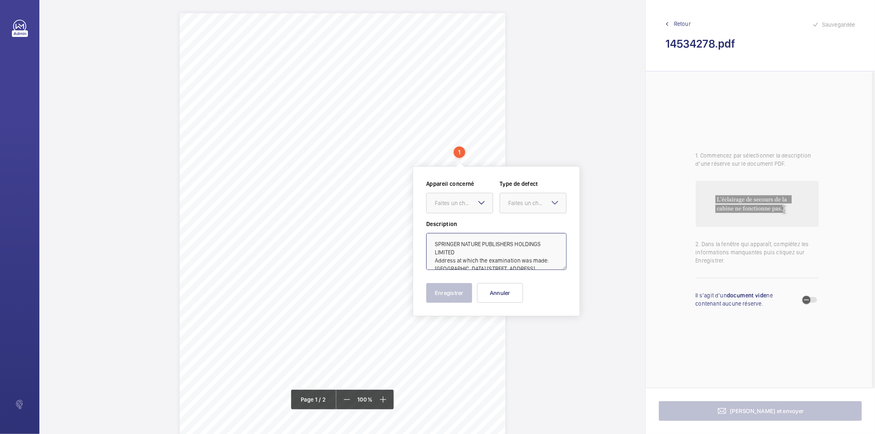
click at [479, 256] on textarea "SPRINGER NATURE PUBLISHERS HOLDINGS LIMITED Address at which the examination wa…" at bounding box center [496, 251] width 140 height 37
click at [495, 294] on button "Annuler" at bounding box center [500, 293] width 46 height 20
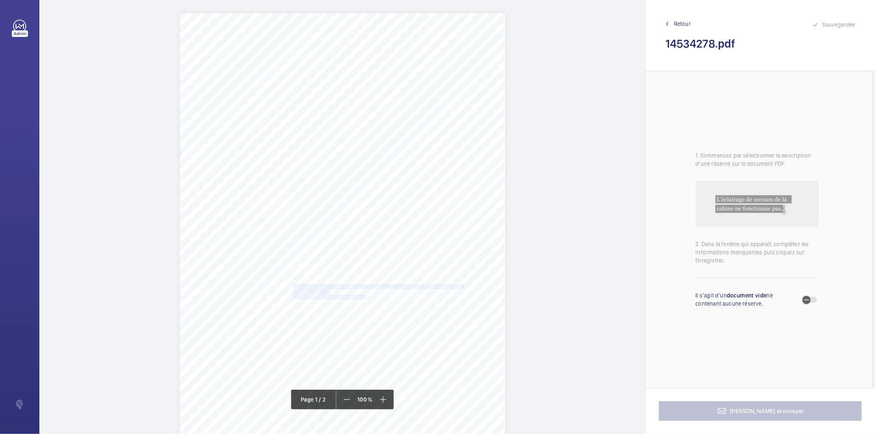
drag, startPoint x: 292, startPoint y: 286, endPoint x: 364, endPoint y: 295, distance: 72.4
click at [364, 295] on div "Lifting Operations and Lifting Equipment Regulations Report of Thorough Examina…" at bounding box center [343, 243] width 326 height 461
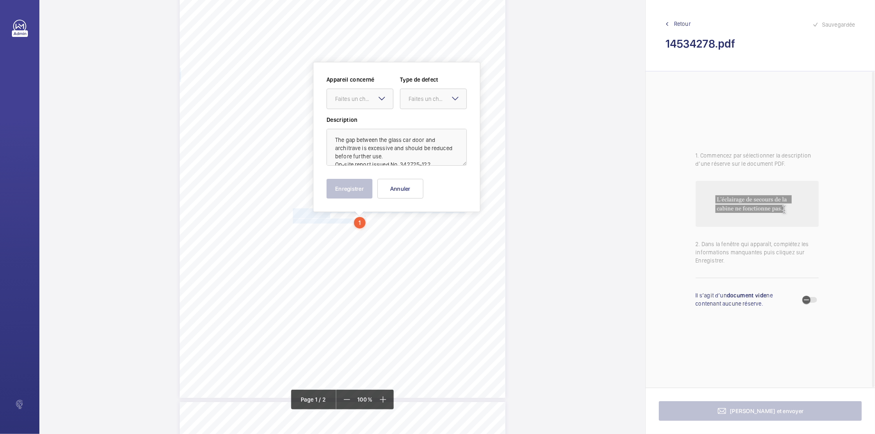
scroll to position [88, 0]
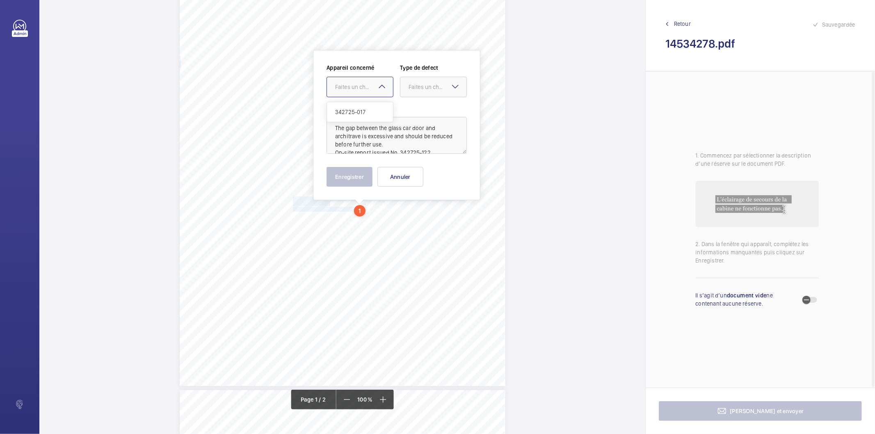
click at [374, 85] on div "Faites un choix" at bounding box center [364, 87] width 58 height 8
click at [362, 106] on div "342725-017" at bounding box center [360, 112] width 66 height 20
click at [423, 85] on div "Faites un choix" at bounding box center [437, 87] width 58 height 8
click at [429, 112] on span "Standard" at bounding box center [433, 112] width 50 height 8
click at [363, 173] on button "Enregistrer" at bounding box center [349, 177] width 46 height 20
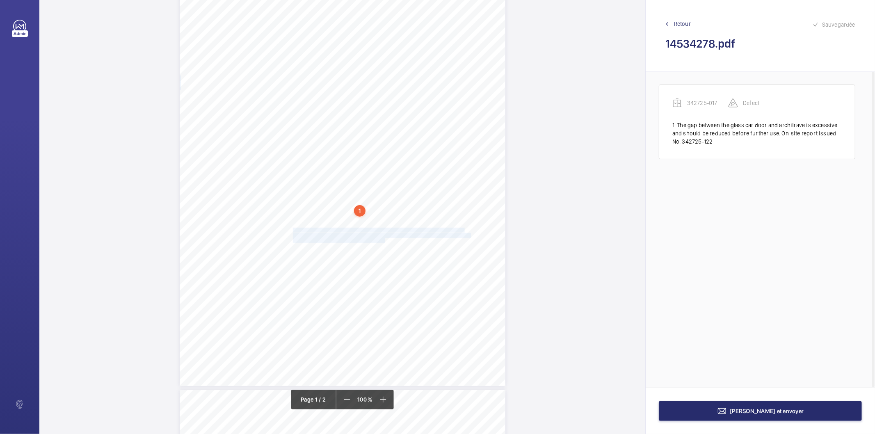
drag, startPoint x: 292, startPoint y: 231, endPoint x: 383, endPoint y: 239, distance: 91.8
click at [383, 239] on div "Lifting Operations and Lifting Equipment Regulations Report of Thorough Examina…" at bounding box center [343, 155] width 326 height 461
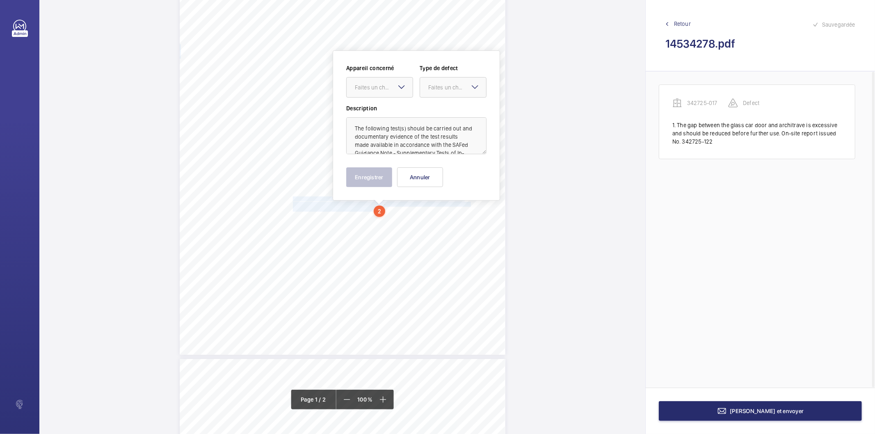
scroll to position [119, 0]
click at [394, 78] on div at bounding box center [380, 87] width 66 height 20
click at [372, 110] on span "342725-017" at bounding box center [380, 112] width 50 height 8
click at [463, 84] on div "Faites un choix" at bounding box center [457, 87] width 58 height 8
click at [448, 111] on span "Standard" at bounding box center [453, 112] width 50 height 8
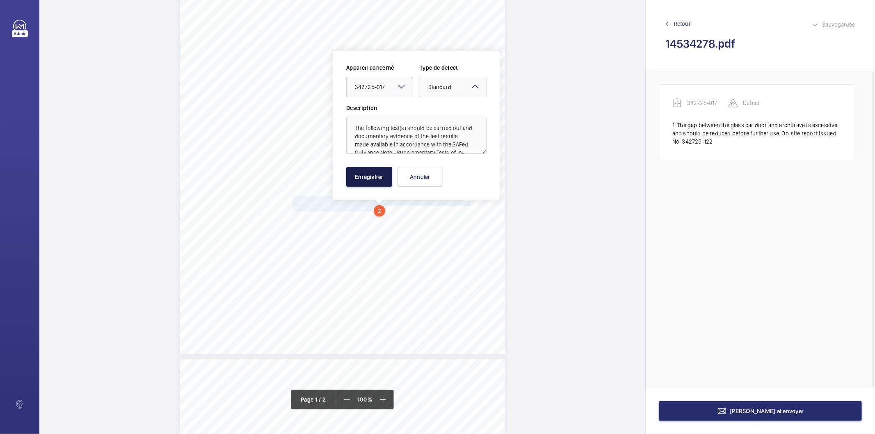
click at [378, 177] on button "Enregistrer" at bounding box center [369, 177] width 46 height 20
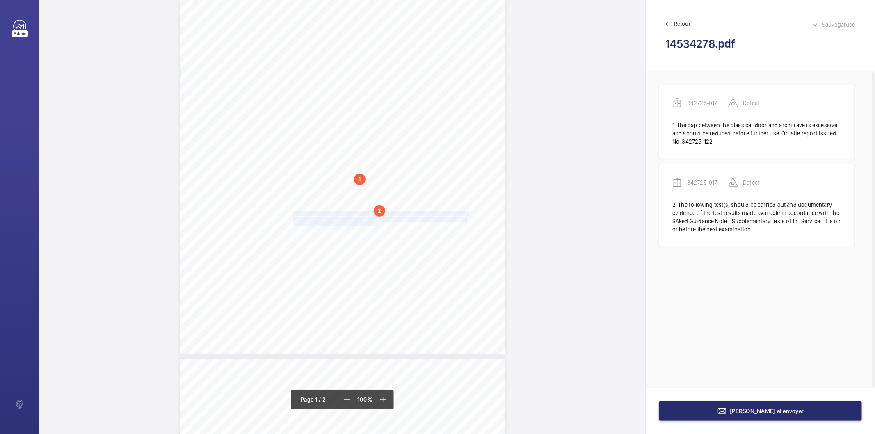
drag, startPoint x: 292, startPoint y: 215, endPoint x: 376, endPoint y: 223, distance: 84.9
click at [376, 223] on div "Lifting Operations and Lifting Equipment Regulations Report of Thorough Examina…" at bounding box center [343, 124] width 326 height 461
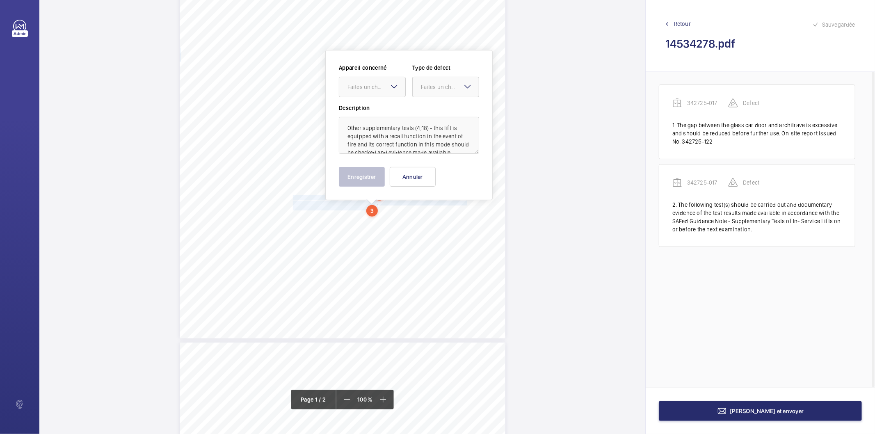
scroll to position [26, 0]
click at [376, 87] on div "Faites un choix" at bounding box center [376, 87] width 58 height 8
click at [371, 107] on div "342725-017" at bounding box center [372, 112] width 66 height 20
click at [464, 90] on mat-icon at bounding box center [468, 87] width 10 height 10
click at [449, 112] on span "Standard" at bounding box center [446, 112] width 50 height 8
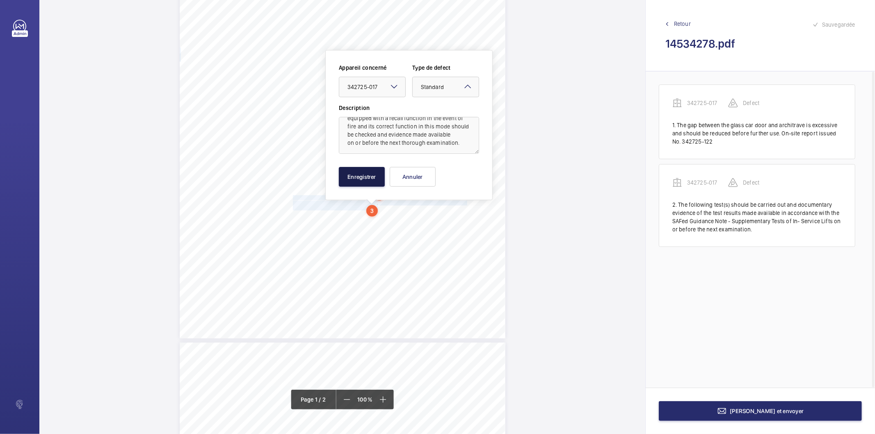
drag, startPoint x: 379, startPoint y: 180, endPoint x: 329, endPoint y: 206, distance: 56.7
click at [379, 180] on button "Enregistrer" at bounding box center [362, 177] width 46 height 20
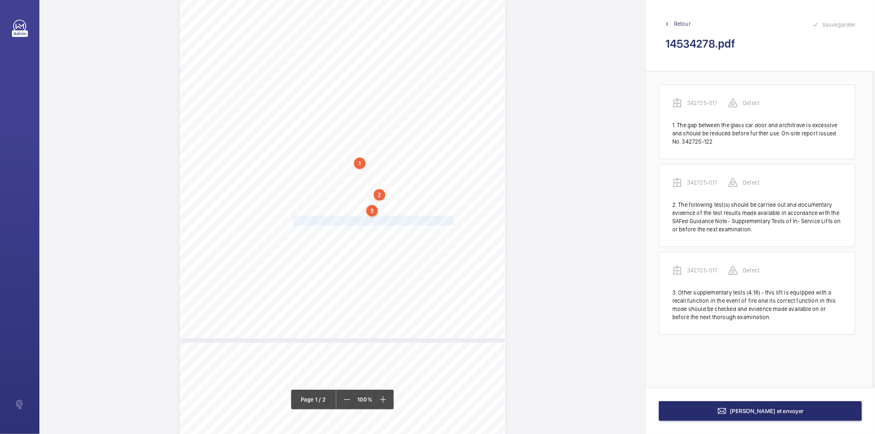
drag, startPoint x: 292, startPoint y: 219, endPoint x: 453, endPoint y: 225, distance: 161.3
click at [453, 225] on div "Lifting Operations and Lifting Equipment Regulations Report of Thorough Examina…" at bounding box center [343, 108] width 326 height 461
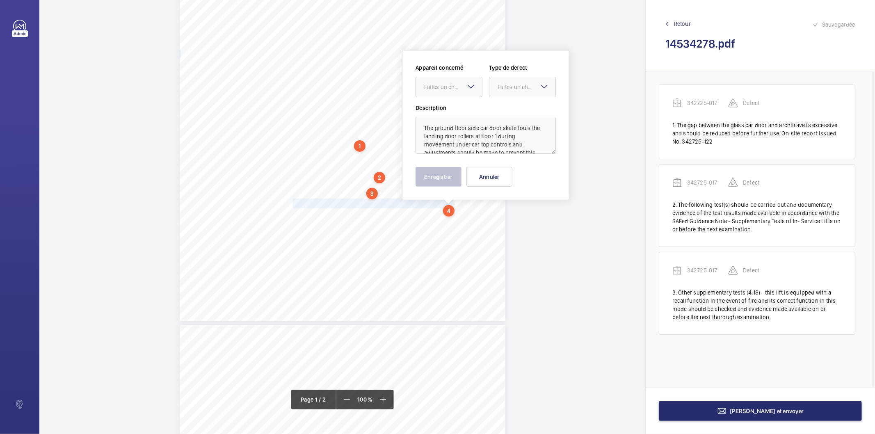
scroll to position [9, 0]
click at [454, 87] on div "Faites un choix" at bounding box center [453, 87] width 58 height 8
click at [446, 111] on span "342725-017" at bounding box center [449, 112] width 50 height 8
click at [509, 81] on div at bounding box center [522, 87] width 66 height 20
drag, startPoint x: 504, startPoint y: 111, endPoint x: 488, endPoint y: 144, distance: 36.3
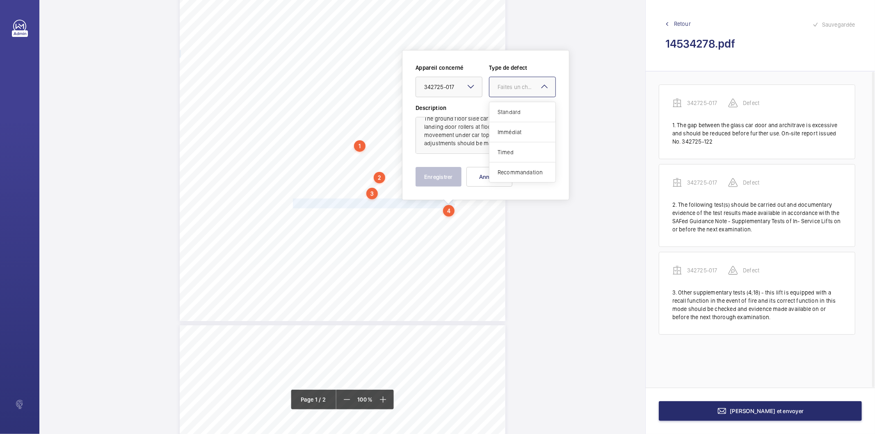
click at [504, 112] on span "Standard" at bounding box center [522, 112] width 50 height 8
click at [445, 178] on button "Enregistrer" at bounding box center [438, 177] width 46 height 20
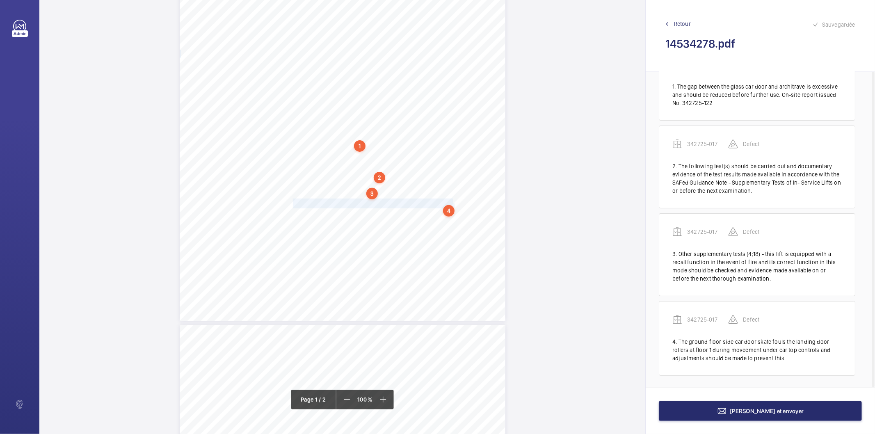
scroll to position [39, 0]
drag, startPoint x: 292, startPoint y: 217, endPoint x: 324, endPoint y: 221, distance: 32.7
click at [324, 221] on div "Lifting Operations and Lifting Equipment Regulations Report of Thorough Examina…" at bounding box center [343, 91] width 326 height 461
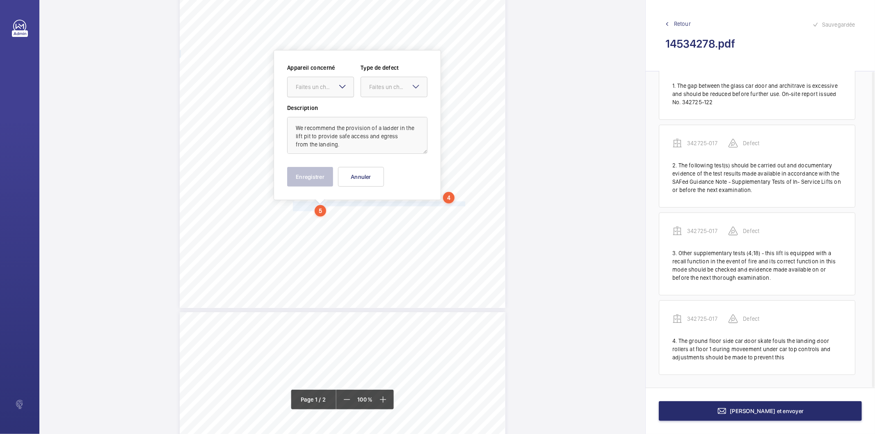
click at [324, 89] on div "Faites un choix" at bounding box center [325, 87] width 58 height 8
click at [329, 111] on span "342725-017" at bounding box center [321, 112] width 50 height 8
click at [378, 89] on div "Faites un choix" at bounding box center [398, 87] width 58 height 8
drag, startPoint x: 385, startPoint y: 174, endPoint x: 339, endPoint y: 181, distance: 46.9
click at [384, 174] on span "Recommandation" at bounding box center [394, 172] width 50 height 8
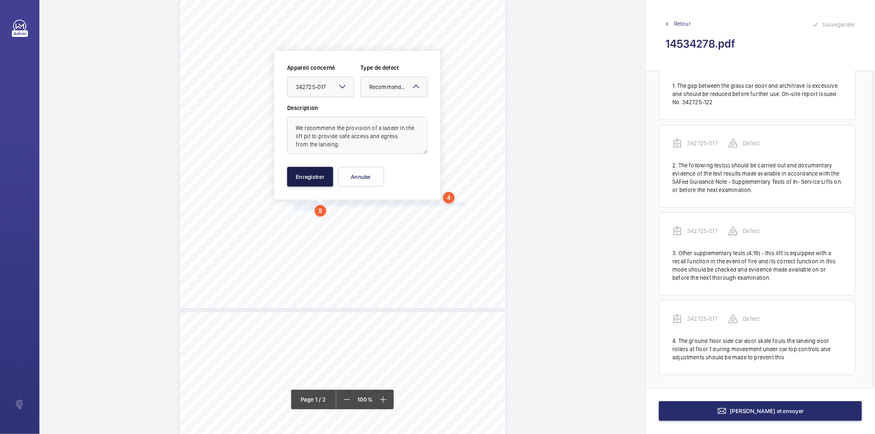
click at [313, 181] on button "Enregistrer" at bounding box center [310, 177] width 46 height 20
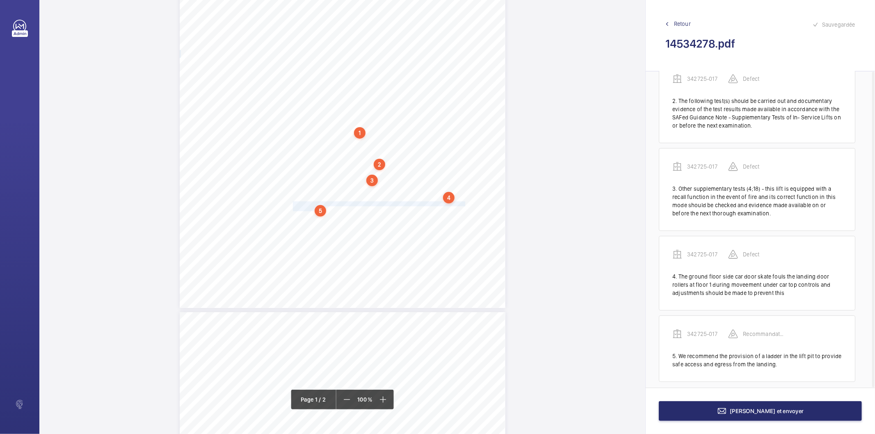
scroll to position [111, 0]
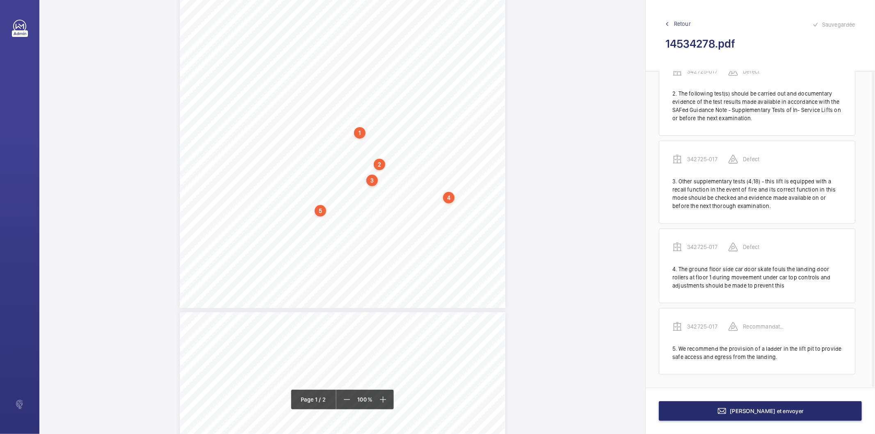
click at [447, 197] on div "4" at bounding box center [448, 197] width 11 height 11
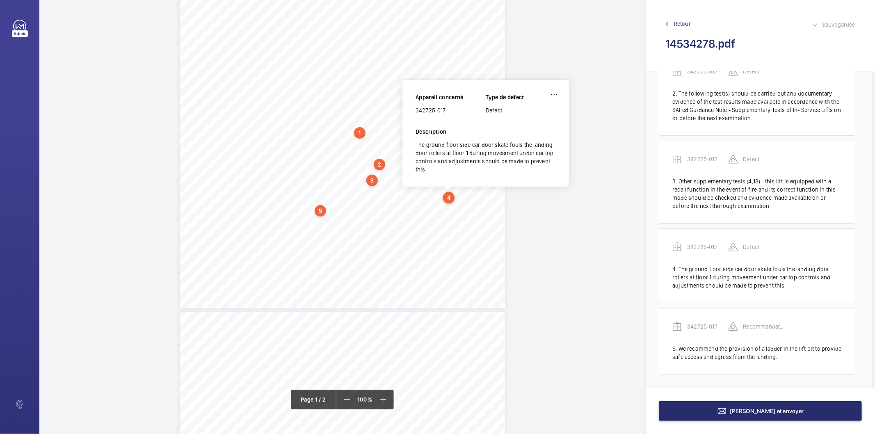
scroll to position [146, 0]
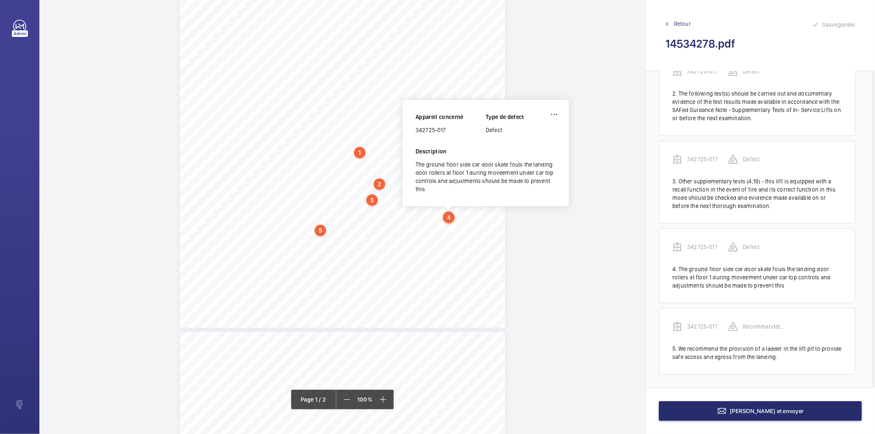
click at [428, 129] on div "342725-017" at bounding box center [450, 130] width 70 height 8
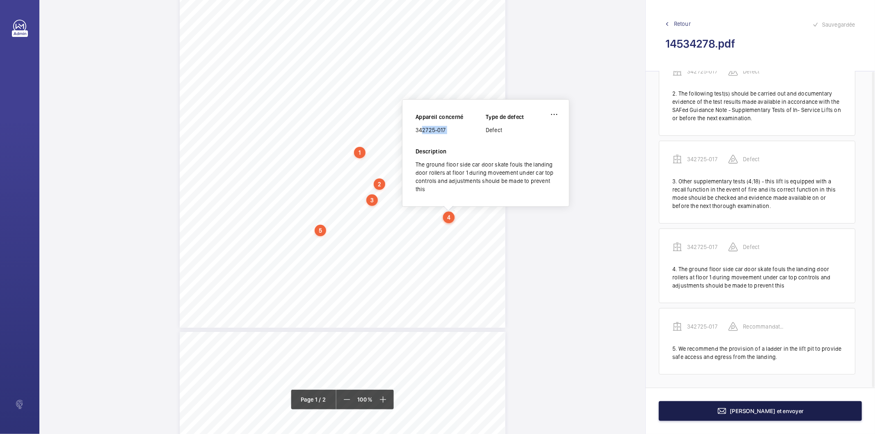
click at [711, 417] on button "[PERSON_NAME] et envoyer" at bounding box center [760, 411] width 203 height 20
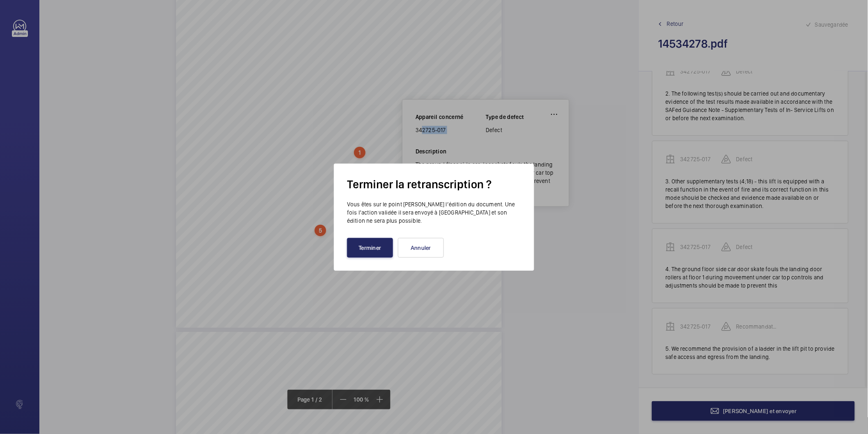
click at [365, 244] on button "Terminer" at bounding box center [370, 248] width 46 height 20
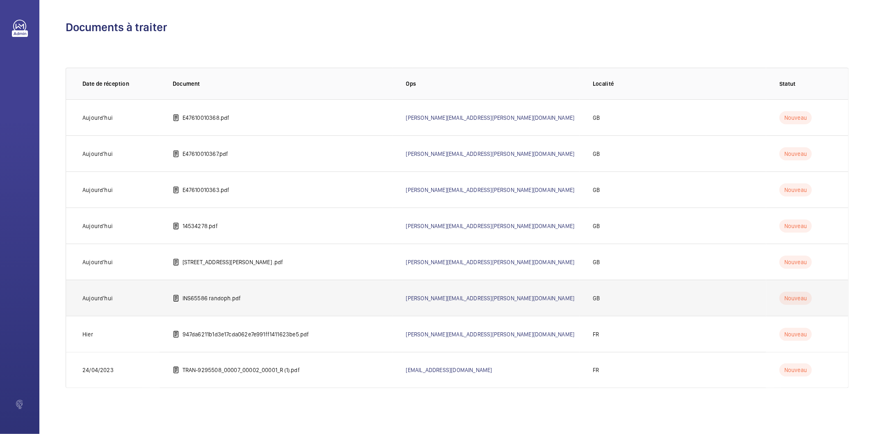
click at [239, 301] on p "INS65586 randoph.pdf" at bounding box center [211, 298] width 59 height 8
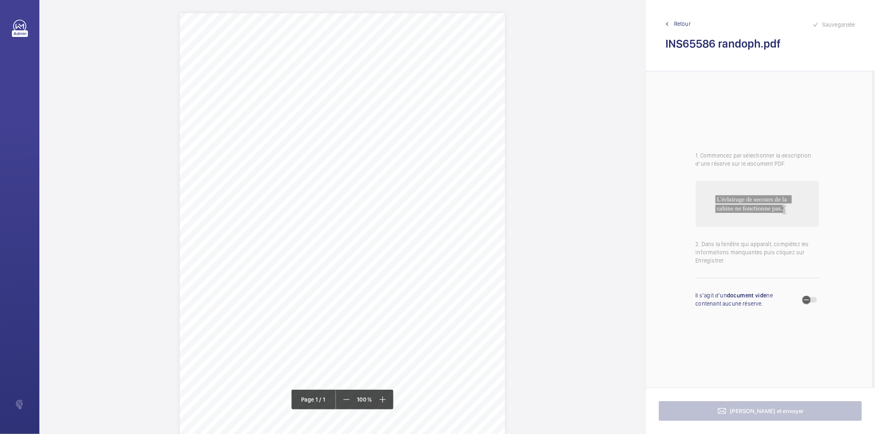
drag, startPoint x: 329, startPoint y: 93, endPoint x: 427, endPoint y: 103, distance: 98.1
click at [427, 103] on div "Signed: Lifting Operations and Lifting Equipment Regulations 1998 Report of Tho…" at bounding box center [342, 243] width 325 height 460
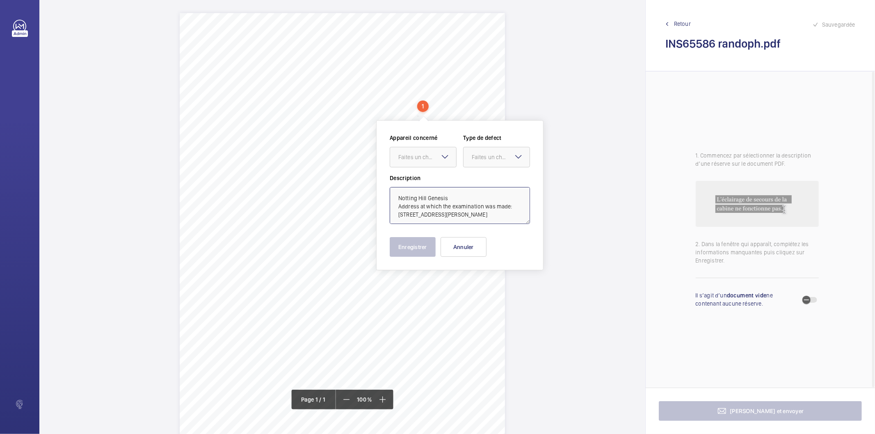
scroll to position [2, 0]
drag, startPoint x: 512, startPoint y: 215, endPoint x: 392, endPoint y: 197, distance: 121.6
click at [392, 197] on textarea "Notting Hill Genesis Address at which the examination was made: [STREET_ADDRESS…" at bounding box center [460, 205] width 140 height 37
click at [471, 247] on button "Annuler" at bounding box center [463, 247] width 46 height 20
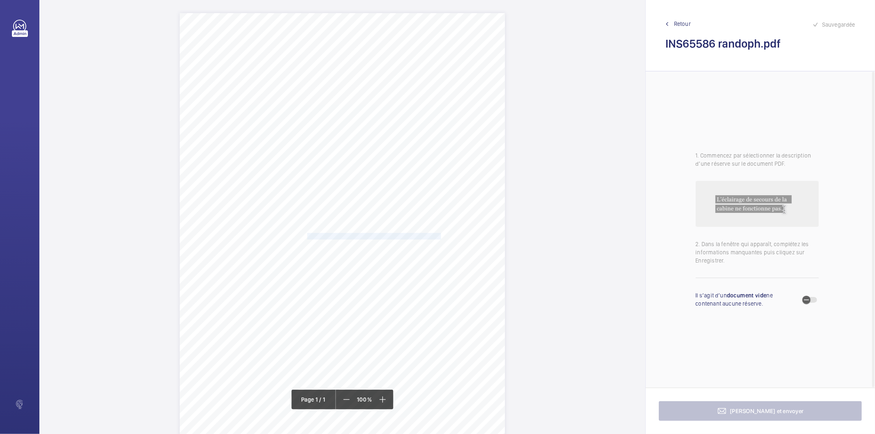
drag, startPoint x: 306, startPoint y: 237, endPoint x: 405, endPoint y: 235, distance: 98.8
click at [405, 235] on div "Signed: Lifting Operations and Lifting Equipment Regulations 1998 Report of Tho…" at bounding box center [342, 243] width 325 height 460
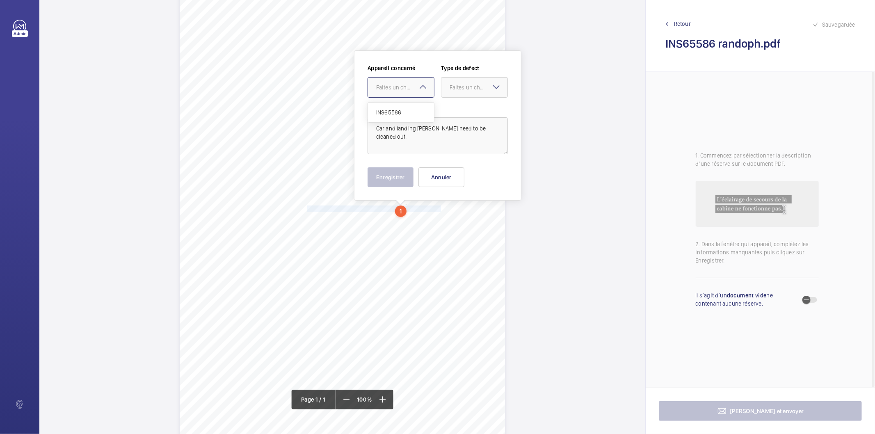
click at [410, 93] on div at bounding box center [401, 88] width 66 height 20
click at [401, 112] on span "INS65586" at bounding box center [401, 112] width 50 height 8
click at [454, 85] on div "Faites un choix" at bounding box center [478, 87] width 58 height 8
click at [465, 109] on span "Standard" at bounding box center [474, 112] width 50 height 8
click at [407, 179] on button "Enregistrer" at bounding box center [390, 177] width 46 height 20
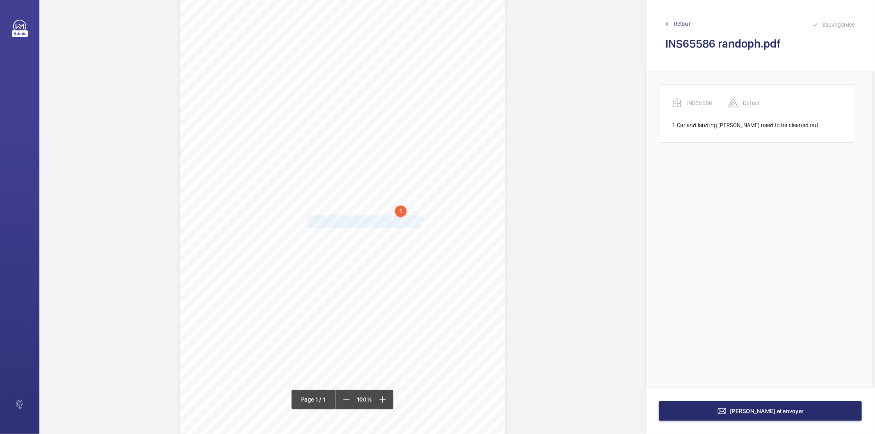
drag, startPoint x: 308, startPoint y: 216, endPoint x: 418, endPoint y: 225, distance: 111.1
click at [418, 225] on div "Signed: Lifting Operations and Lifting Equipment Regulations 1998 Report of Tho…" at bounding box center [342, 216] width 325 height 460
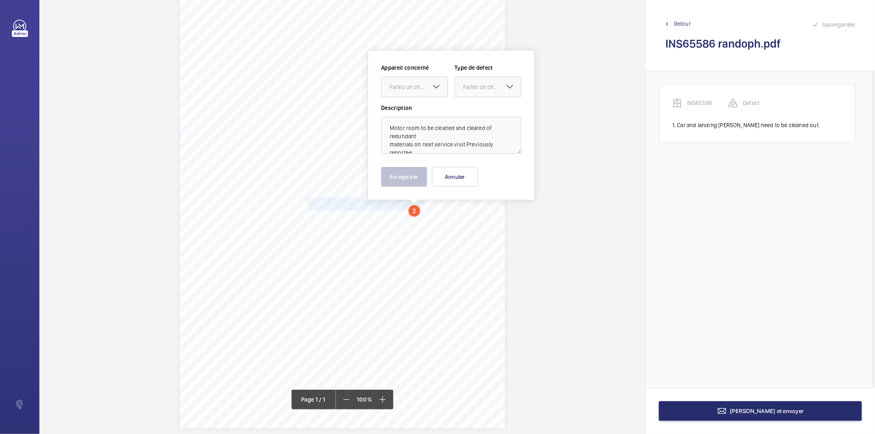
scroll to position [9, 0]
click at [414, 88] on div "Faites un choix" at bounding box center [419, 87] width 58 height 8
click at [408, 112] on span "INS65586" at bounding box center [415, 112] width 50 height 8
click at [482, 83] on div "Faites un choix" at bounding box center [492, 87] width 58 height 8
click at [473, 112] on span "Standard" at bounding box center [488, 112] width 50 height 8
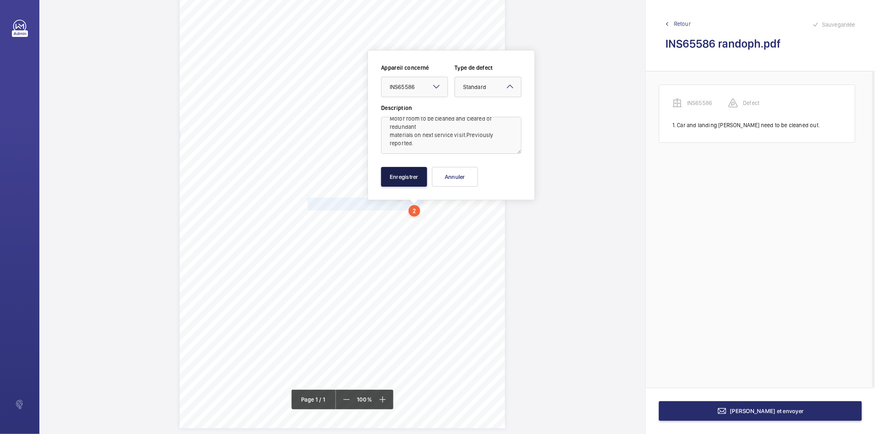
click at [402, 180] on button "Enregistrer" at bounding box center [404, 177] width 46 height 20
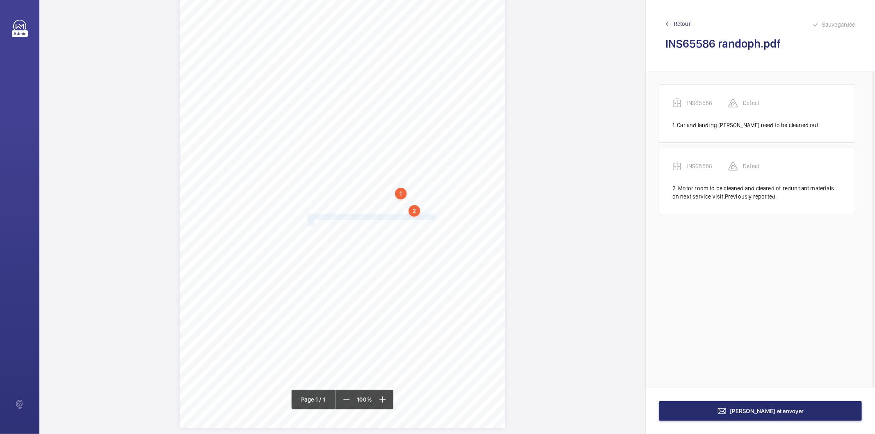
drag, startPoint x: 307, startPoint y: 218, endPoint x: 314, endPoint y: 221, distance: 7.9
click at [314, 221] on div "Signed: Lifting Operations and Lifting Equipment Regulations 1998 Report of Tho…" at bounding box center [342, 198] width 325 height 460
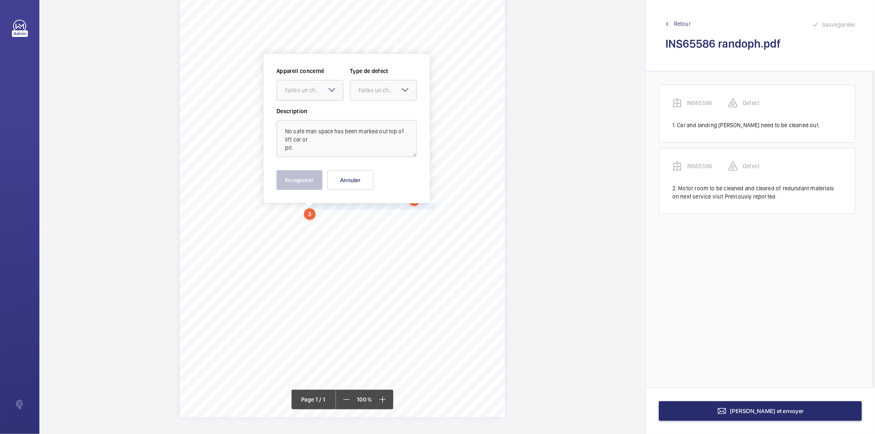
click at [314, 91] on div "Faites un choix" at bounding box center [314, 90] width 58 height 8
click at [302, 116] on span "INS65586" at bounding box center [310, 115] width 50 height 8
click at [388, 91] on div "Faites un choix" at bounding box center [387, 90] width 58 height 8
click at [388, 176] on span "Recommandation" at bounding box center [383, 175] width 50 height 8
click at [306, 182] on button "Enregistrer" at bounding box center [299, 180] width 46 height 20
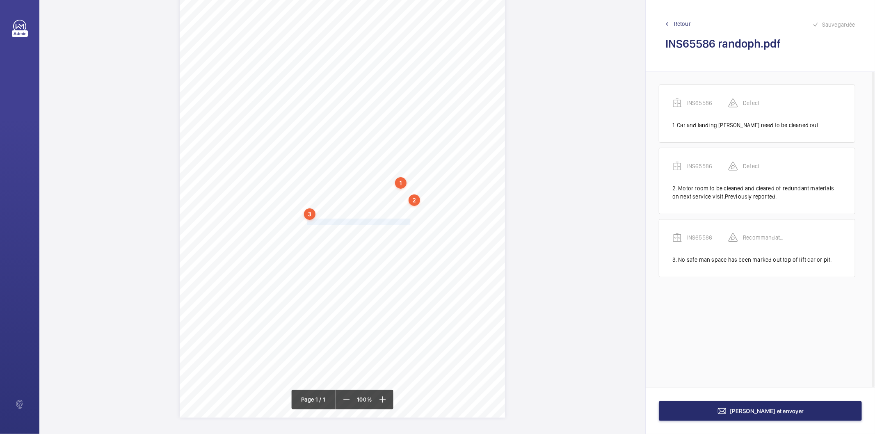
drag, startPoint x: 306, startPoint y: 222, endPoint x: 407, endPoint y: 222, distance: 101.3
click at [407, 222] on div "Signed: Lifting Operations and Lifting Equipment Regulations 1998 Report of Tho…" at bounding box center [342, 187] width 325 height 460
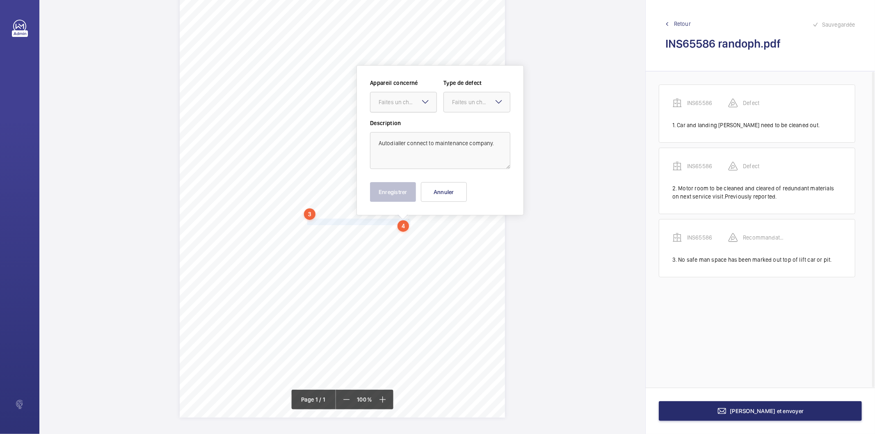
click at [400, 101] on div "Faites un choix" at bounding box center [408, 102] width 58 height 8
click at [391, 128] on span "INS65586" at bounding box center [404, 127] width 50 height 8
click at [463, 99] on div "Faites un choix" at bounding box center [481, 102] width 58 height 8
click at [480, 187] on span "Recommandation" at bounding box center [477, 187] width 50 height 8
click at [393, 193] on button "Enregistrer" at bounding box center [393, 192] width 46 height 20
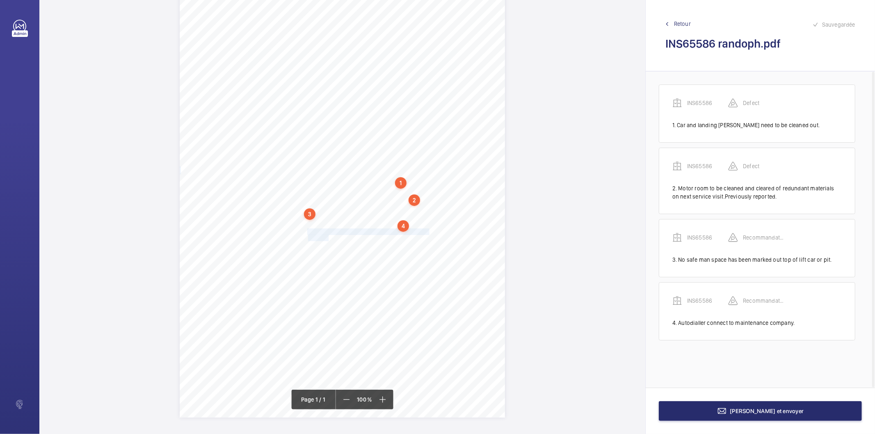
drag, startPoint x: 307, startPoint y: 231, endPoint x: 327, endPoint y: 236, distance: 20.7
click at [327, 236] on div "Signed: Lifting Operations and Lifting Equipment Regulations 1998 Report of Tho…" at bounding box center [342, 187] width 325 height 460
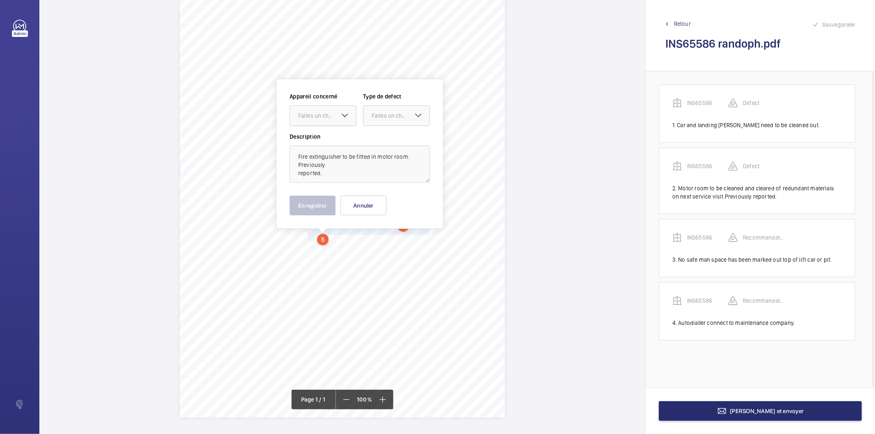
click at [337, 119] on div "Faites un choix" at bounding box center [327, 116] width 58 height 8
click at [328, 137] on span "INS65586" at bounding box center [323, 141] width 50 height 8
click at [390, 115] on div "Faites un choix" at bounding box center [401, 116] width 58 height 8
click at [390, 198] on span "Recommandation" at bounding box center [397, 201] width 50 height 8
click at [322, 204] on button "Enregistrer" at bounding box center [313, 206] width 46 height 20
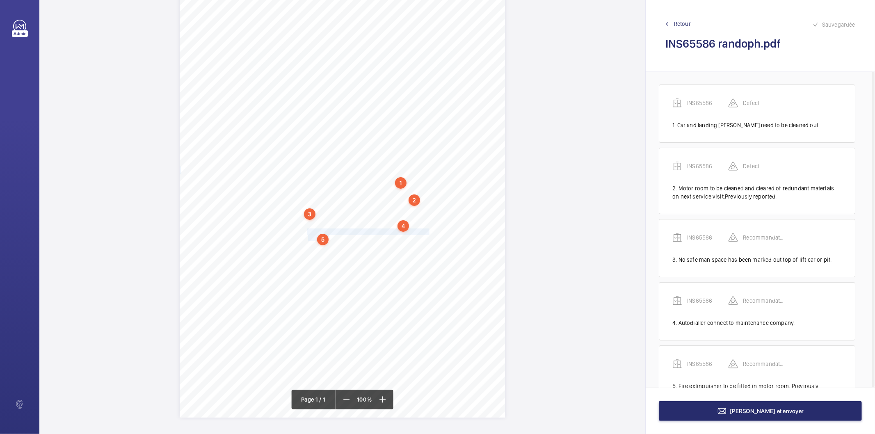
scroll to position [29, 0]
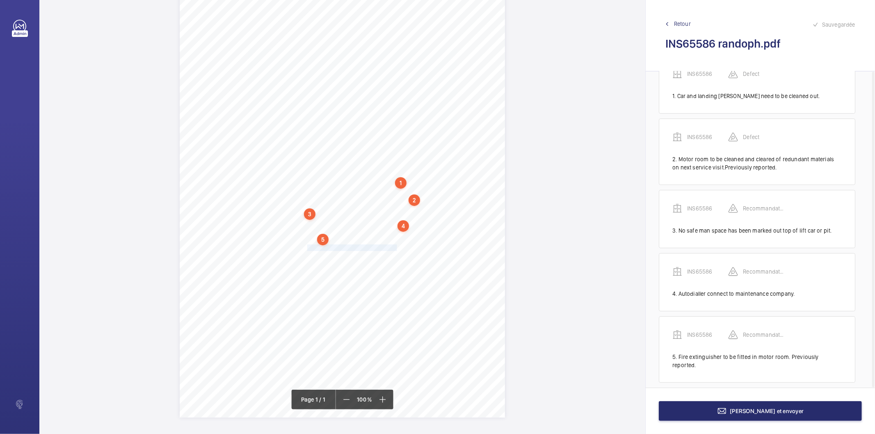
drag, startPoint x: 308, startPoint y: 248, endPoint x: 395, endPoint y: 246, distance: 86.1
click at [395, 246] on div "Signed: Lifting Operations and Lifting Equipment Regulations 1998 Report of Tho…" at bounding box center [342, 187] width 325 height 460
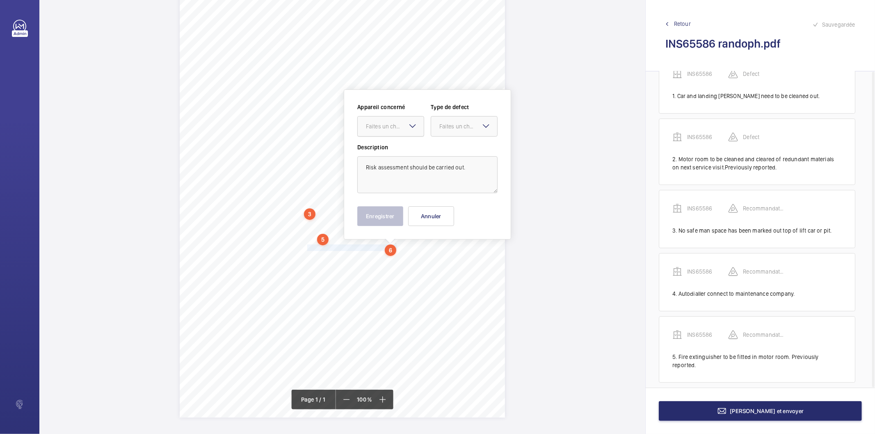
click at [403, 127] on div "Faites un choix" at bounding box center [395, 126] width 58 height 8
click at [394, 149] on span "INS65586" at bounding box center [391, 151] width 50 height 8
click at [443, 126] on div "Faites un choix" at bounding box center [468, 126] width 58 height 8
click at [461, 205] on div "Recommandation" at bounding box center [464, 212] width 66 height 20
click at [397, 212] on button "Enregistrer" at bounding box center [380, 216] width 46 height 20
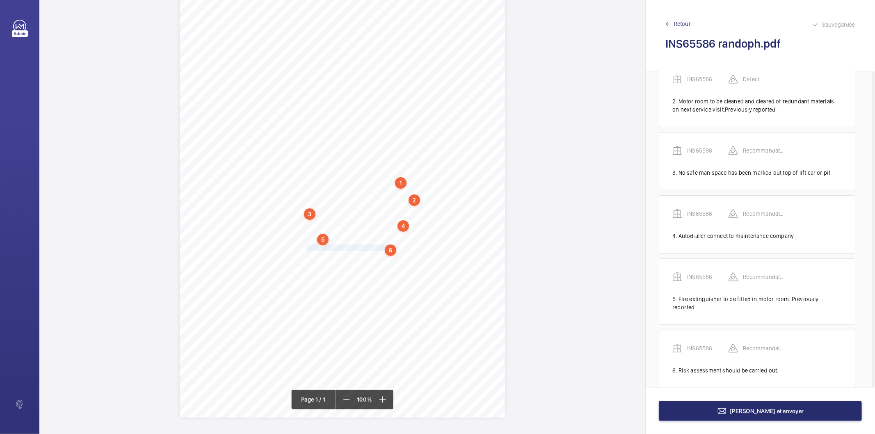
scroll to position [92, 0]
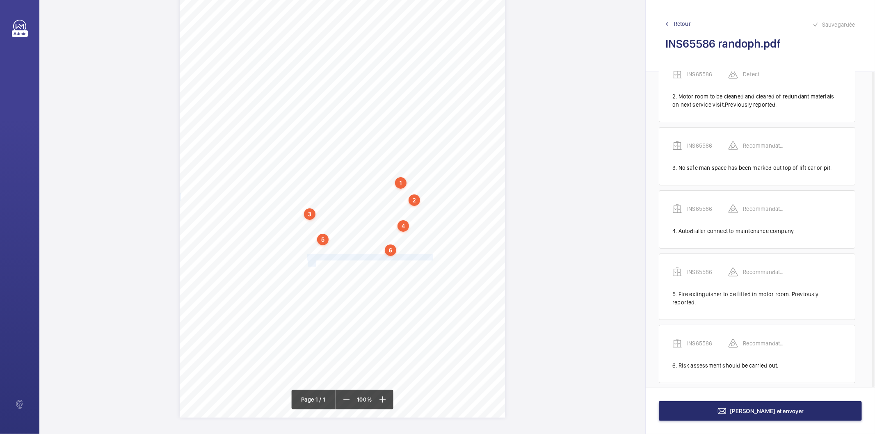
drag, startPoint x: 308, startPoint y: 257, endPoint x: 316, endPoint y: 264, distance: 10.5
click at [316, 264] on div "Signed: Lifting Operations and Lifting Equipment Regulations 1998 Report of Tho…" at bounding box center [342, 187] width 325 height 460
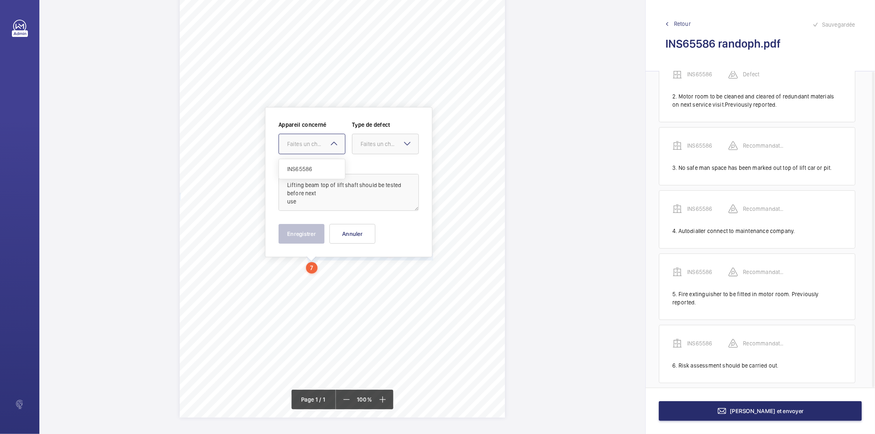
click at [317, 147] on div "Faites un choix" at bounding box center [316, 144] width 58 height 8
click at [306, 167] on span "INS65586" at bounding box center [312, 169] width 50 height 8
click at [374, 146] on div "Faites un choix" at bounding box center [389, 144] width 58 height 8
drag, startPoint x: 376, startPoint y: 226, endPoint x: 312, endPoint y: 228, distance: 64.8
click at [374, 226] on span "Recommandation" at bounding box center [385, 229] width 50 height 8
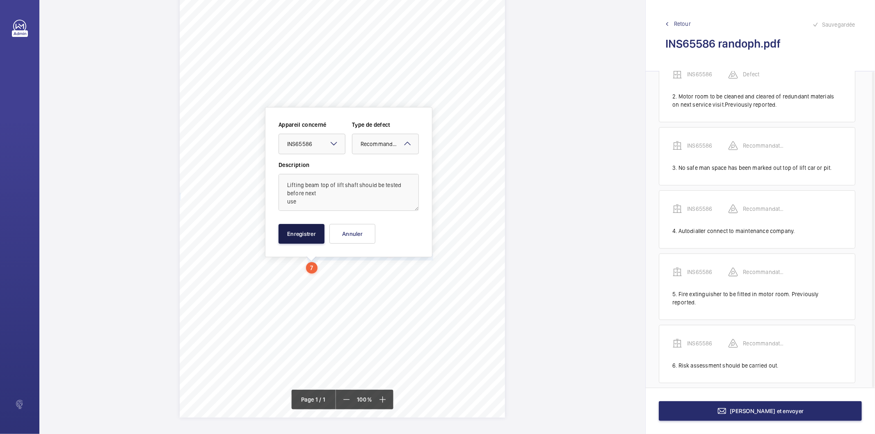
click at [308, 228] on button "Enregistrer" at bounding box center [301, 234] width 46 height 20
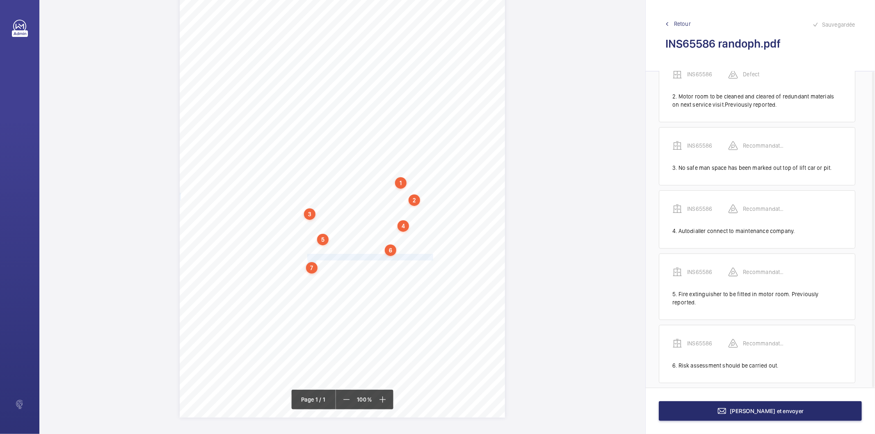
scroll to position [155, 0]
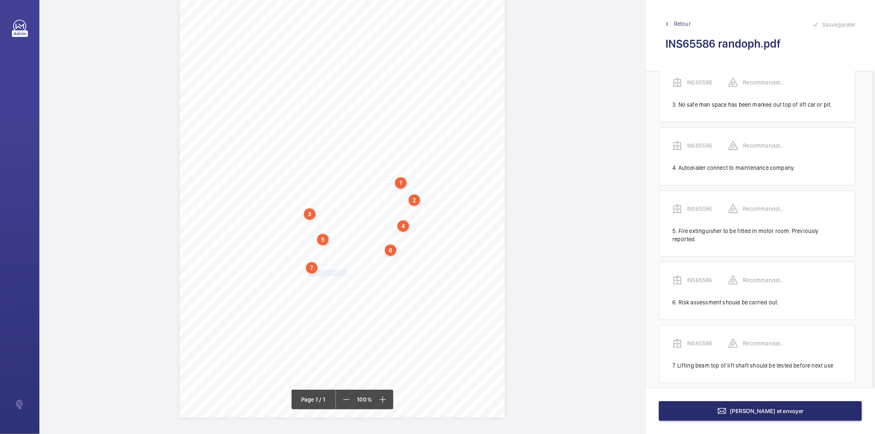
drag, startPoint x: 306, startPoint y: 275, endPoint x: 345, endPoint y: 273, distance: 39.0
click at [345, 273] on div "Signed: Lifting Operations and Lifting Equipment Regulations 1998 Report of Tho…" at bounding box center [342, 187] width 325 height 460
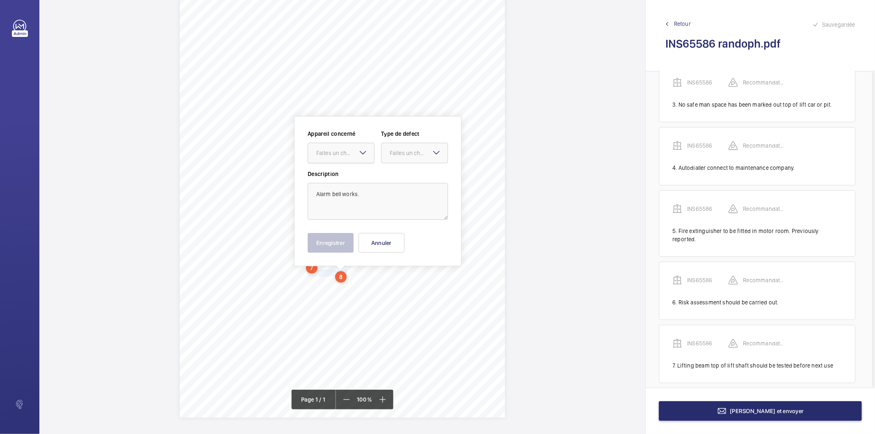
click at [340, 157] on div at bounding box center [341, 153] width 66 height 20
click at [337, 174] on span "INS65586" at bounding box center [341, 178] width 50 height 8
click at [387, 156] on div at bounding box center [414, 153] width 66 height 20
drag, startPoint x: 396, startPoint y: 234, endPoint x: 358, endPoint y: 240, distance: 38.2
click at [392, 235] on span "Recommandation" at bounding box center [415, 238] width 50 height 8
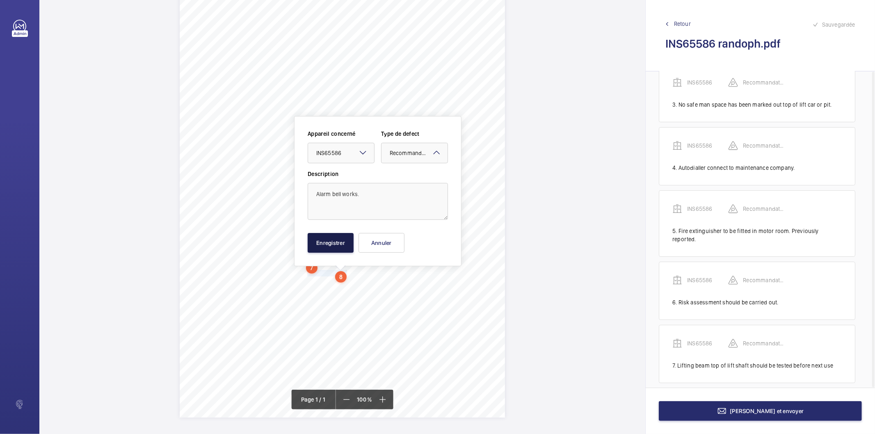
click at [335, 243] on button "Enregistrer" at bounding box center [331, 243] width 46 height 20
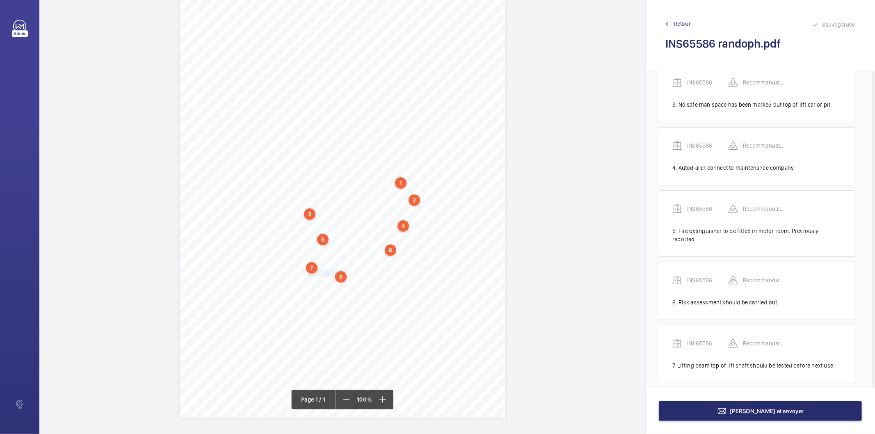
scroll to position [219, 0]
click at [340, 276] on div "8" at bounding box center [340, 276] width 11 height 11
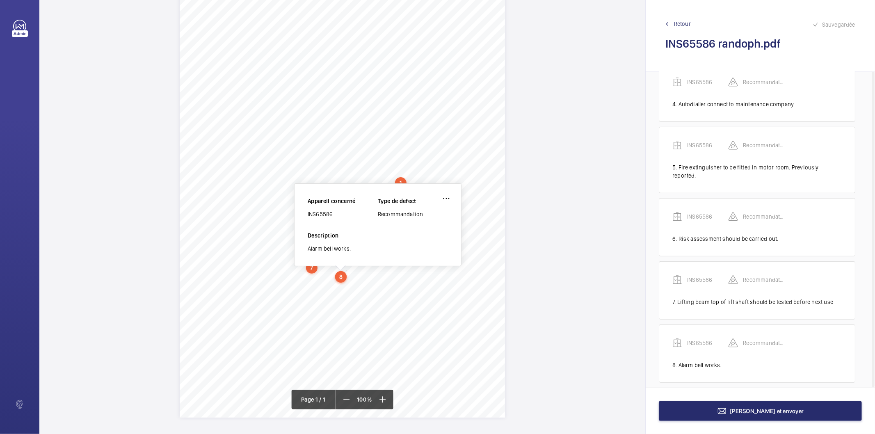
click at [329, 214] on div "INS65586" at bounding box center [343, 214] width 70 height 8
copy div "INS65586"
click at [691, 414] on button "[PERSON_NAME] et envoyer" at bounding box center [760, 411] width 203 height 20
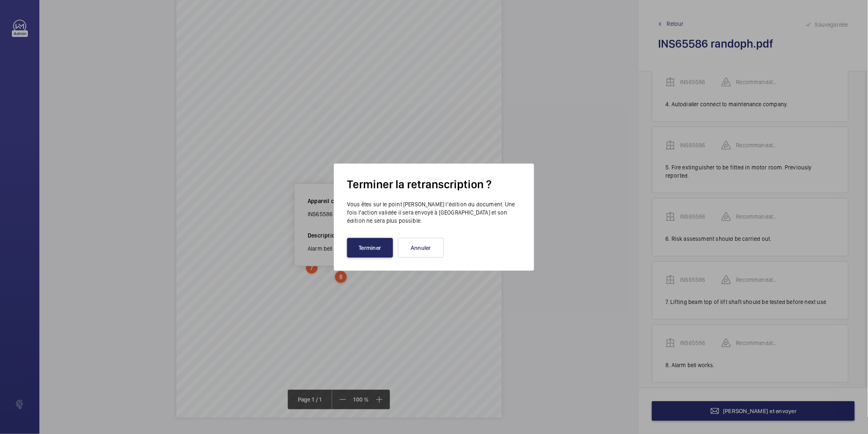
click at [376, 251] on button "Terminer" at bounding box center [370, 248] width 46 height 20
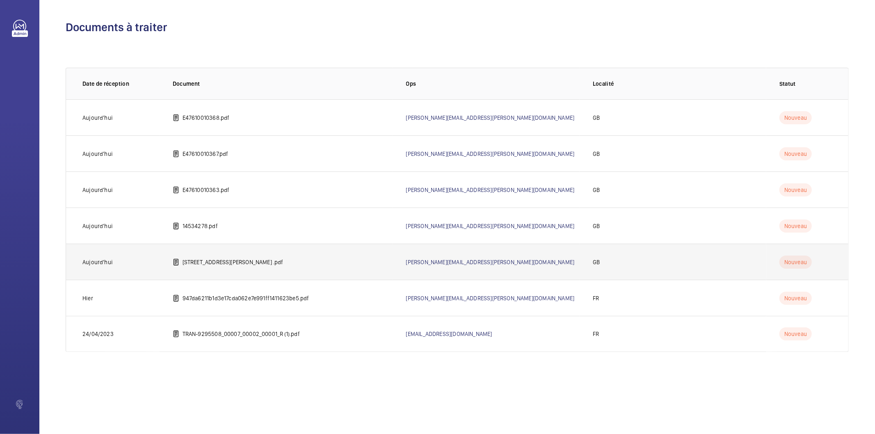
click at [239, 258] on p "[STREET_ADDRESS][PERSON_NAME] .pdf" at bounding box center [232, 262] width 101 height 8
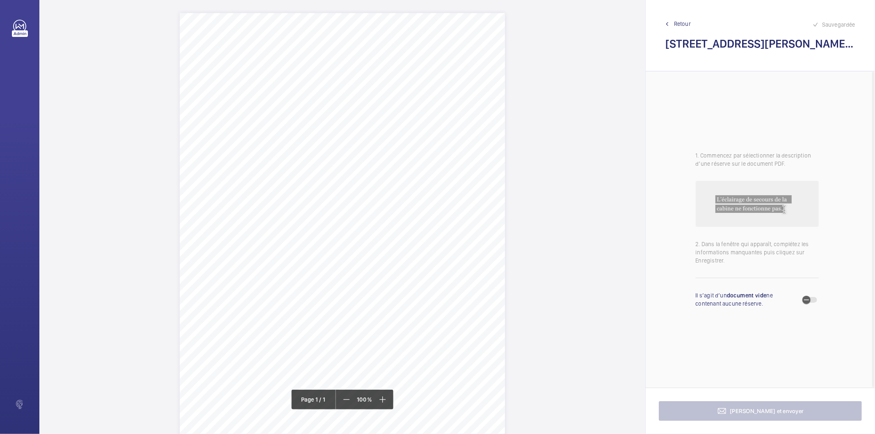
drag, startPoint x: 427, startPoint y: 105, endPoint x: 329, endPoint y: 93, distance: 99.1
click at [329, 93] on div "Signed: Lifting Operations and Lifting Equipment Regulations 1998 Report of Tho…" at bounding box center [342, 243] width 325 height 460
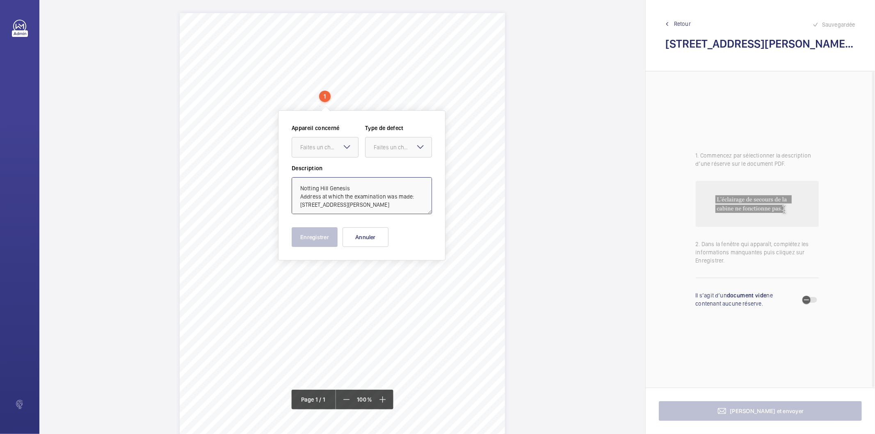
click at [344, 203] on textarea "Notting Hill Genesis Address at which the examination was made: [STREET_ADDRESS…" at bounding box center [362, 195] width 140 height 37
click at [381, 239] on button "Annuler" at bounding box center [365, 237] width 46 height 20
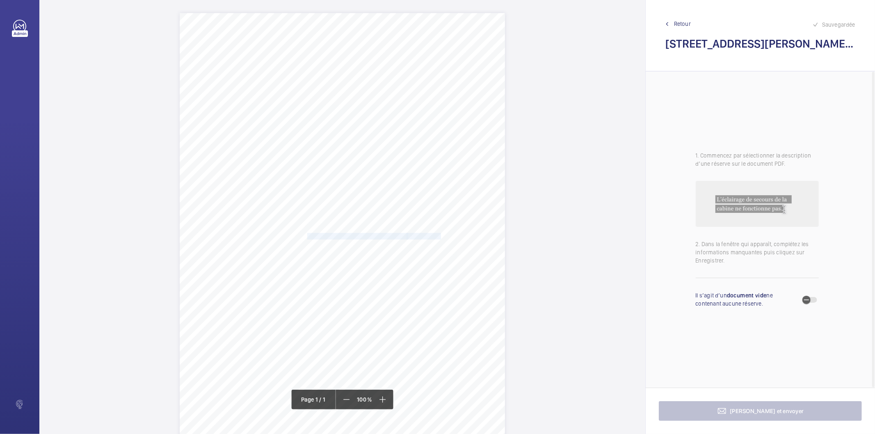
drag, startPoint x: 406, startPoint y: 237, endPoint x: 307, endPoint y: 237, distance: 99.7
click at [307, 237] on div "Signed: Lifting Operations and Lifting Equipment Regulations 1998 Report of Tho…" at bounding box center [342, 243] width 325 height 460
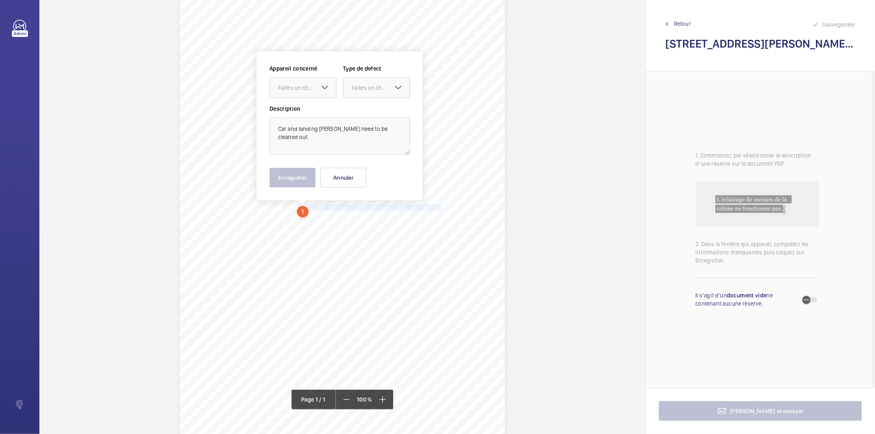
scroll to position [30, 0]
click at [307, 87] on div "Faites un choix" at bounding box center [307, 87] width 58 height 8
drag, startPoint x: 297, startPoint y: 112, endPoint x: 328, endPoint y: 104, distance: 31.7
click at [298, 112] on span "INS65588" at bounding box center [303, 112] width 50 height 8
click at [350, 89] on div at bounding box center [376, 87] width 66 height 20
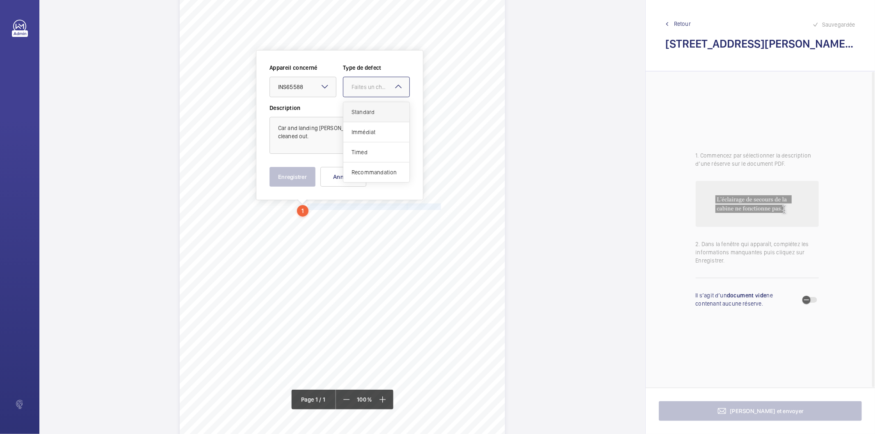
click at [361, 109] on span "Standard" at bounding box center [376, 112] width 50 height 8
click at [281, 175] on button "Enregistrer" at bounding box center [292, 177] width 46 height 20
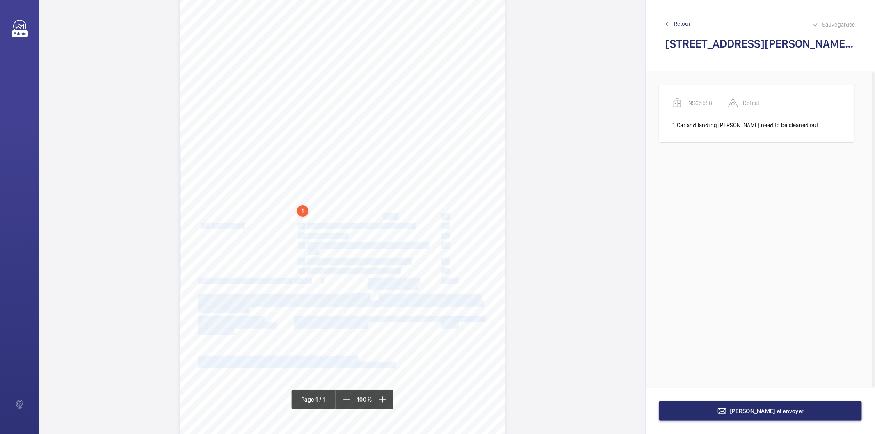
drag, startPoint x: 397, startPoint y: 215, endPoint x: 381, endPoint y: 214, distance: 15.2
click at [381, 214] on div "Signed: Lifting Operations and Lifting Equipment Regulations 1998 Report of Tho…" at bounding box center [342, 214] width 325 height 460
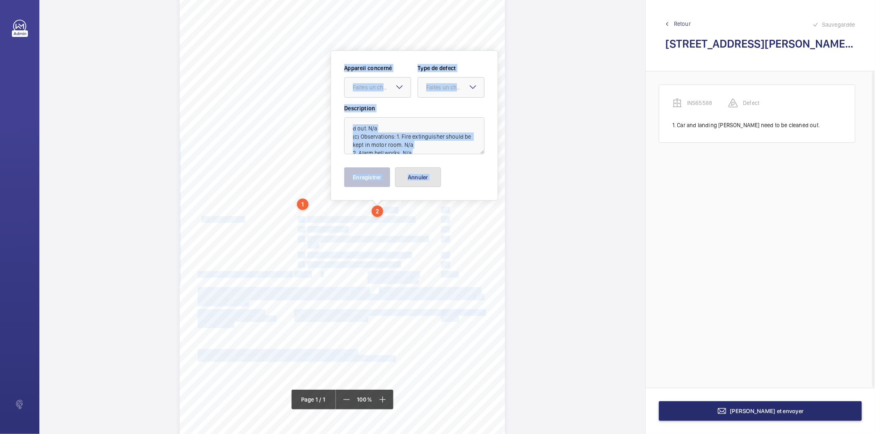
click at [415, 178] on button "Annuler" at bounding box center [418, 177] width 46 height 20
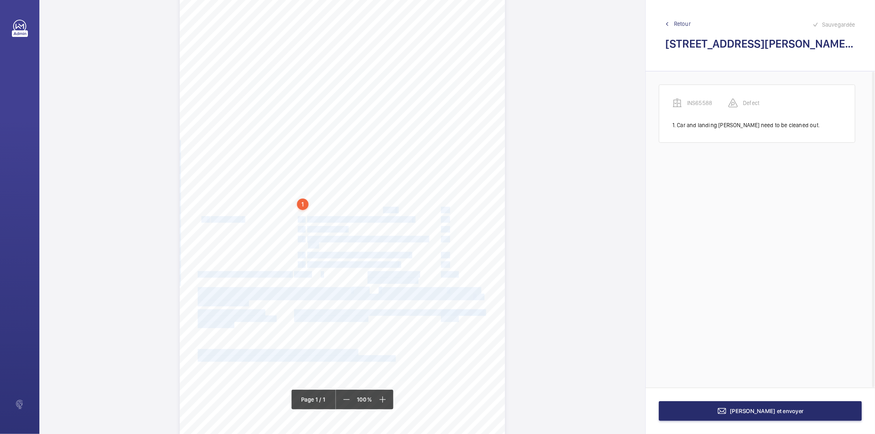
click at [417, 247] on div "Signed: Lifting Operations and Lifting Equipment Regulations 1998 Report of Tho…" at bounding box center [342, 207] width 325 height 460
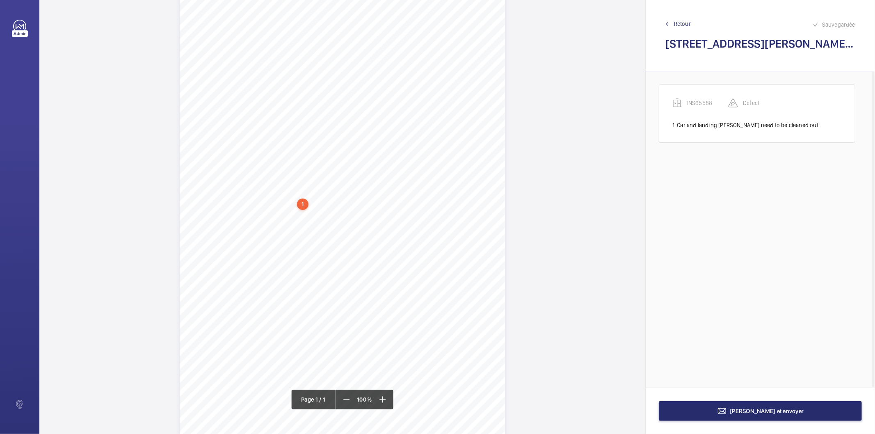
scroll to position [56, 0]
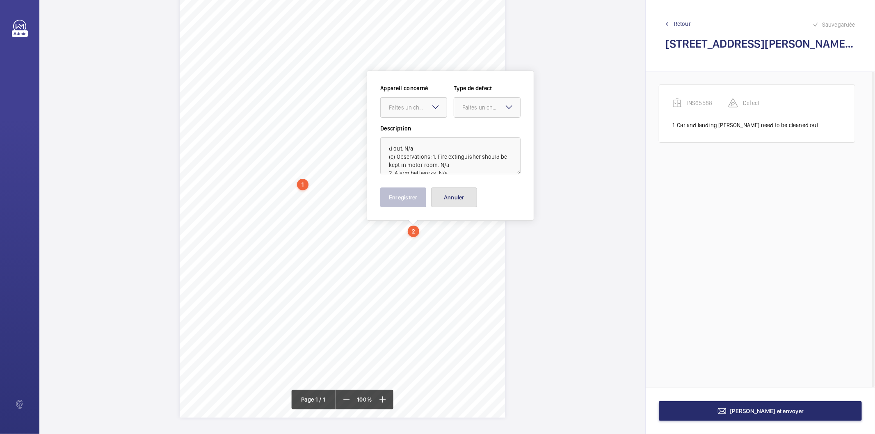
click at [440, 200] on button "Annuler" at bounding box center [454, 197] width 46 height 20
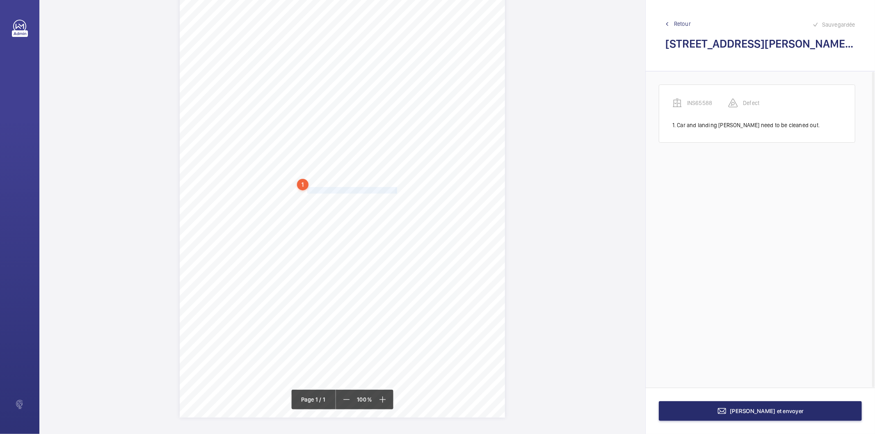
drag, startPoint x: 396, startPoint y: 189, endPoint x: 307, endPoint y: 190, distance: 89.0
click at [307, 190] on div "Signed: Lifting Operations and Lifting Equipment Regulations 1998 Report of Tho…" at bounding box center [342, 187] width 325 height 460
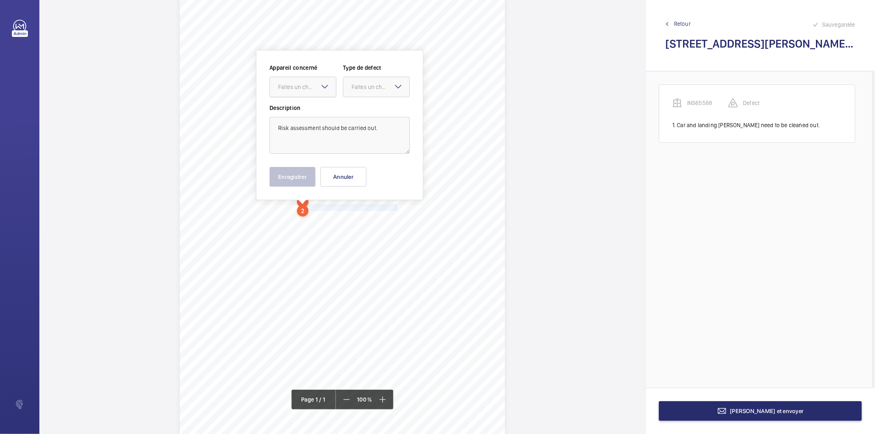
click at [303, 88] on div "Faites un choix" at bounding box center [307, 87] width 58 height 8
click at [303, 115] on span "INS65588" at bounding box center [303, 112] width 50 height 8
click at [351, 87] on div "Faites un choix" at bounding box center [380, 87] width 58 height 8
click at [368, 108] on span "Standard" at bounding box center [376, 112] width 50 height 8
click at [294, 182] on button "Enregistrer" at bounding box center [292, 177] width 46 height 20
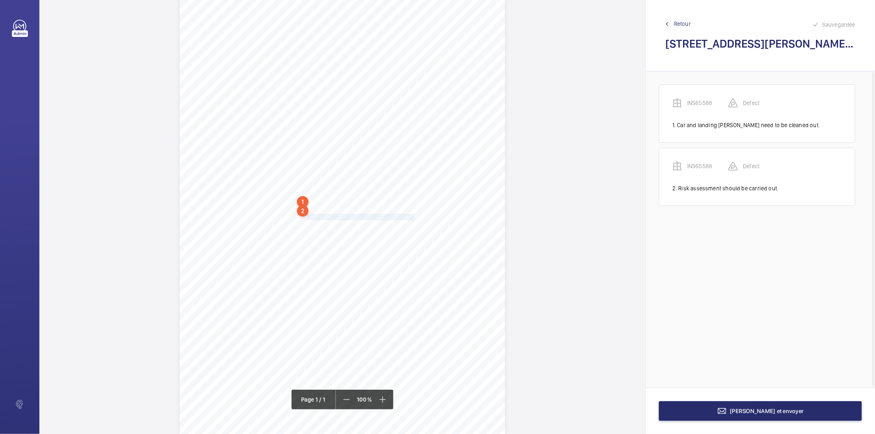
drag, startPoint x: 307, startPoint y: 218, endPoint x: 411, endPoint y: 218, distance: 104.2
click at [411, 218] on div "Signed: Lifting Operations and Lifting Equipment Regulations 1998 Report of Tho…" at bounding box center [342, 205] width 325 height 460
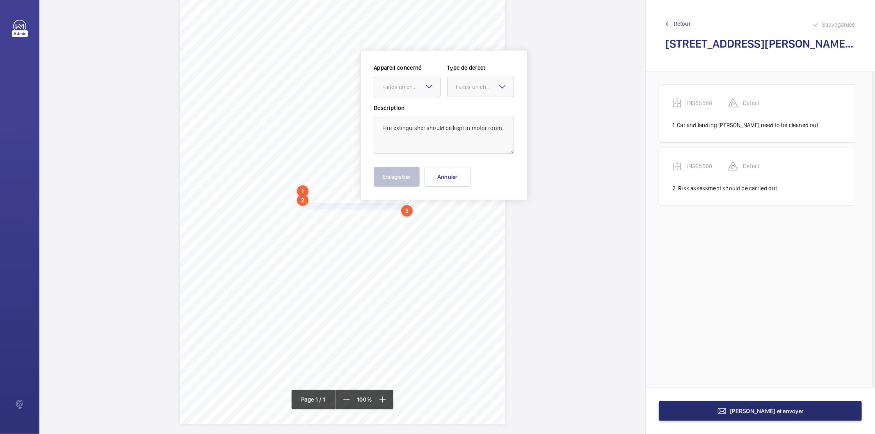
click at [413, 89] on div "Faites un choix" at bounding box center [411, 87] width 58 height 8
click at [404, 108] on span "INS65588" at bounding box center [407, 112] width 50 height 8
click at [477, 81] on div at bounding box center [480, 87] width 66 height 20
drag, startPoint x: 469, startPoint y: 172, endPoint x: 460, endPoint y: 173, distance: 9.1
click at [468, 173] on span "Recommandation" at bounding box center [481, 172] width 50 height 8
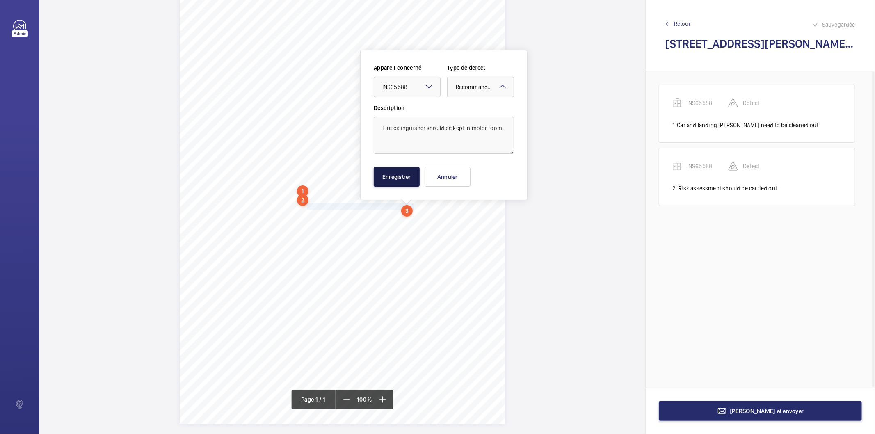
click at [378, 185] on button "Enregistrer" at bounding box center [397, 177] width 46 height 20
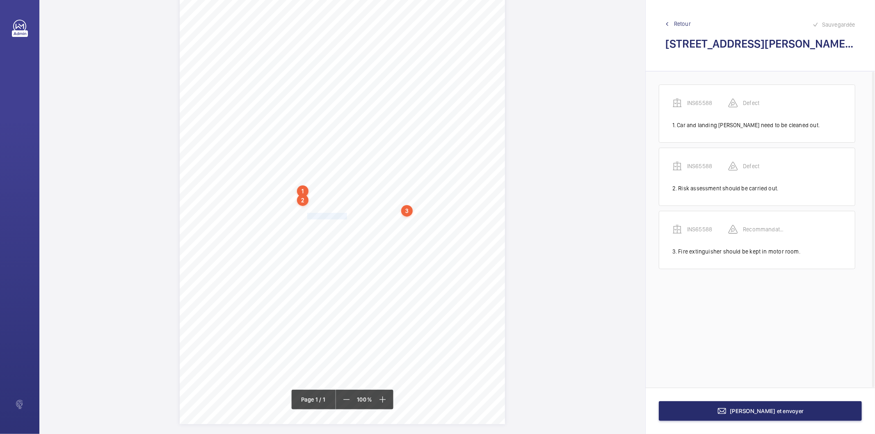
drag, startPoint x: 306, startPoint y: 216, endPoint x: 345, endPoint y: 217, distance: 39.0
click at [345, 217] on div "Signed: Lifting Operations and Lifting Equipment Regulations 1998 Report of Tho…" at bounding box center [342, 194] width 325 height 460
click at [341, 89] on div "Faites un choix" at bounding box center [345, 90] width 58 height 8
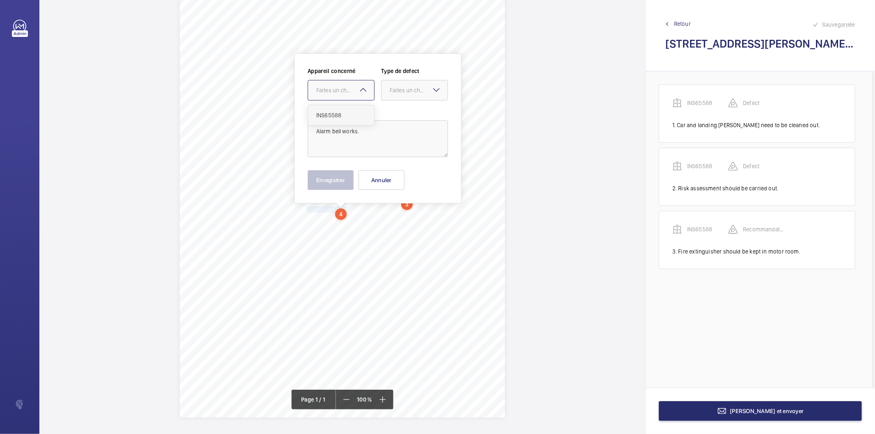
click at [343, 116] on span "INS65588" at bounding box center [341, 115] width 50 height 8
click at [390, 89] on div "Faites un choix" at bounding box center [419, 90] width 58 height 8
drag, startPoint x: 403, startPoint y: 171, endPoint x: 390, endPoint y: 174, distance: 13.5
click at [400, 172] on div "Recommandation" at bounding box center [414, 176] width 66 height 20
drag, startPoint x: 342, startPoint y: 177, endPoint x: 323, endPoint y: 197, distance: 27.3
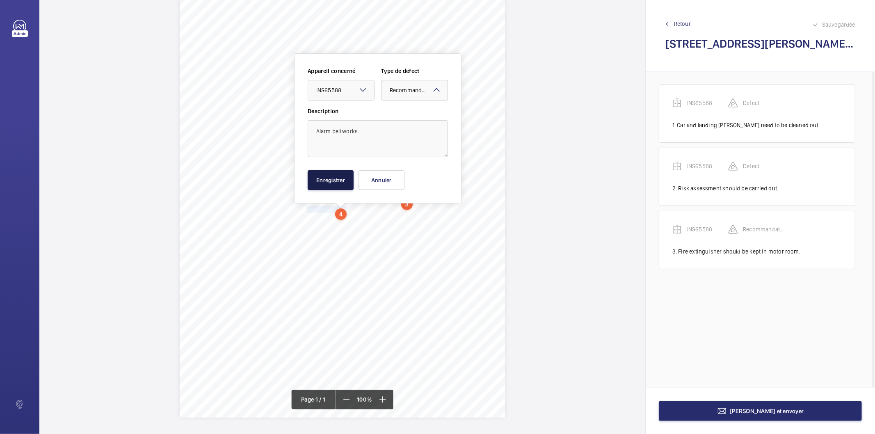
click at [341, 178] on button "Enregistrer" at bounding box center [331, 180] width 46 height 20
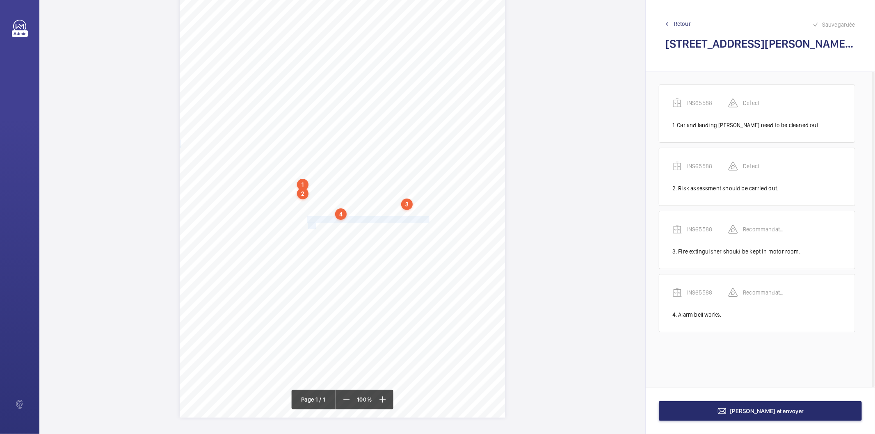
drag, startPoint x: 306, startPoint y: 219, endPoint x: 316, endPoint y: 224, distance: 11.2
click at [316, 224] on div "Signed: Lifting Operations and Lifting Equipment Regulations 1998 Report of Tho…" at bounding box center [342, 187] width 325 height 460
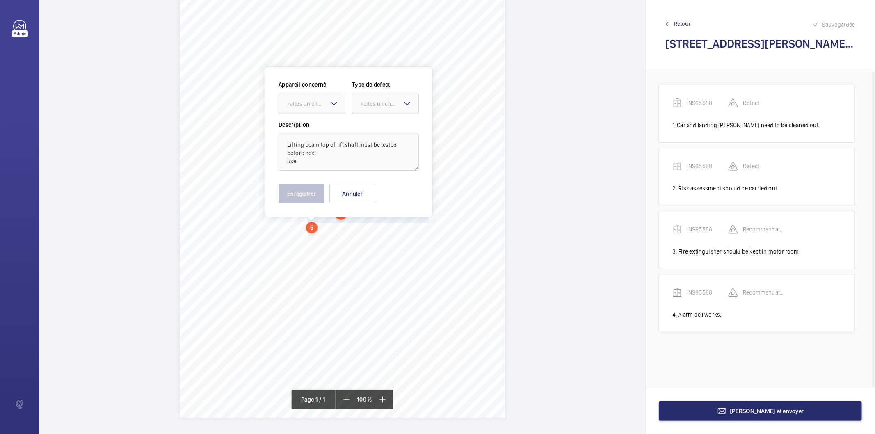
click at [309, 104] on div "Faites un choix" at bounding box center [316, 104] width 58 height 8
drag, startPoint x: 307, startPoint y: 132, endPoint x: 344, endPoint y: 116, distance: 40.8
click at [308, 132] on span "INS65588" at bounding box center [312, 129] width 50 height 8
click at [363, 106] on div "Faites un choix" at bounding box center [389, 104] width 58 height 8
click at [392, 193] on div "Recommandation" at bounding box center [385, 189] width 66 height 20
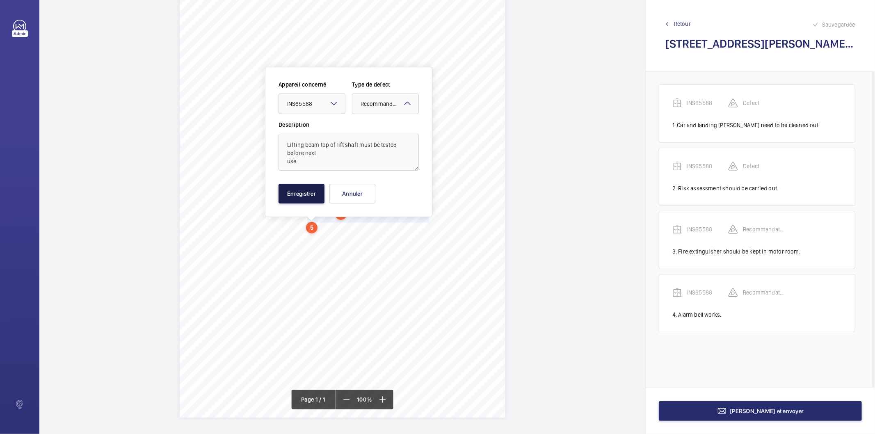
click at [292, 203] on button "Enregistrer" at bounding box center [301, 194] width 46 height 20
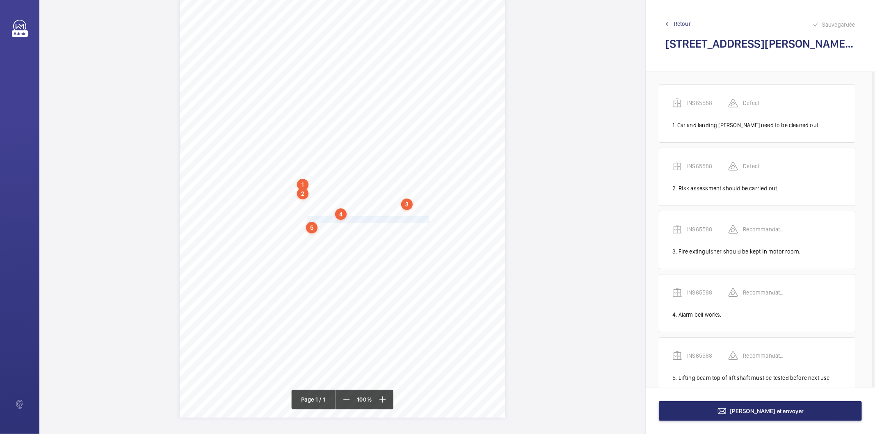
scroll to position [21, 0]
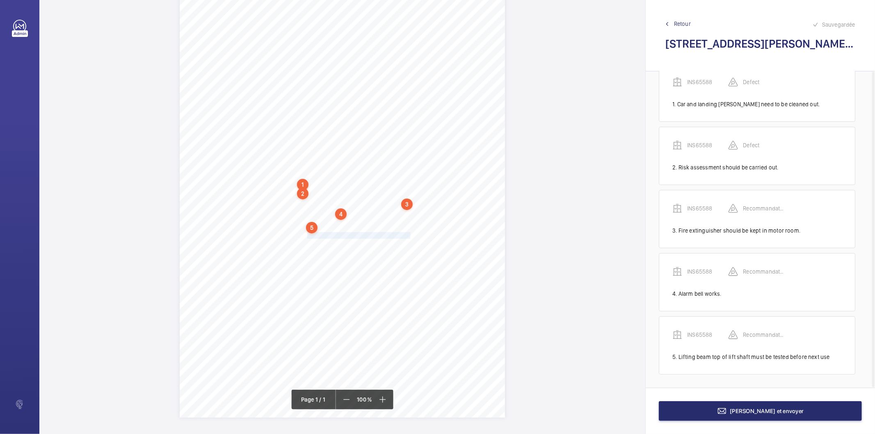
drag, startPoint x: 306, startPoint y: 236, endPoint x: 408, endPoint y: 237, distance: 101.7
click at [408, 237] on div "Signed: Lifting Operations and Lifting Equipment Regulations 1998 Report of Tho…" at bounding box center [342, 187] width 325 height 460
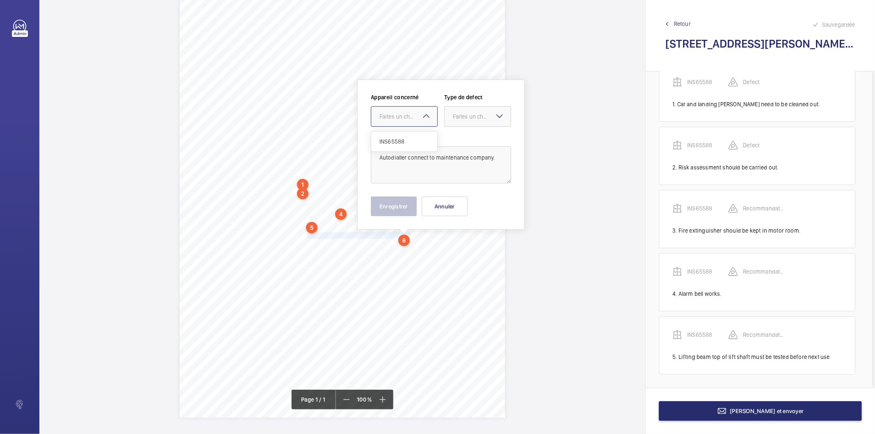
drag, startPoint x: 399, startPoint y: 117, endPoint x: 399, endPoint y: 145, distance: 27.9
click at [399, 121] on div "Faites un choix" at bounding box center [404, 116] width 66 height 8
click at [399, 146] on div "INS65588" at bounding box center [404, 142] width 66 height 20
click at [465, 114] on div "Faites un choix" at bounding box center [482, 116] width 58 height 8
click at [470, 200] on span "Recommandation" at bounding box center [478, 202] width 50 height 8
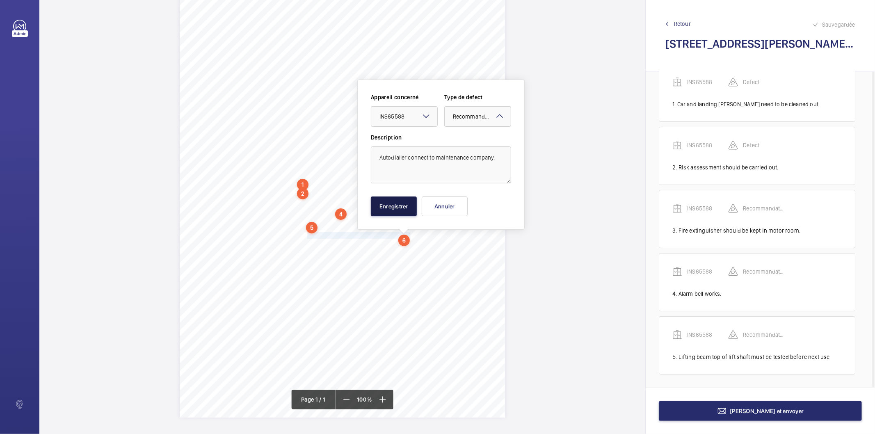
click at [393, 204] on button "Enregistrer" at bounding box center [394, 206] width 46 height 20
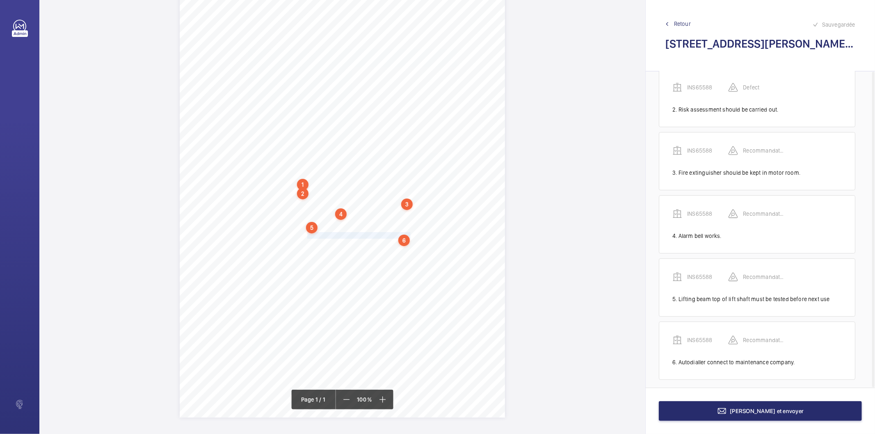
scroll to position [84, 0]
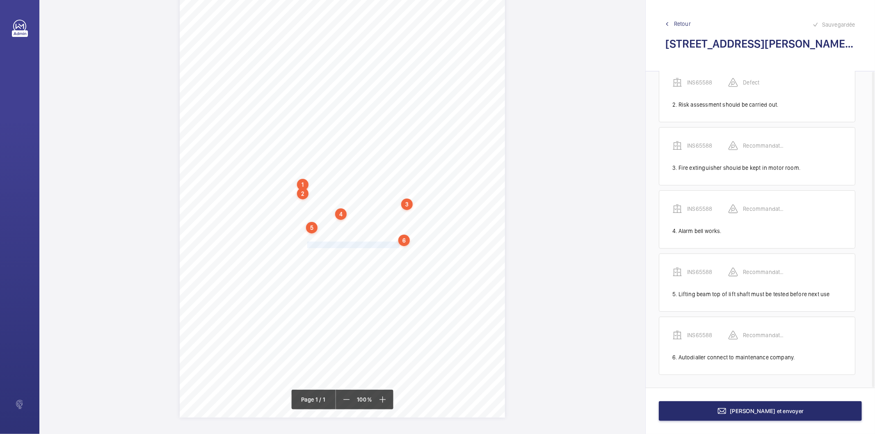
drag, startPoint x: 308, startPoint y: 245, endPoint x: 397, endPoint y: 243, distance: 89.0
click at [397, 243] on div "Signed: Lifting Operations and Lifting Equipment Regulations 1998 Report of Tho…" at bounding box center [342, 187] width 325 height 460
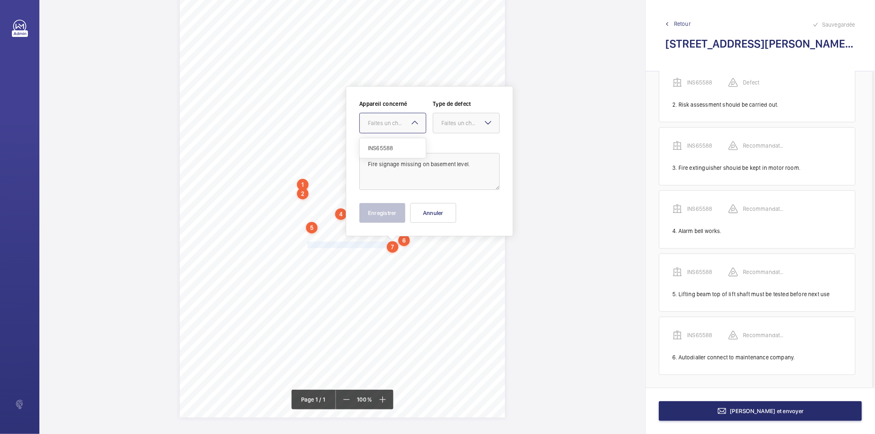
click at [390, 124] on div "Faites un choix" at bounding box center [397, 123] width 58 height 8
click at [382, 149] on span "INS65588" at bounding box center [393, 148] width 50 height 8
click at [450, 123] on div "Faites un choix" at bounding box center [470, 123] width 58 height 8
drag, startPoint x: 454, startPoint y: 210, endPoint x: 390, endPoint y: 218, distance: 64.4
click at [454, 211] on span "Recommandation" at bounding box center [466, 208] width 50 height 8
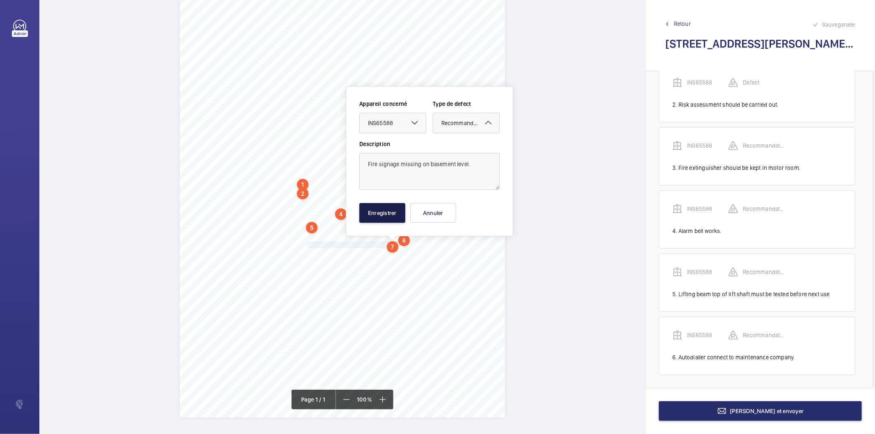
click at [383, 217] on button "Enregistrer" at bounding box center [382, 213] width 46 height 20
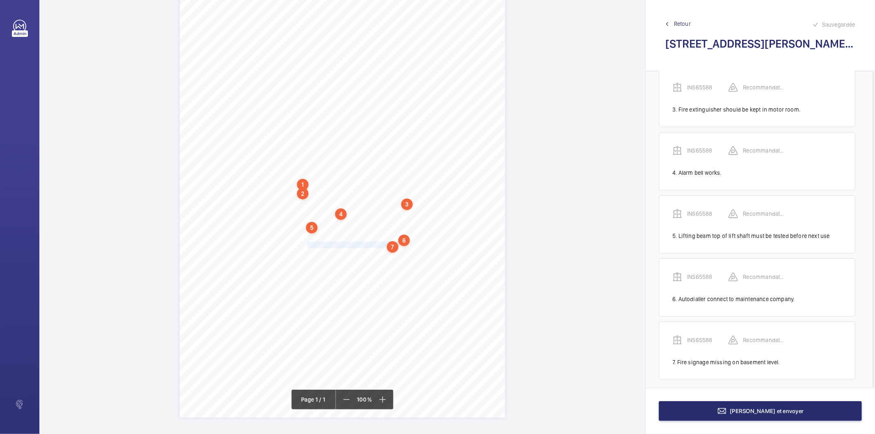
scroll to position [147, 0]
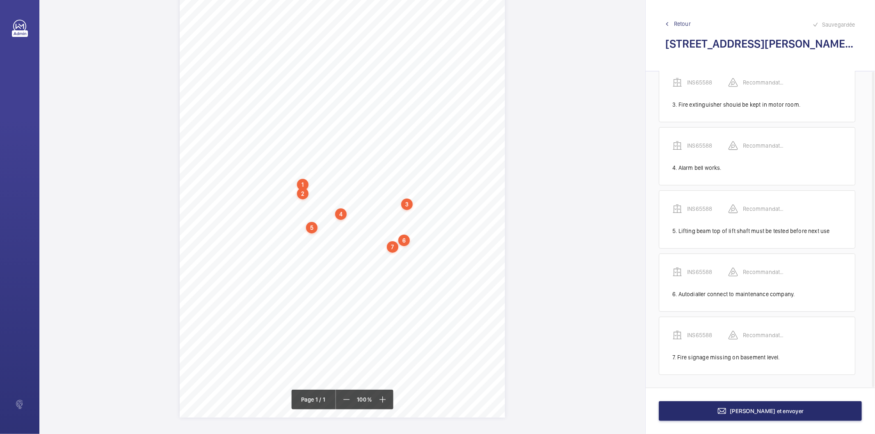
click at [394, 250] on div "7" at bounding box center [392, 246] width 11 height 11
click at [380, 183] on div "INS65588" at bounding box center [394, 184] width 70 height 8
copy div "INS65588"
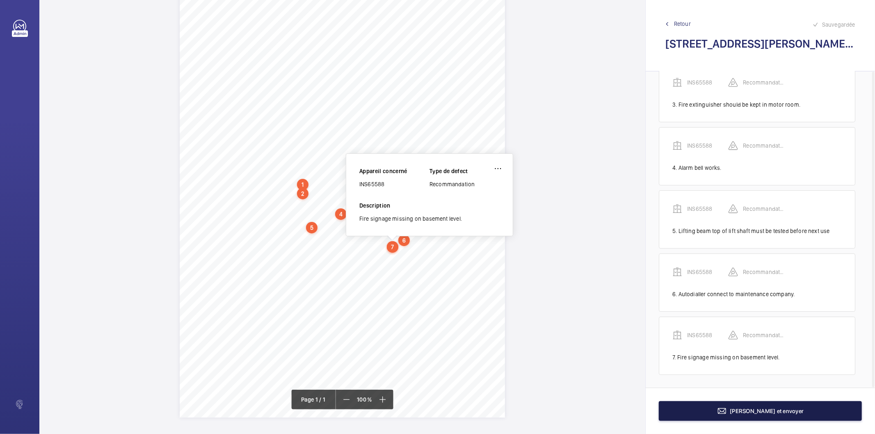
click at [695, 405] on button "[PERSON_NAME] et envoyer" at bounding box center [760, 411] width 203 height 20
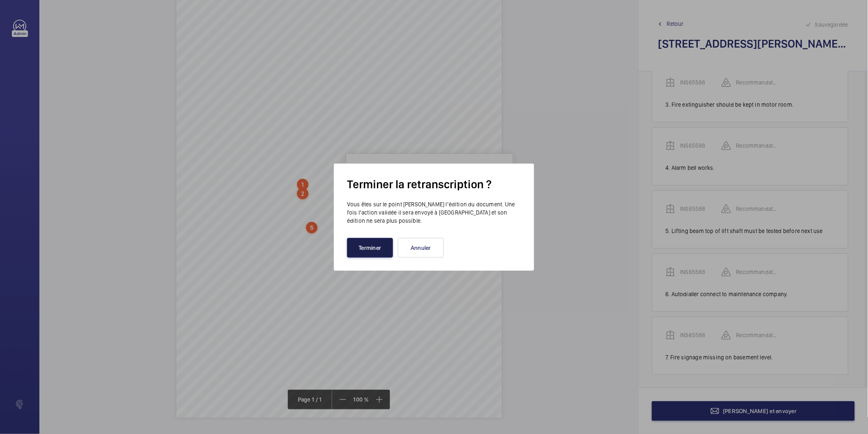
click at [378, 253] on button "Terminer" at bounding box center [370, 248] width 46 height 20
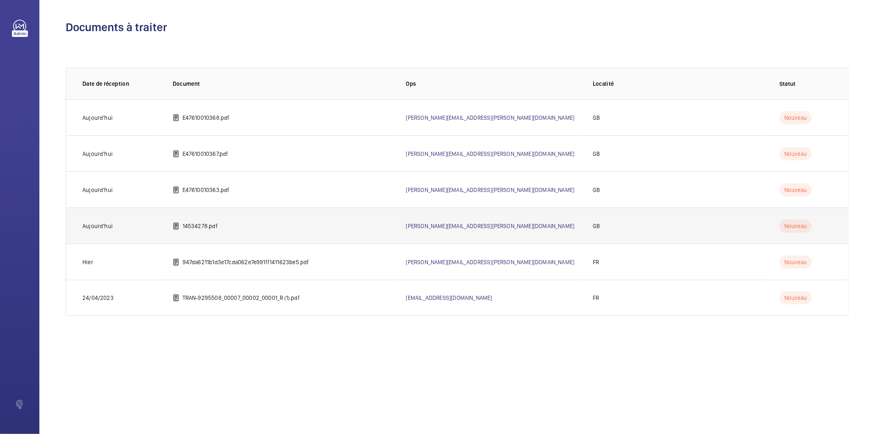
click at [212, 224] on p "14534278.pdf" at bounding box center [199, 226] width 35 height 8
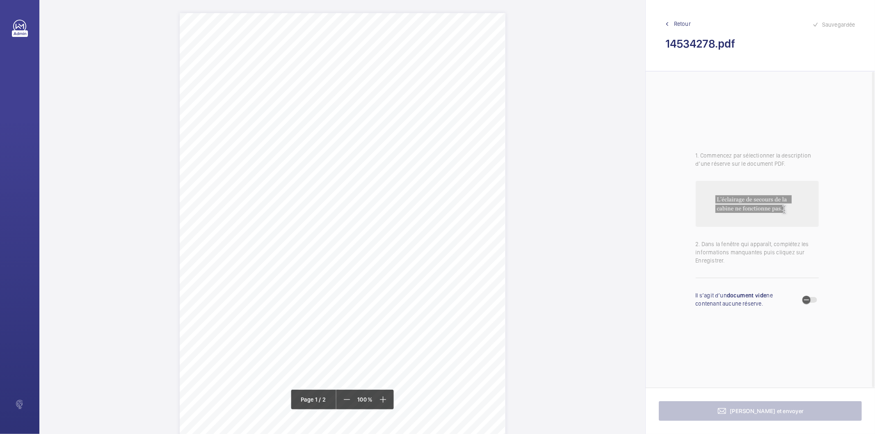
scroll to position [46, 0]
drag, startPoint x: 292, startPoint y: 241, endPoint x: 365, endPoint y: 250, distance: 73.6
click at [365, 250] on div "Lifting Operations and Lifting Equipment Regulations Report of Thorough Examina…" at bounding box center [343, 198] width 326 height 461
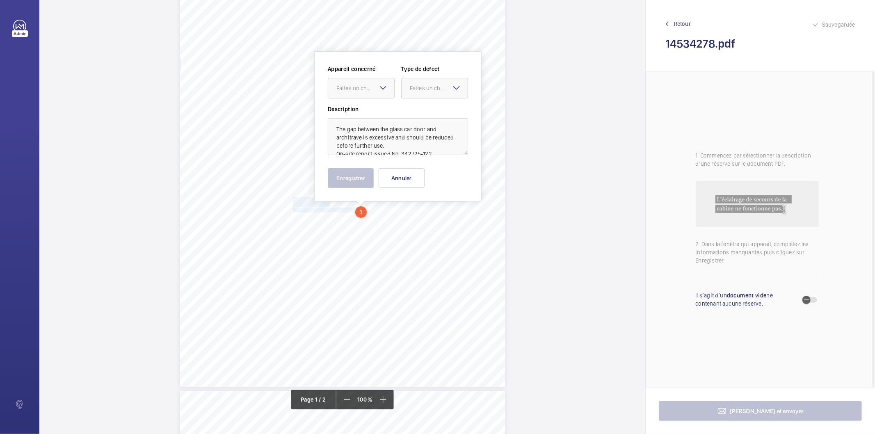
scroll to position [88, 0]
click at [366, 87] on div "Faites un choix" at bounding box center [365, 87] width 58 height 8
click at [356, 109] on span "1473427/8" at bounding box center [361, 112] width 50 height 8
click at [423, 87] on div "Faites un choix" at bounding box center [439, 87] width 58 height 8
drag, startPoint x: 425, startPoint y: 113, endPoint x: 413, endPoint y: 130, distance: 20.8
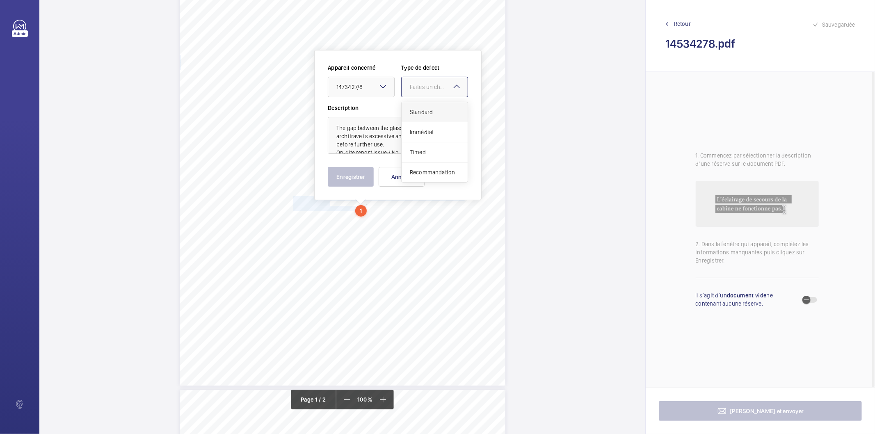
click at [425, 113] on span "Standard" at bounding box center [435, 112] width 50 height 8
click at [360, 178] on button "Enregistrer" at bounding box center [351, 177] width 46 height 20
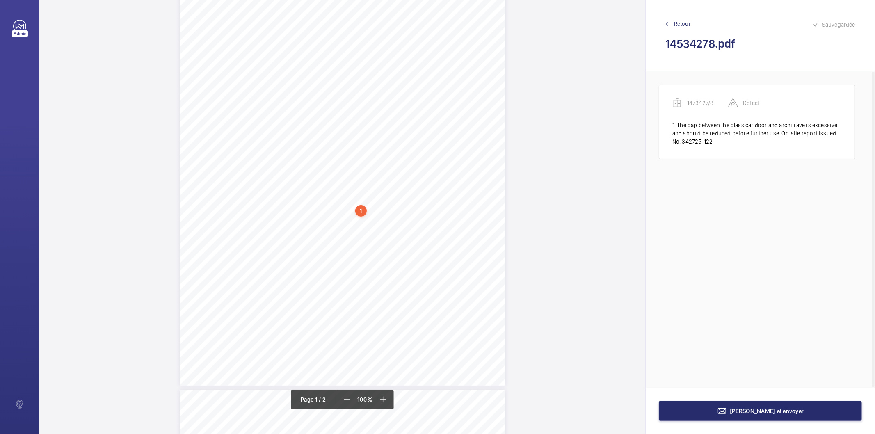
click at [363, 212] on div "1" at bounding box center [360, 210] width 11 height 11
click at [349, 136] on div "1473427/8" at bounding box center [363, 138] width 70 height 8
click at [350, 135] on div "1473427/8" at bounding box center [363, 138] width 70 height 8
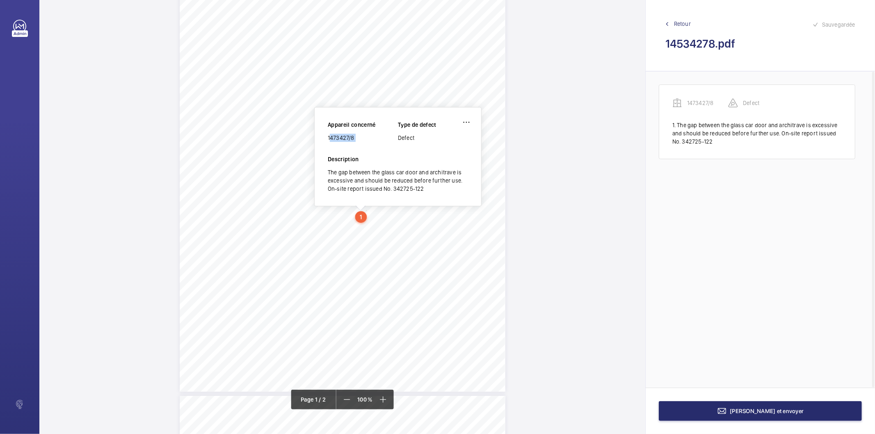
copy div "1473427/8"
drag, startPoint x: 292, startPoint y: 235, endPoint x: 382, endPoint y: 247, distance: 91.1
click at [382, 247] on div "Lifting Operations and Lifting Equipment Regulations Report of Thorough Examina…" at bounding box center [343, 161] width 326 height 461
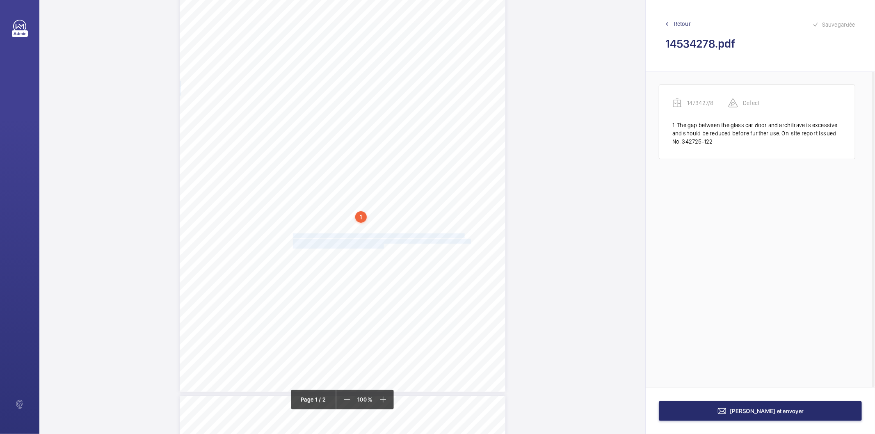
click at [374, 244] on span "Service Lifts on or before the next examination." at bounding box center [339, 246] width 92 height 5
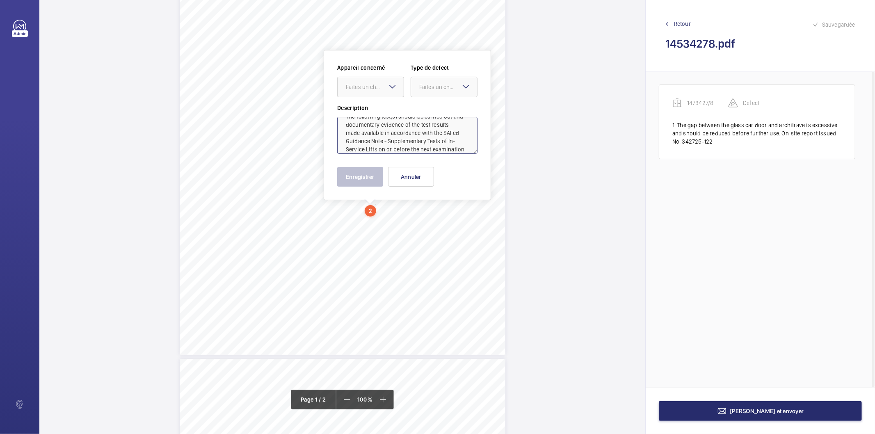
scroll to position [18, 0]
click at [376, 91] on div at bounding box center [371, 87] width 66 height 20
click at [368, 112] on span "1473427/8" at bounding box center [371, 112] width 50 height 8
click at [435, 84] on div "Faites un choix" at bounding box center [448, 87] width 58 height 8
click at [433, 109] on span "Standard" at bounding box center [444, 112] width 50 height 8
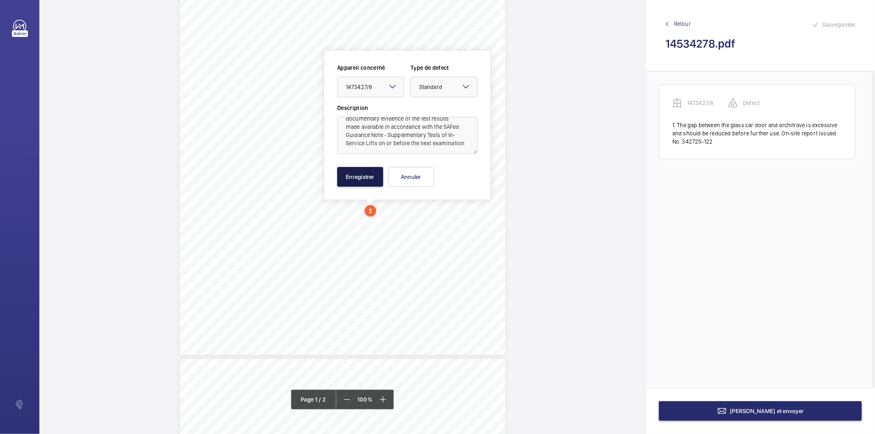
click at [368, 176] on button "Enregistrer" at bounding box center [360, 177] width 46 height 20
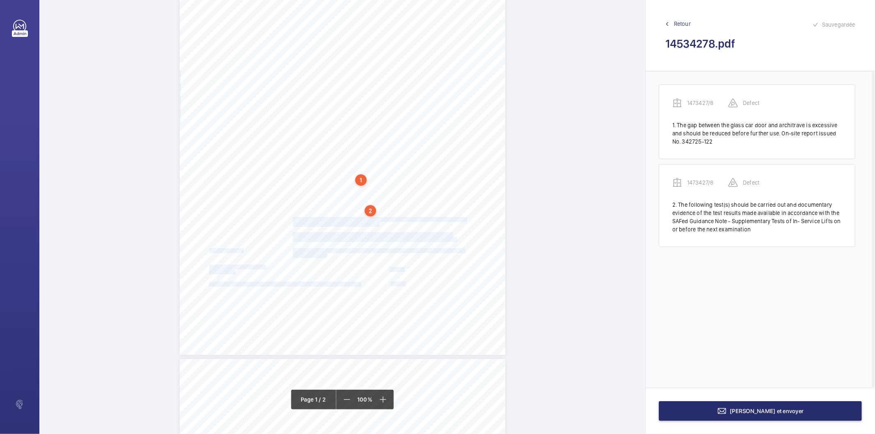
drag, startPoint x: 292, startPoint y: 216, endPoint x: 383, endPoint y: 224, distance: 91.4
click at [383, 224] on div "Lifting Operations and Lifting Equipment Regulations Report of Thorough Examina…" at bounding box center [343, 124] width 326 height 461
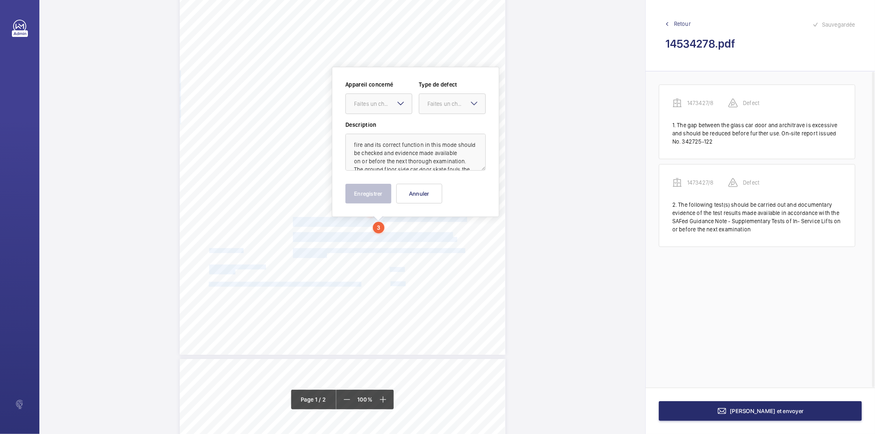
scroll to position [136, 0]
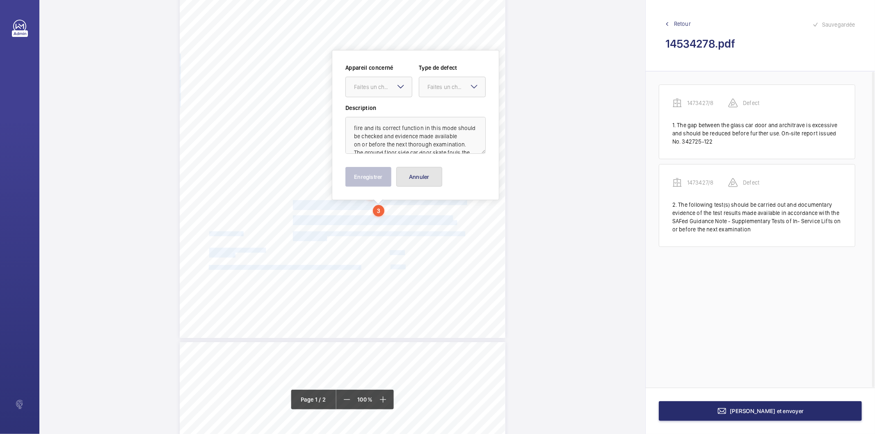
click at [413, 179] on button "Annuler" at bounding box center [419, 177] width 46 height 20
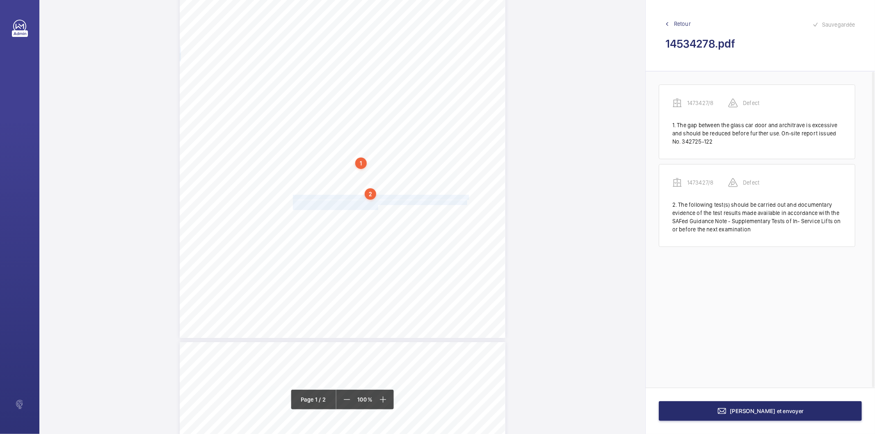
drag, startPoint x: 292, startPoint y: 198, endPoint x: 376, endPoint y: 208, distance: 84.7
click at [376, 208] on div "Lifting Operations and Lifting Equipment Regulations Report of Thorough Examina…" at bounding box center [343, 107] width 326 height 461
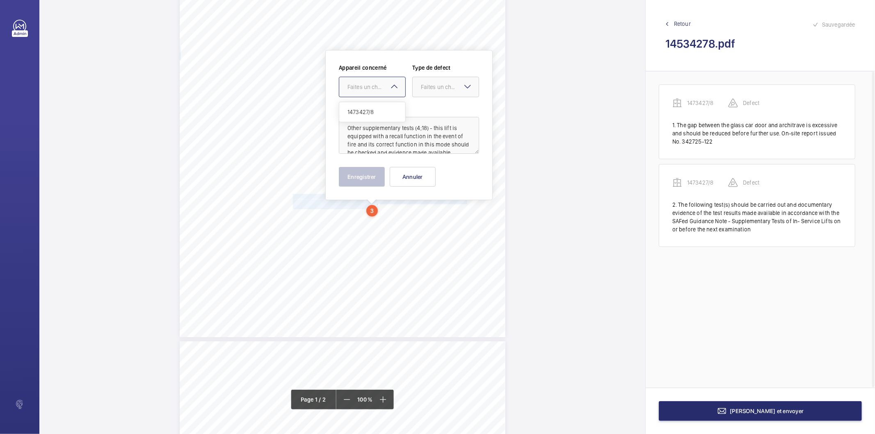
click at [379, 85] on div "Faites un choix" at bounding box center [376, 87] width 58 height 8
click at [366, 106] on div "1473427/8" at bounding box center [372, 112] width 66 height 20
click at [447, 89] on div "Faites un choix" at bounding box center [450, 87] width 58 height 8
click at [441, 112] on span "Standard" at bounding box center [446, 112] width 50 height 8
click at [374, 182] on button "Enregistrer" at bounding box center [362, 177] width 46 height 20
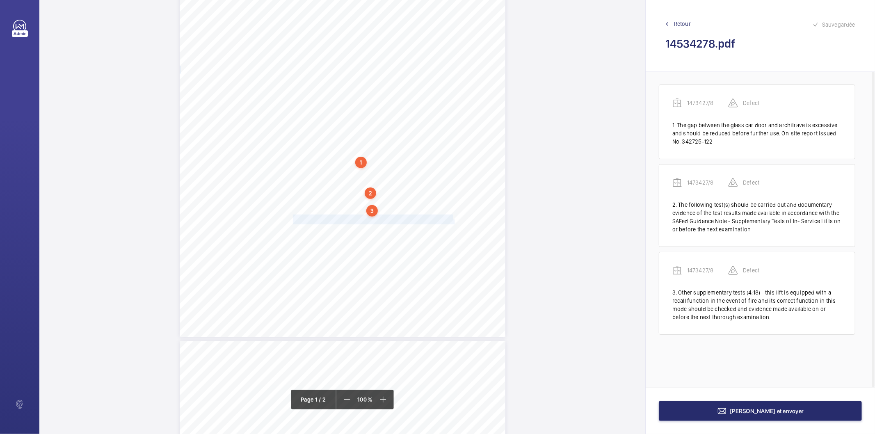
drag, startPoint x: 292, startPoint y: 217, endPoint x: 452, endPoint y: 221, distance: 160.8
click at [452, 221] on div "Lifting Operations and Lifting Equipment Regulations Report of Thorough Examina…" at bounding box center [343, 107] width 326 height 461
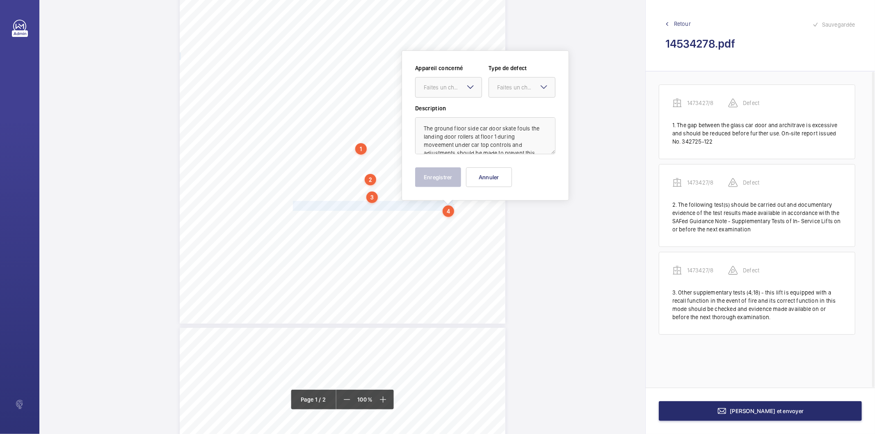
scroll to position [10, 0]
click at [445, 79] on div at bounding box center [448, 88] width 66 height 20
click at [430, 109] on span "1473427/8" at bounding box center [449, 112] width 50 height 8
click at [506, 82] on div at bounding box center [522, 88] width 66 height 20
drag, startPoint x: 507, startPoint y: 170, endPoint x: 493, endPoint y: 172, distance: 14.2
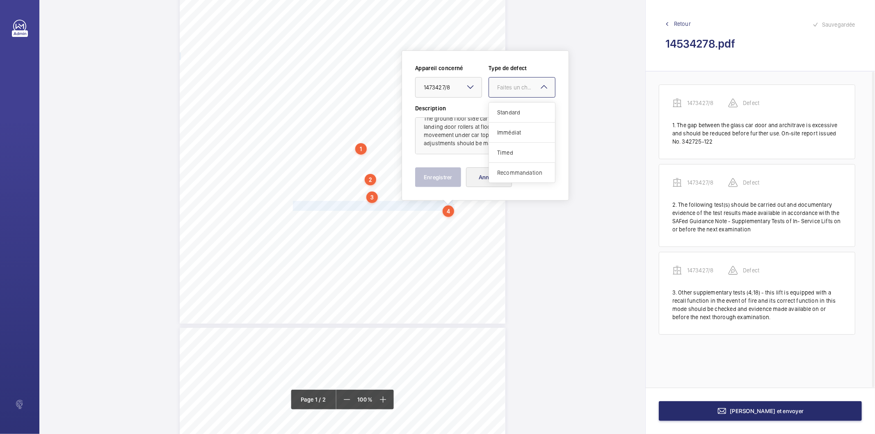
click at [506, 170] on span "Recommandation" at bounding box center [522, 173] width 50 height 8
click at [432, 182] on button "Enregistrer" at bounding box center [438, 177] width 46 height 20
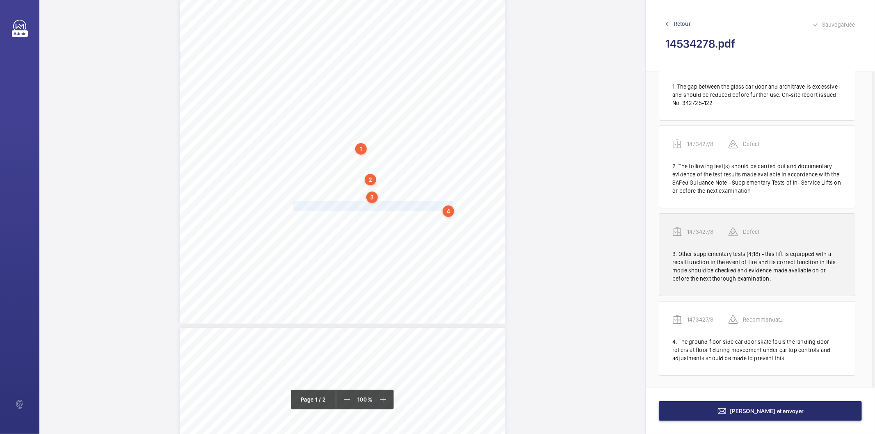
scroll to position [39, 0]
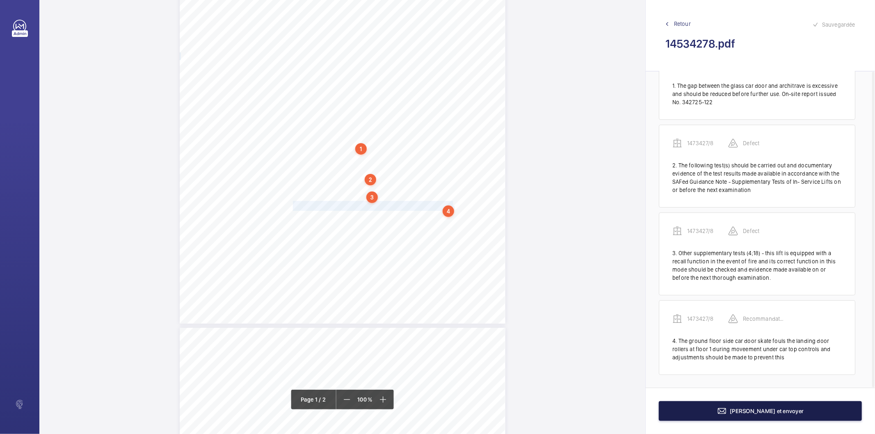
click at [704, 413] on button "[PERSON_NAME] et envoyer" at bounding box center [760, 411] width 203 height 20
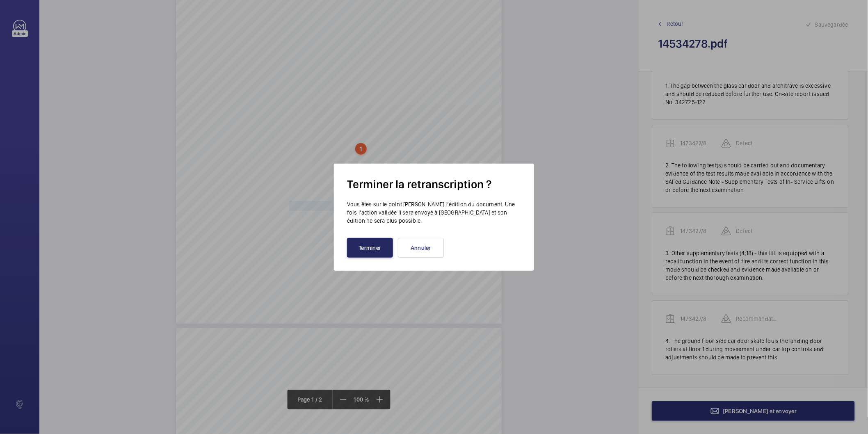
click at [384, 253] on button "Terminer" at bounding box center [370, 248] width 46 height 20
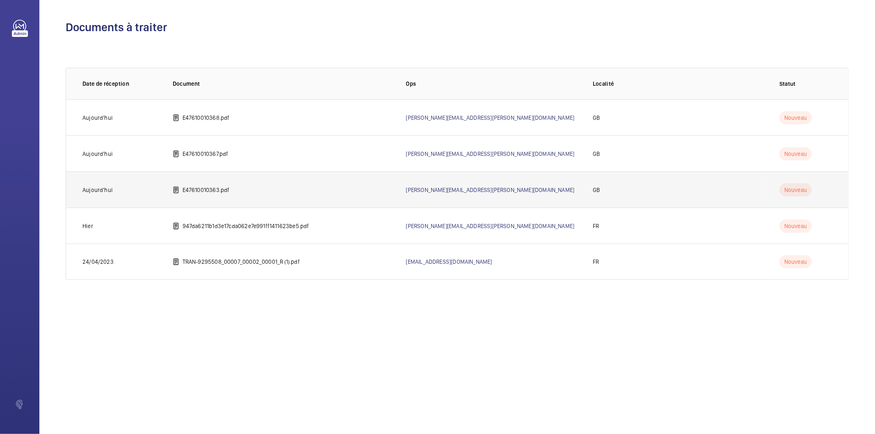
click at [226, 185] on td "E47610010363.pdf" at bounding box center [276, 189] width 233 height 36
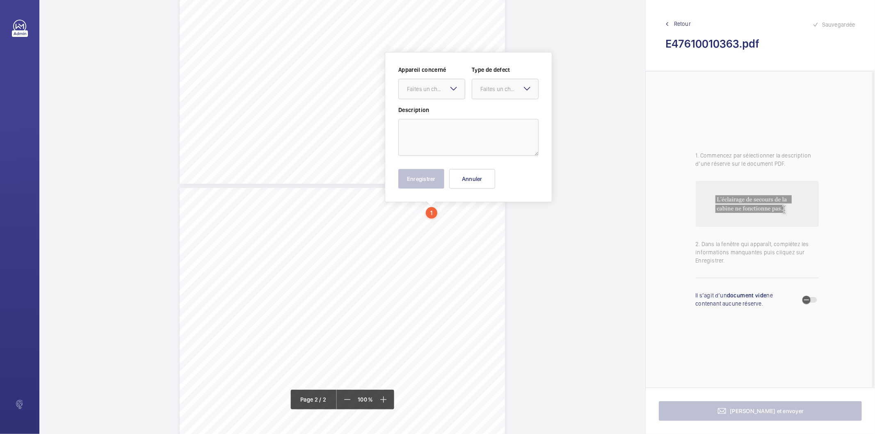
scroll to position [292, 0]
click at [451, 89] on mat-icon at bounding box center [454, 87] width 10 height 10
click at [461, 177] on button "Annuler" at bounding box center [472, 177] width 46 height 20
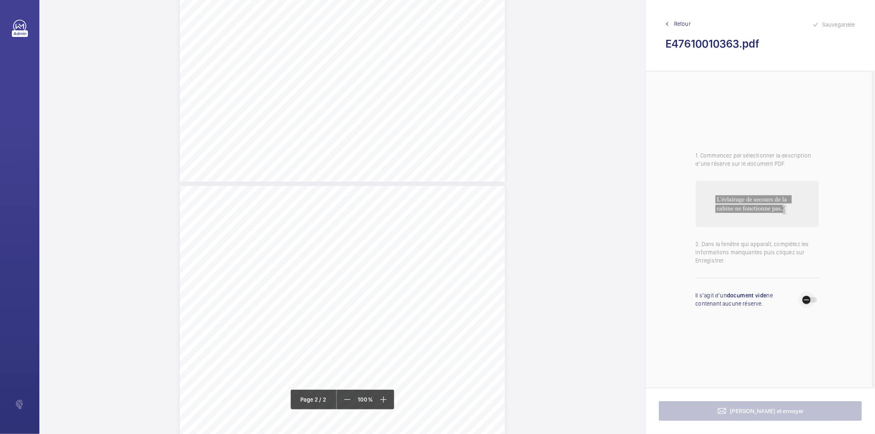
click at [813, 300] on span "button" at bounding box center [806, 300] width 16 height 16
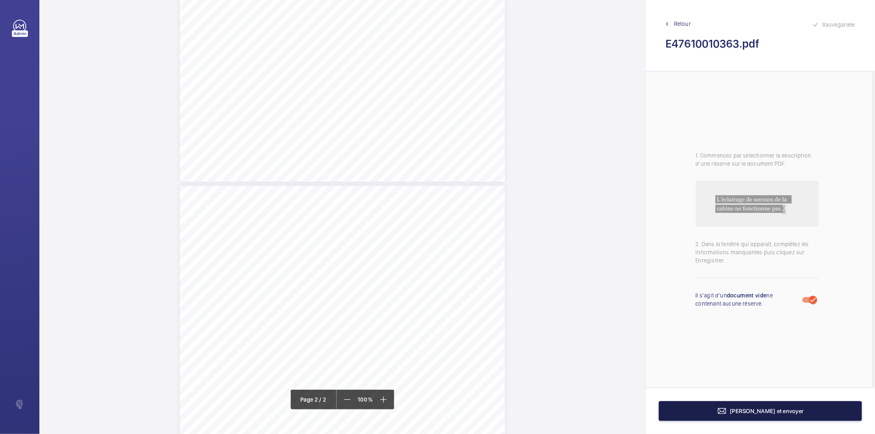
drag, startPoint x: 764, startPoint y: 413, endPoint x: 748, endPoint y: 412, distance: 15.7
click at [764, 413] on span "[PERSON_NAME] et envoyer" at bounding box center [767, 411] width 74 height 7
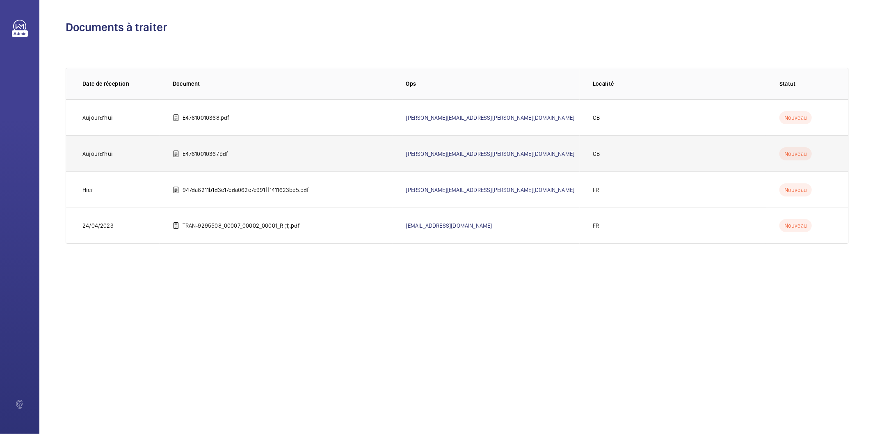
click at [214, 153] on p "E47610010367.pdf" at bounding box center [205, 154] width 46 height 8
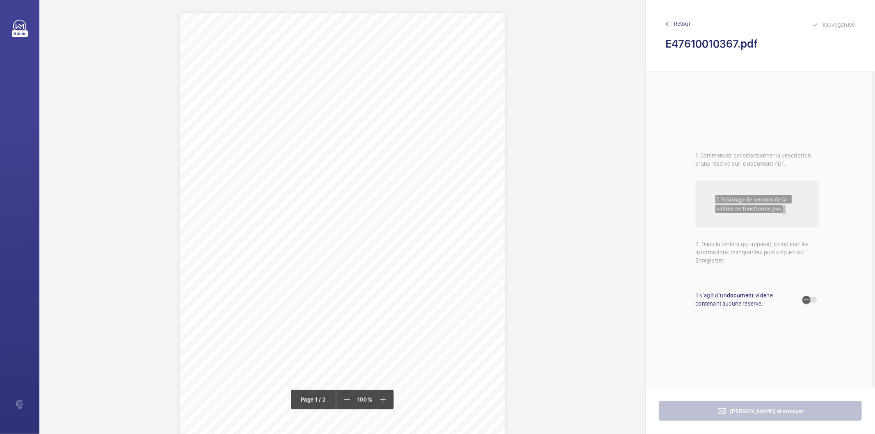
click at [489, 106] on div "Lifting Machines and Accessories Report Lifting Operations & Lifting Equipment …" at bounding box center [342, 243] width 325 height 460
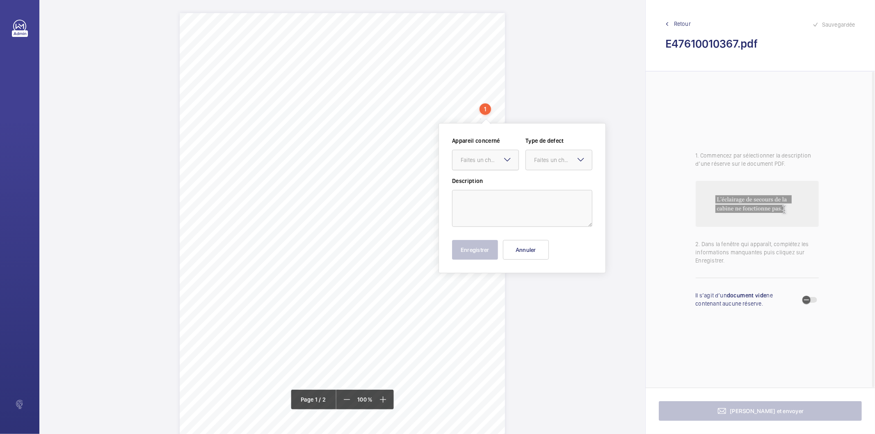
click at [499, 155] on div at bounding box center [485, 160] width 66 height 20
click at [526, 249] on button "Annuler" at bounding box center [526, 250] width 46 height 20
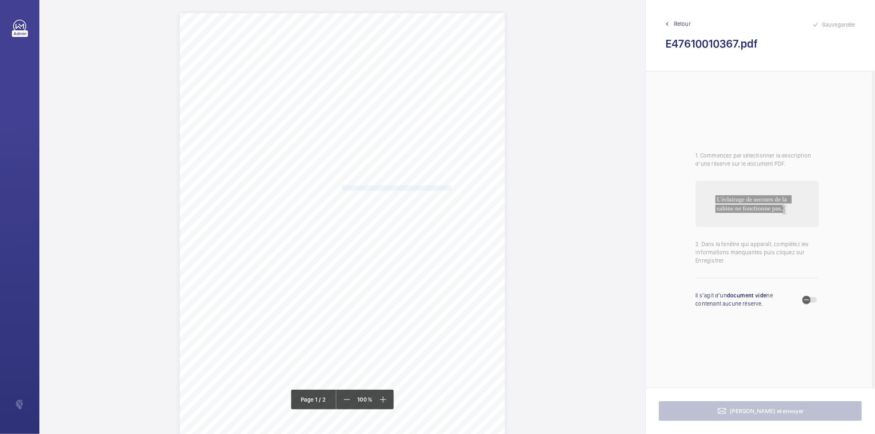
drag, startPoint x: 341, startPoint y: 187, endPoint x: 441, endPoint y: 189, distance: 99.7
click at [441, 189] on span "Two loose fittings securing the anchor plate to the ceiling." at bounding box center [397, 188] width 111 height 5
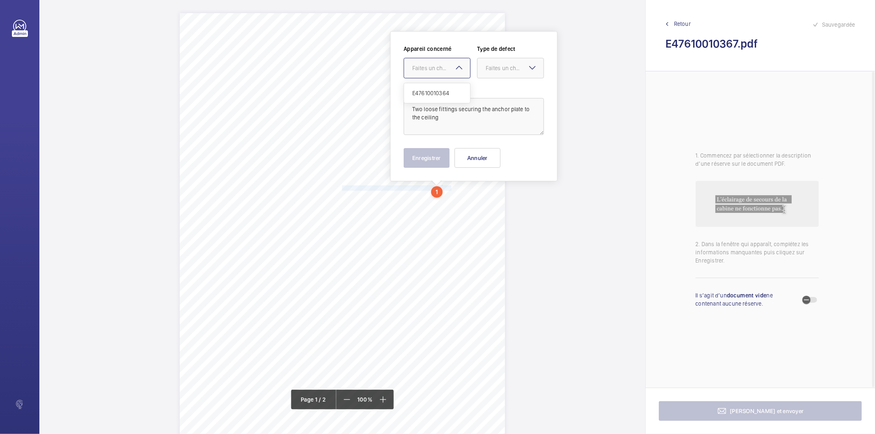
click at [437, 67] on div "Faites un choix" at bounding box center [441, 68] width 58 height 8
click at [431, 89] on span "E47610010364" at bounding box center [437, 93] width 50 height 8
click at [508, 64] on div "Faites un choix" at bounding box center [515, 68] width 58 height 8
click at [505, 93] on span "Standard" at bounding box center [511, 93] width 50 height 8
click at [436, 161] on button "Enregistrer" at bounding box center [427, 158] width 46 height 20
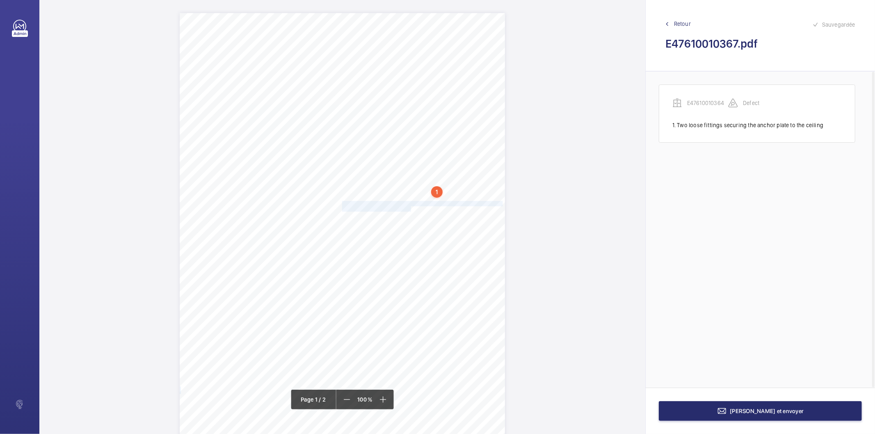
drag, startPoint x: 341, startPoint y: 204, endPoint x: 404, endPoint y: 207, distance: 62.8
click at [404, 207] on div "Lifting Machines and Accessories Report Lifting Operations & Lifting Equipment …" at bounding box center [342, 243] width 325 height 460
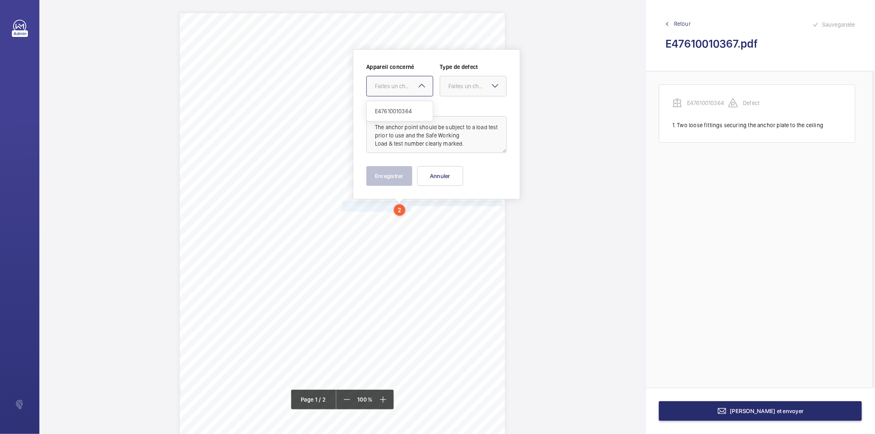
click at [396, 85] on div "Faites un choix" at bounding box center [404, 86] width 58 height 8
click at [397, 105] on div "E47610010364" at bounding box center [400, 111] width 66 height 20
click at [472, 86] on div "Faites un choix" at bounding box center [477, 86] width 58 height 8
click at [470, 109] on span "Standard" at bounding box center [473, 111] width 50 height 8
click at [408, 180] on button "Enregistrer" at bounding box center [389, 176] width 46 height 20
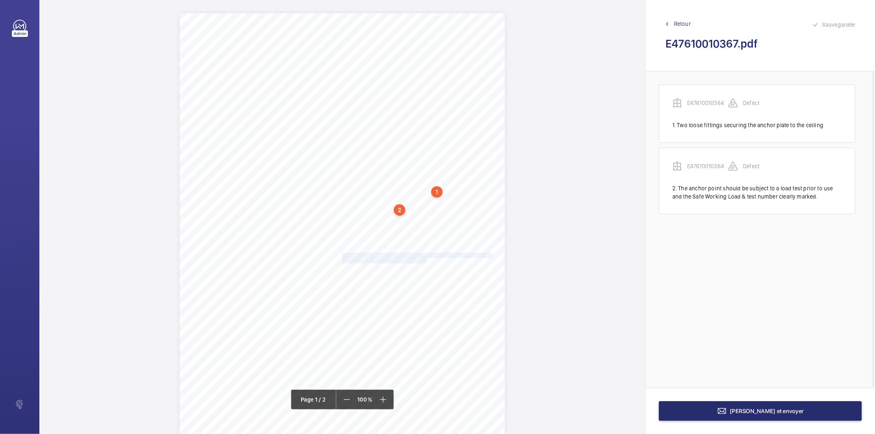
drag, startPoint x: 341, startPoint y: 254, endPoint x: 417, endPoint y: 260, distance: 76.1
click at [417, 260] on div "Lifting Machines and Accessories Report Lifting Operations & Lifting Equipment …" at bounding box center [342, 243] width 325 height 460
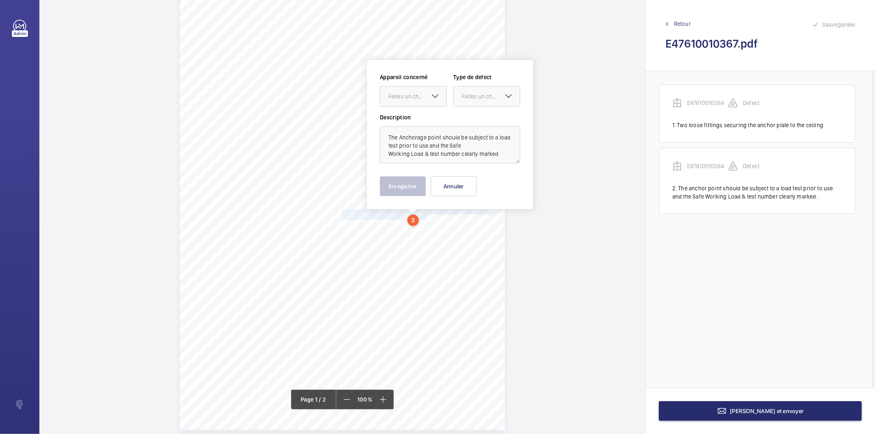
scroll to position [52, 0]
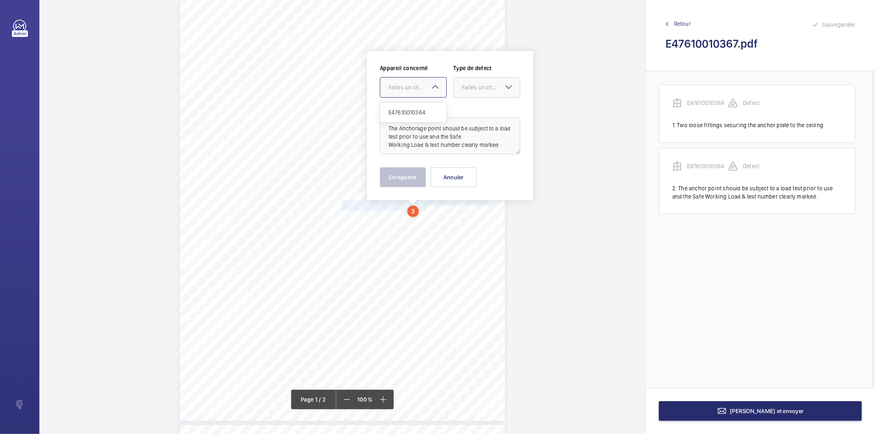
click at [404, 89] on div "Faites un choix" at bounding box center [417, 87] width 58 height 8
drag, startPoint x: 402, startPoint y: 112, endPoint x: 419, endPoint y: 105, distance: 17.7
click at [404, 112] on span "E47610010364" at bounding box center [413, 112] width 50 height 8
click at [491, 87] on div "Faites un choix" at bounding box center [491, 87] width 58 height 8
click at [474, 170] on span "Recommandation" at bounding box center [487, 173] width 50 height 8
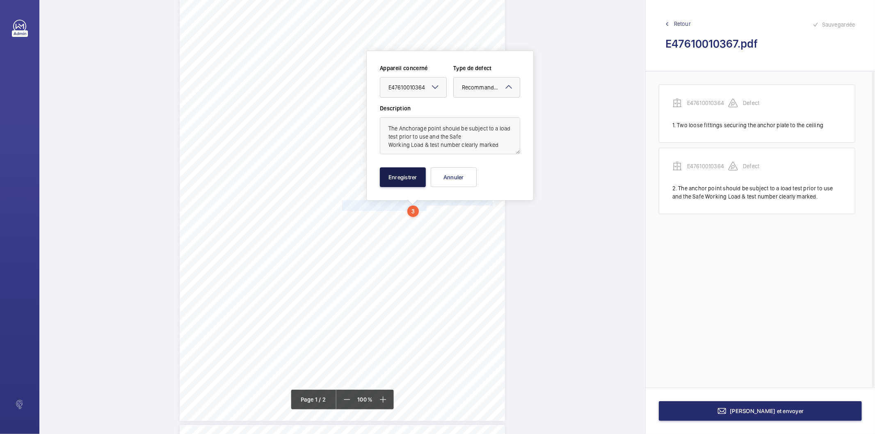
click at [403, 178] on button "Enregistrer" at bounding box center [403, 177] width 46 height 20
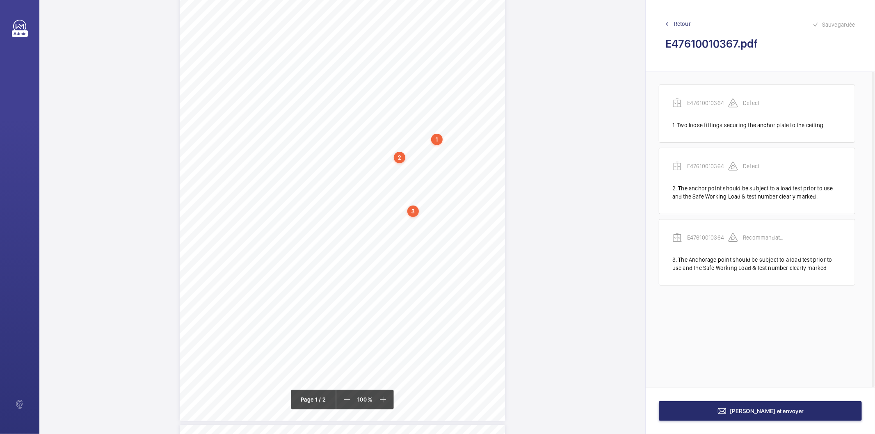
click at [399, 159] on div "2" at bounding box center [399, 157] width 11 height 11
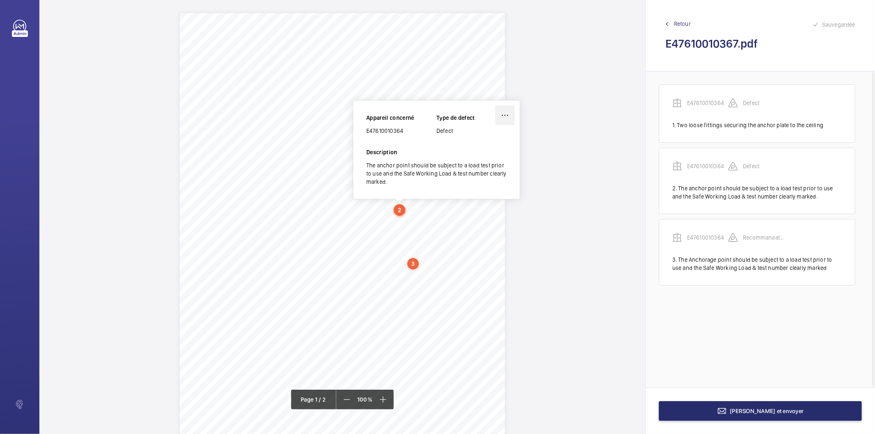
click at [504, 116] on wm-front-icon-button at bounding box center [505, 115] width 20 height 20
click at [485, 139] on div "Modifier" at bounding box center [481, 139] width 65 height 15
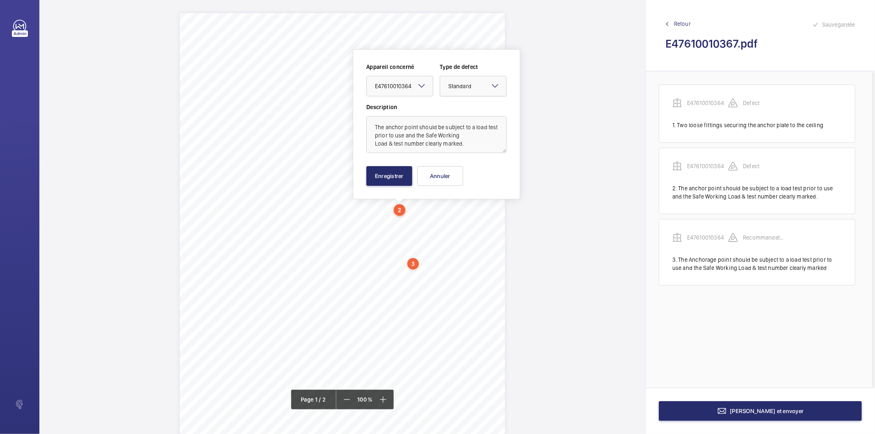
click at [478, 88] on div "× Standard" at bounding box center [469, 86] width 43 height 8
drag, startPoint x: 472, startPoint y: 173, endPoint x: 424, endPoint y: 173, distance: 48.8
click at [473, 173] on span "Recommandation" at bounding box center [473, 171] width 50 height 8
click at [392, 175] on button "Enregistrer" at bounding box center [389, 176] width 46 height 20
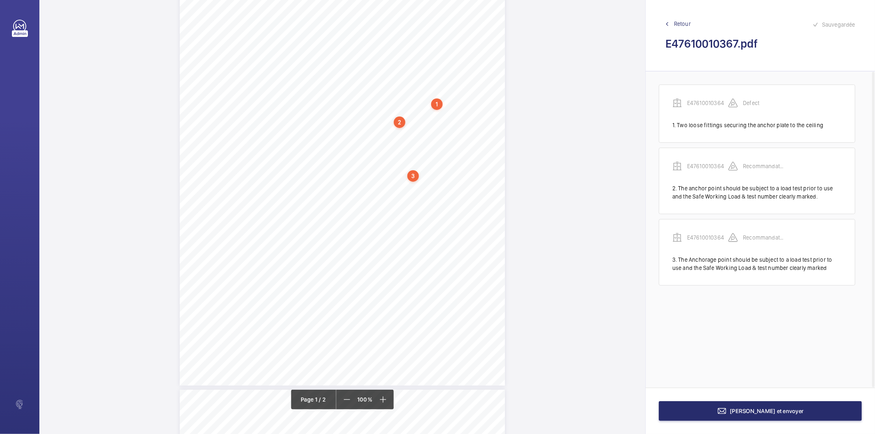
scroll to position [91, 0]
drag, startPoint x: 341, startPoint y: 215, endPoint x: 419, endPoint y: 219, distance: 77.6
click at [419, 219] on div "Lifting Machines and Accessories Report Lifting Operations & Lifting Equipment …" at bounding box center [342, 152] width 325 height 460
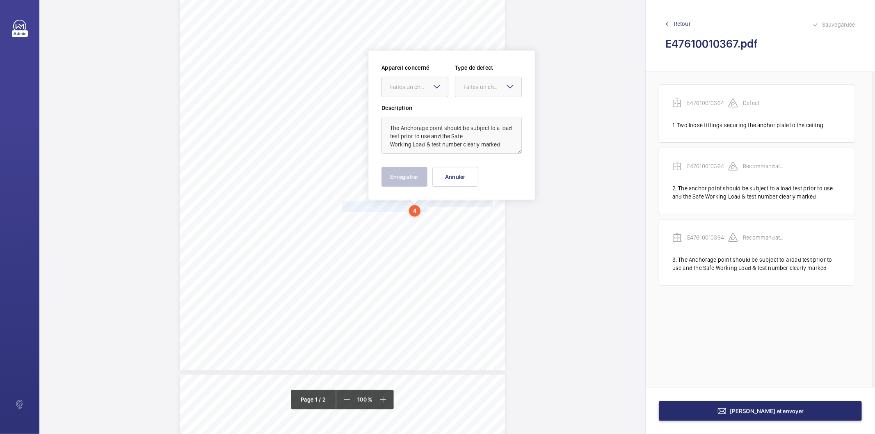
scroll to position [1, 0]
click at [424, 84] on div "Faites un choix" at bounding box center [419, 87] width 58 height 8
click at [408, 116] on div "E47610010364" at bounding box center [415, 112] width 66 height 20
click at [486, 83] on div "Faites un choix" at bounding box center [492, 87] width 58 height 8
click at [478, 171] on span "Recommandation" at bounding box center [488, 172] width 50 height 8
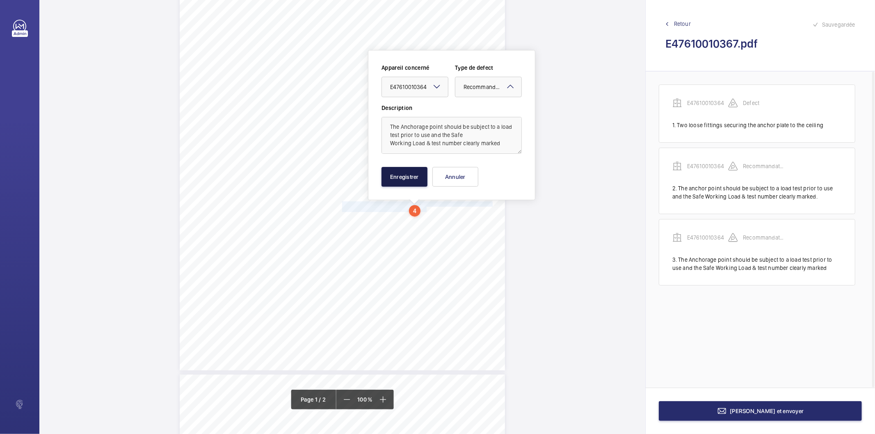
click at [399, 176] on button "Enregistrer" at bounding box center [404, 177] width 46 height 20
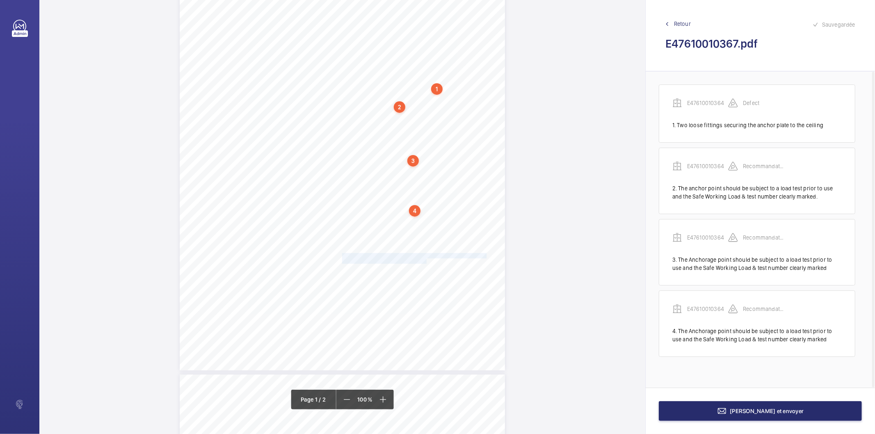
drag, startPoint x: 341, startPoint y: 253, endPoint x: 417, endPoint y: 262, distance: 76.4
click at [417, 262] on div "Lifting Machines and Accessories Report Lifting Operations & Lifting Equipment …" at bounding box center [342, 140] width 325 height 460
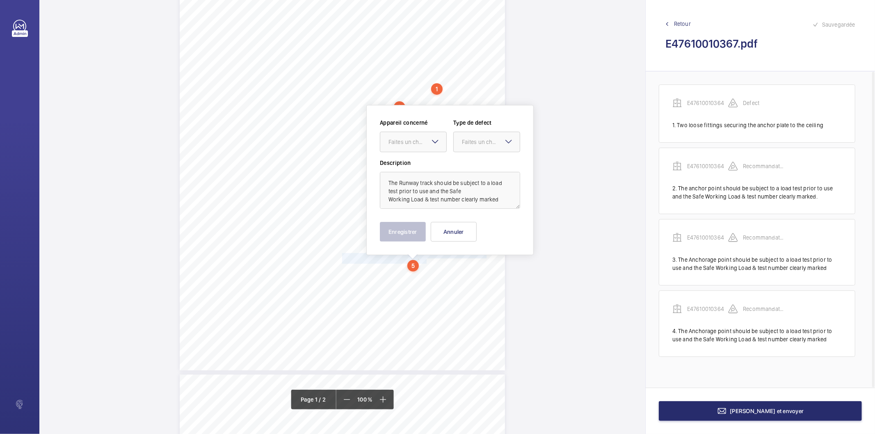
scroll to position [158, 0]
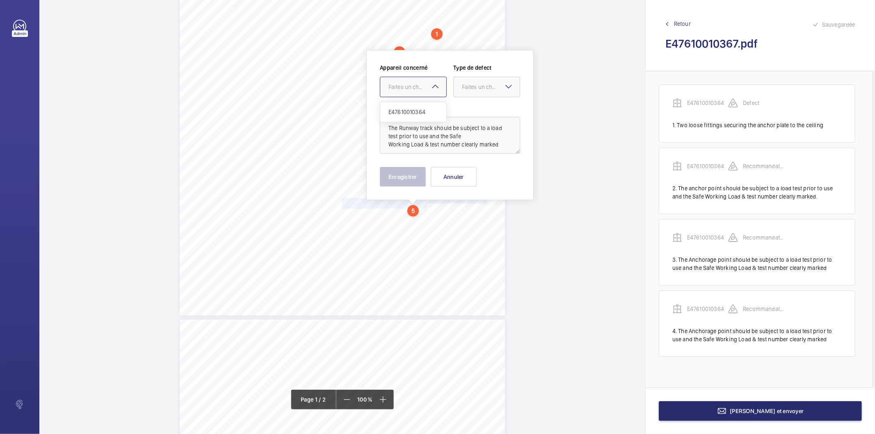
click at [415, 84] on div "Faites un choix" at bounding box center [417, 87] width 58 height 8
click at [407, 115] on span "E47610010364" at bounding box center [413, 112] width 50 height 8
click at [484, 84] on div "Faites un choix" at bounding box center [491, 87] width 58 height 8
click at [478, 177] on div "Recommandation" at bounding box center [487, 172] width 66 height 20
click at [418, 176] on button "Enregistrer" at bounding box center [403, 177] width 46 height 20
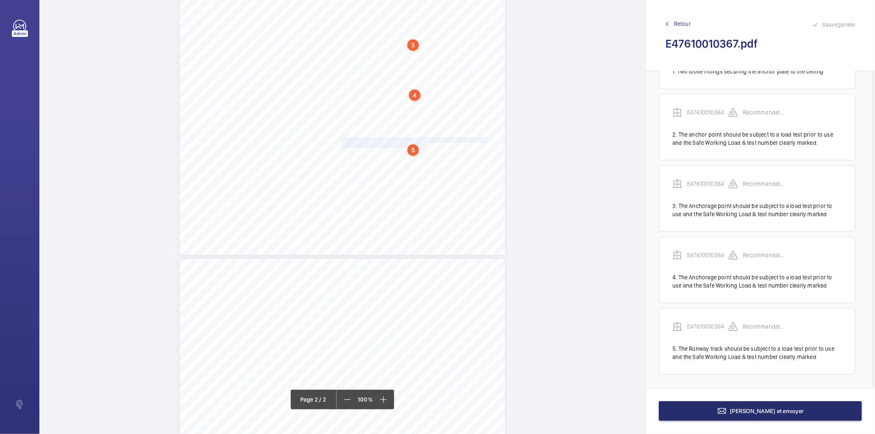
scroll to position [386, 0]
drag, startPoint x: 341, startPoint y: 244, endPoint x: 419, endPoint y: 251, distance: 78.2
click at [419, 251] on div "Lifting Machines and Accessories Report Lifting Operations & Lifting Equipment …" at bounding box center [342, 321] width 325 height 460
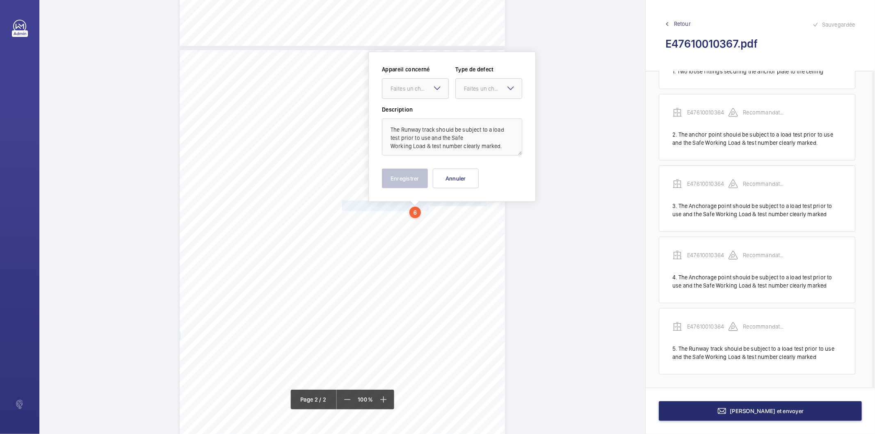
scroll to position [429, 0]
click at [415, 88] on div "Faites un choix" at bounding box center [419, 87] width 58 height 8
drag, startPoint x: 406, startPoint y: 112, endPoint x: 499, endPoint y: 84, distance: 96.3
click at [407, 111] on span "E47610010364" at bounding box center [415, 112] width 50 height 8
click at [499, 84] on div "Faites un choix" at bounding box center [493, 87] width 58 height 8
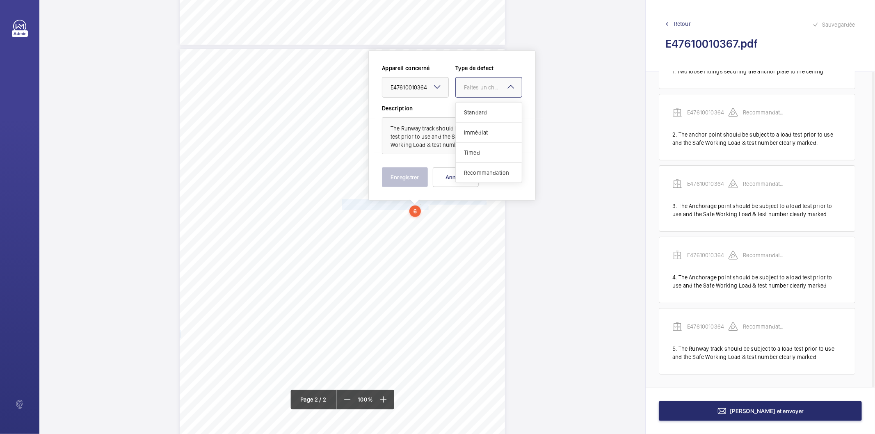
click at [490, 170] on span "Recommandation" at bounding box center [489, 173] width 50 height 8
click at [426, 172] on button "Enregistrer" at bounding box center [405, 177] width 46 height 20
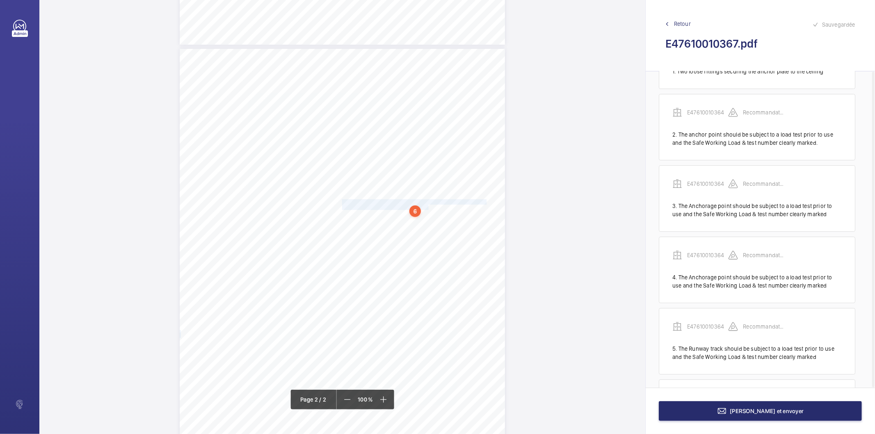
scroll to position [125, 0]
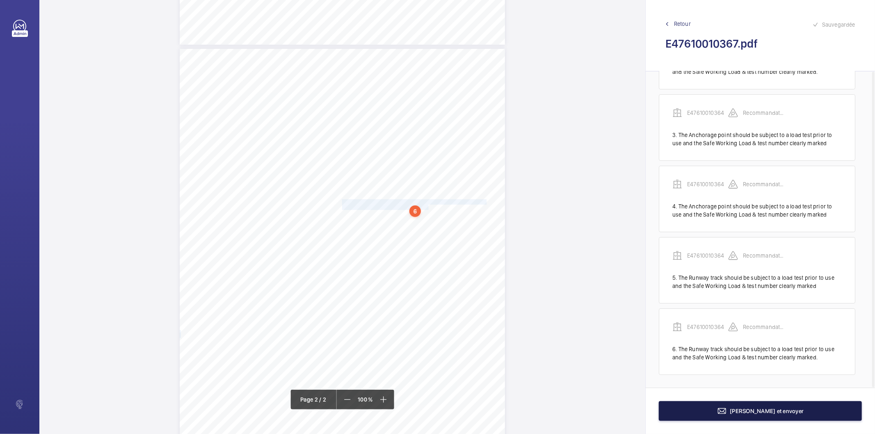
click at [711, 408] on button "[PERSON_NAME] et envoyer" at bounding box center [760, 411] width 203 height 20
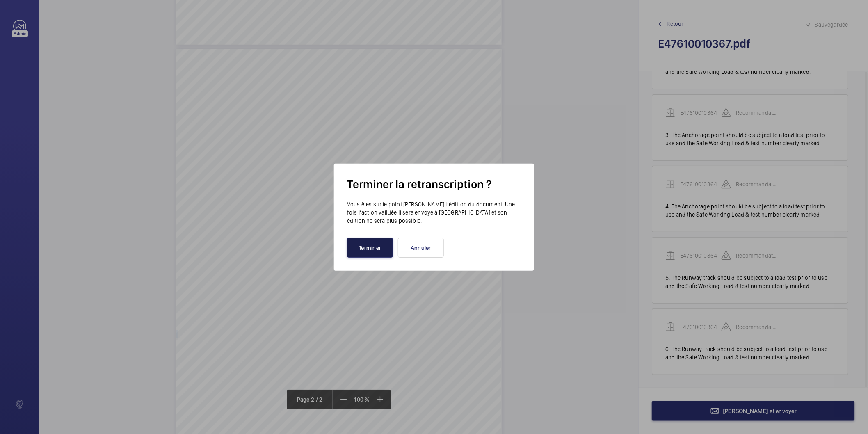
click at [380, 252] on button "Terminer" at bounding box center [370, 248] width 46 height 20
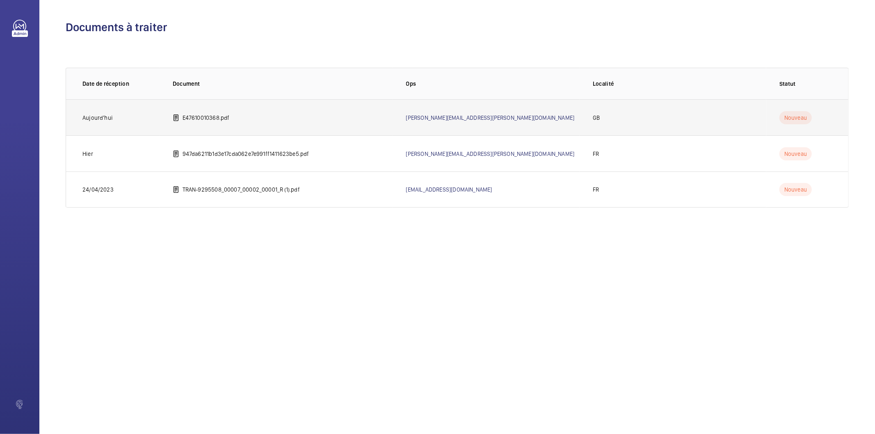
click at [222, 118] on p "E47610010368.pdf" at bounding box center [205, 118] width 47 height 8
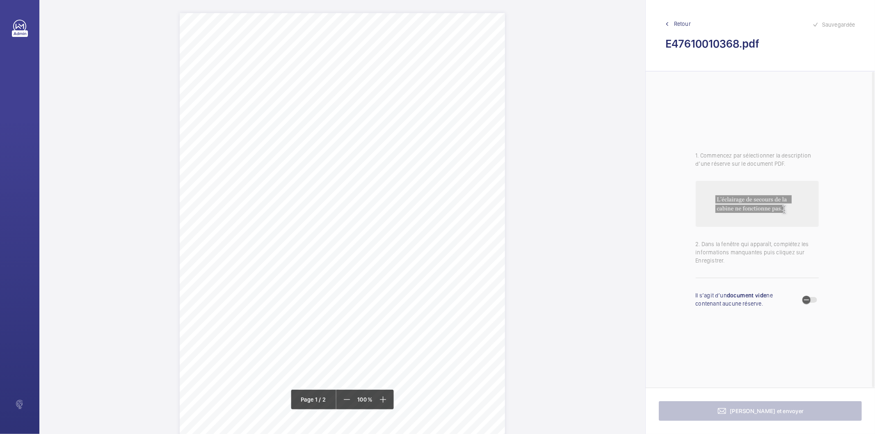
click at [440, 185] on div "Report of Inspection Provision and Use of Work Equipment Regulations 1998, Regu…" at bounding box center [342, 243] width 325 height 460
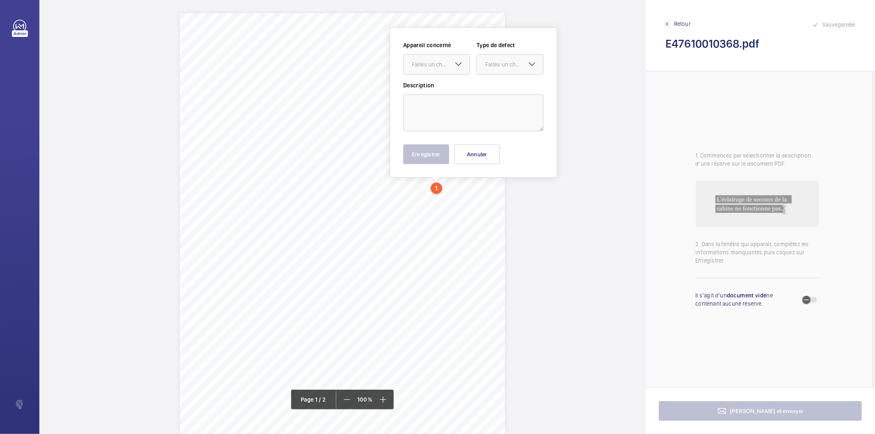
click at [461, 66] on mat-icon at bounding box center [459, 64] width 10 height 10
click at [485, 156] on button "Annuler" at bounding box center [477, 154] width 46 height 20
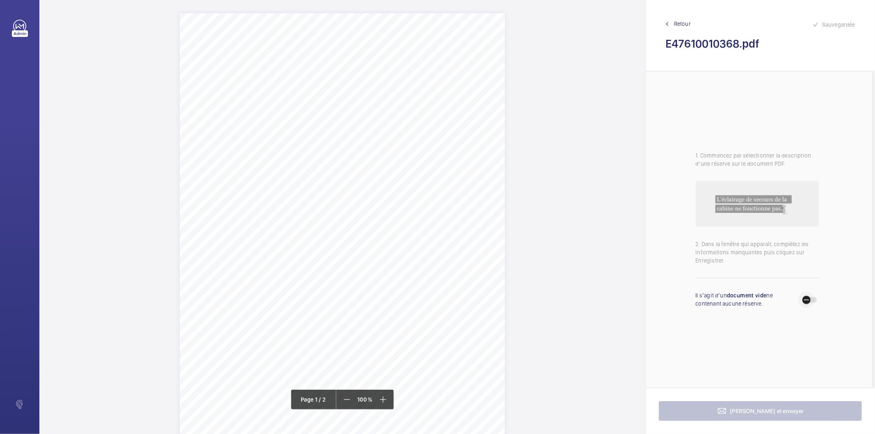
click at [816, 301] on span "button" at bounding box center [809, 300] width 15 height 6
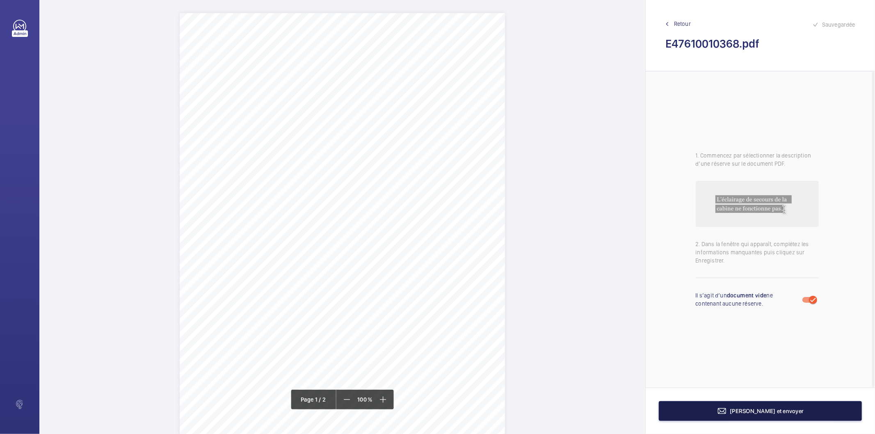
click at [714, 406] on button "[PERSON_NAME] et envoyer" at bounding box center [760, 411] width 203 height 20
